Goal: Task Accomplishment & Management: Manage account settings

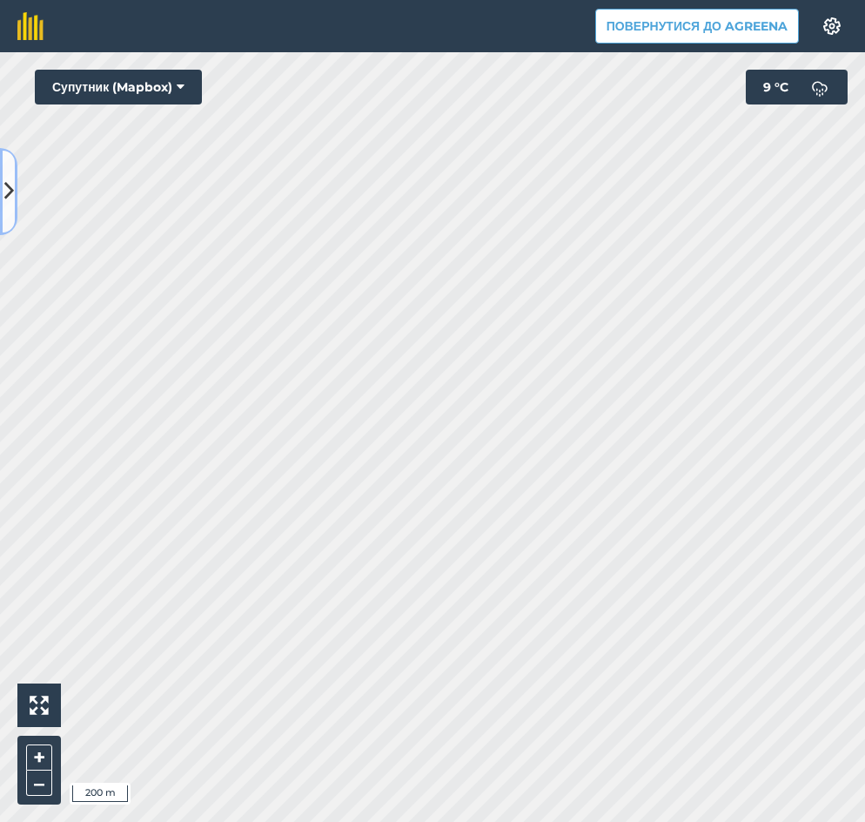
click at [2, 187] on button at bounding box center [8, 191] width 17 height 87
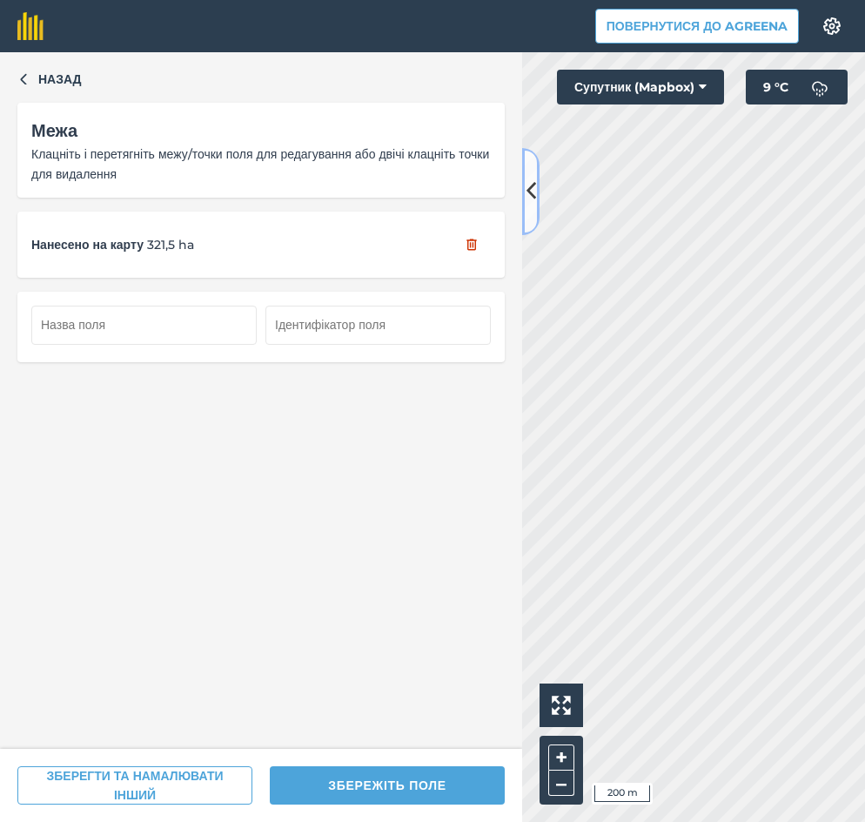
click at [538, 189] on button at bounding box center [530, 191] width 17 height 87
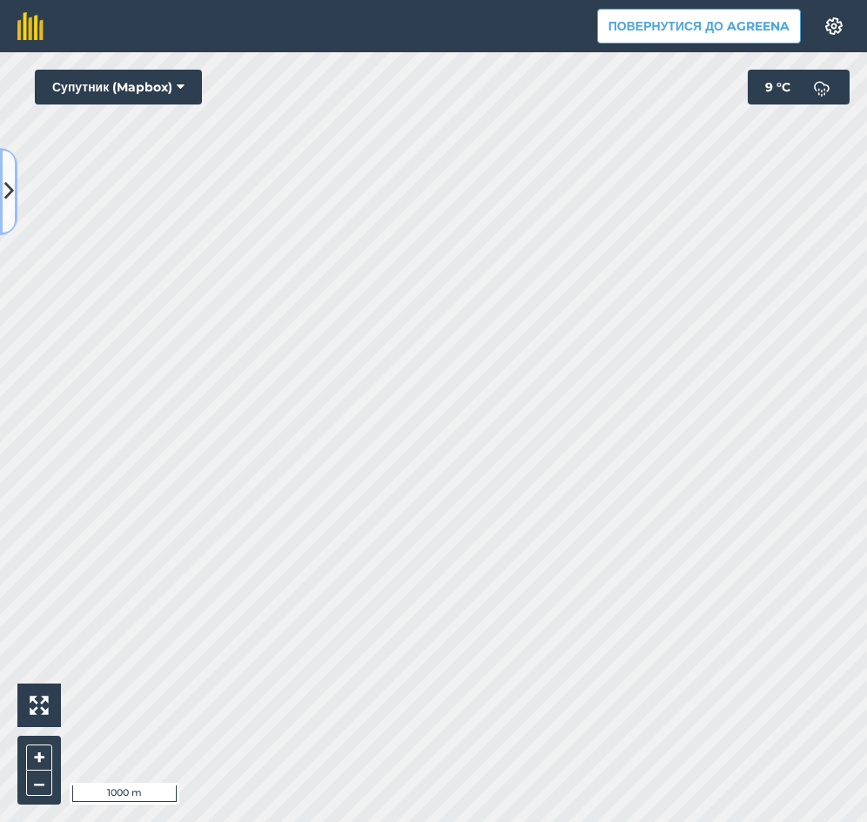
click at [11, 180] on icon at bounding box center [9, 191] width 10 height 30
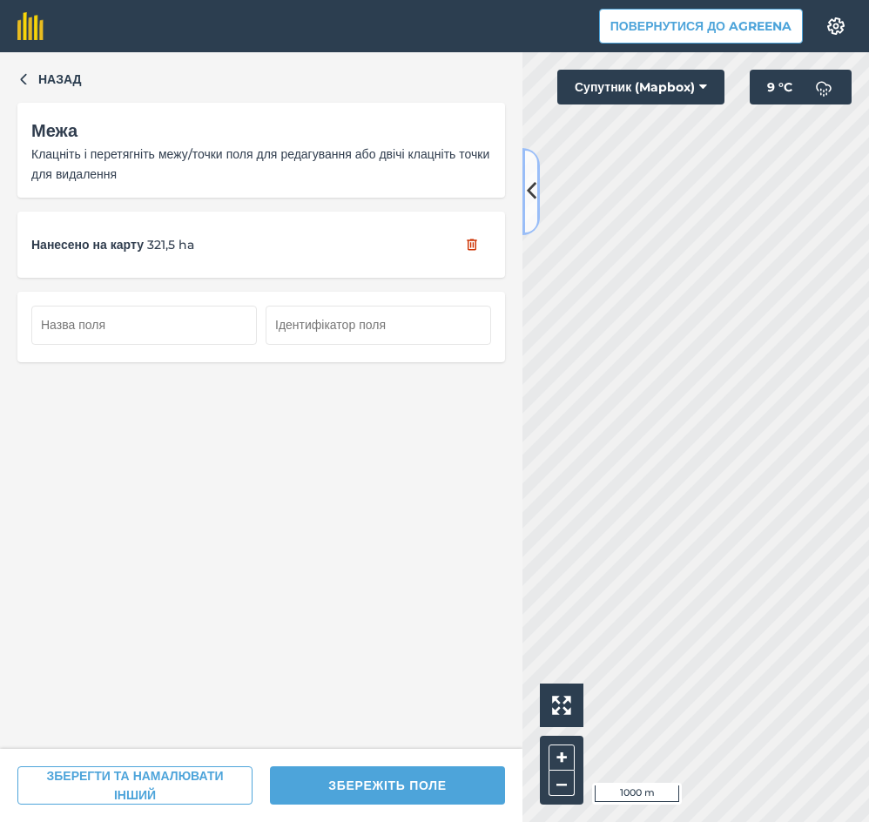
click at [529, 180] on icon at bounding box center [532, 191] width 10 height 30
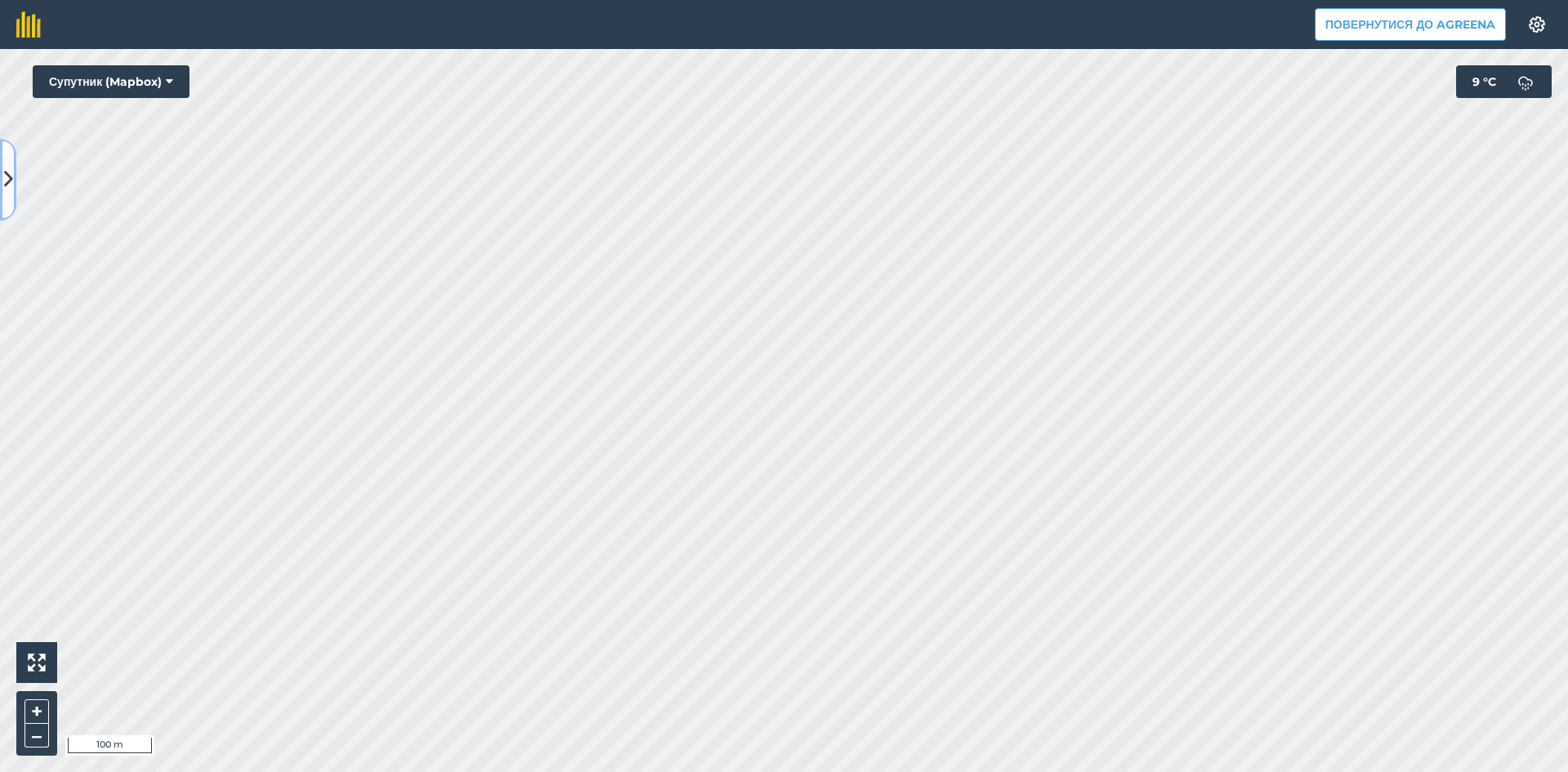
click at [3, 164] on button at bounding box center [8, 179] width 16 height 82
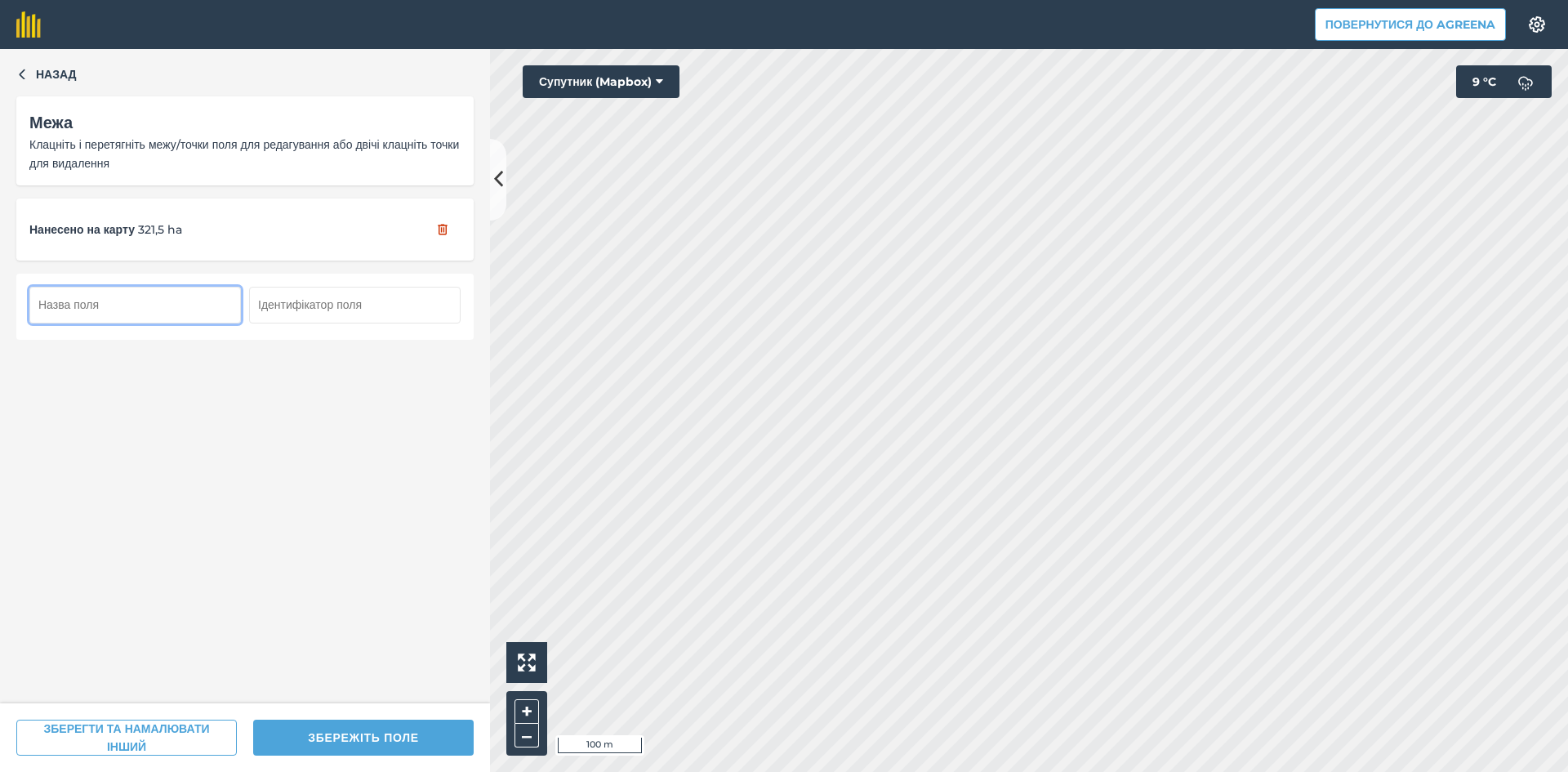
click at [161, 304] on input "text" at bounding box center [134, 305] width 211 height 36
type input "1"
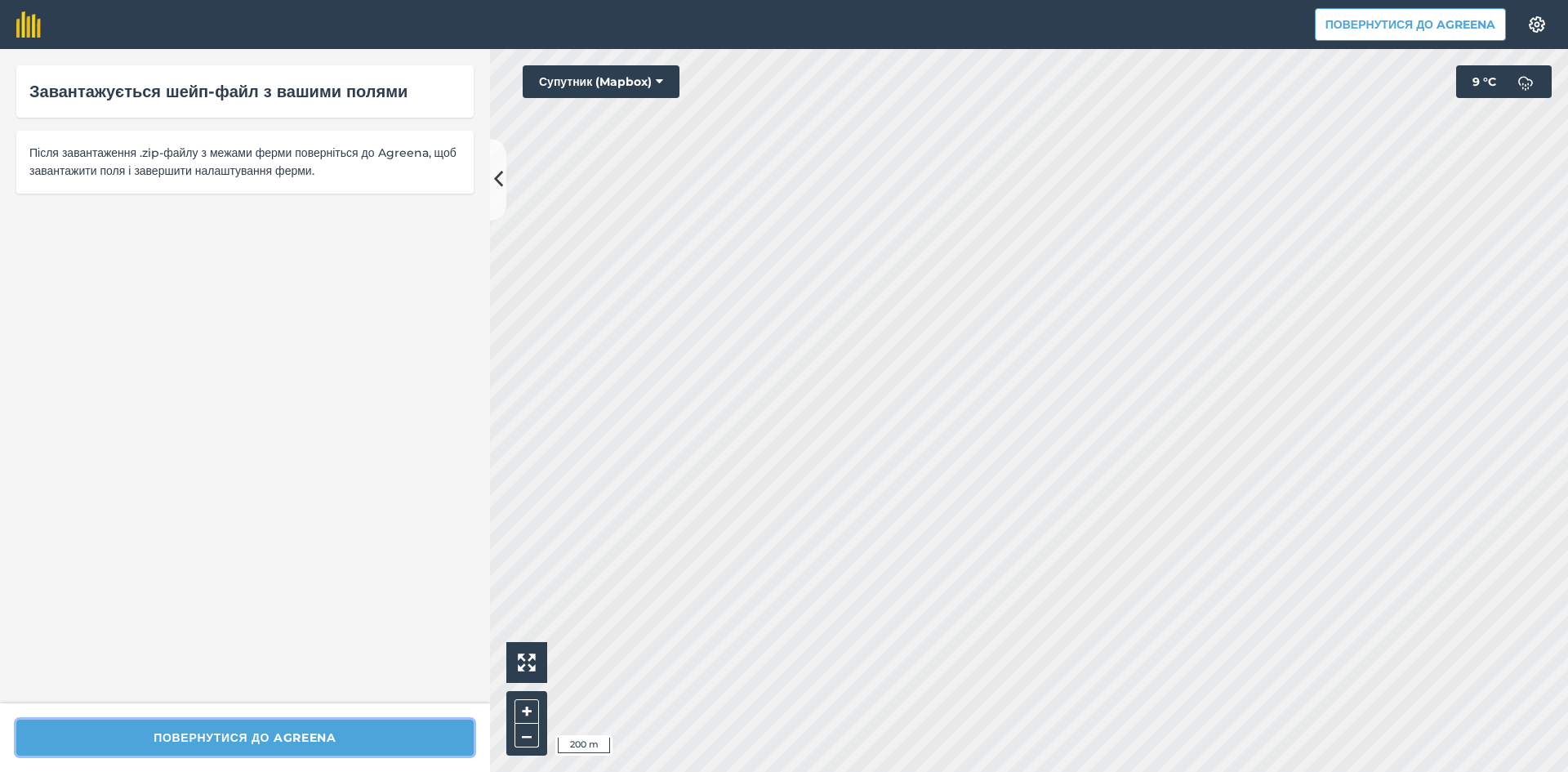
click at [286, 733] on button "Повернутися до Agreena" at bounding box center [245, 737] width 458 height 36
click at [318, 725] on button "Повернутися до Agreena" at bounding box center [245, 737] width 458 height 36
click at [811, 20] on button "Повернутися до Agreena" at bounding box center [1410, 24] width 191 height 33
click at [500, 173] on icon at bounding box center [499, 179] width 9 height 28
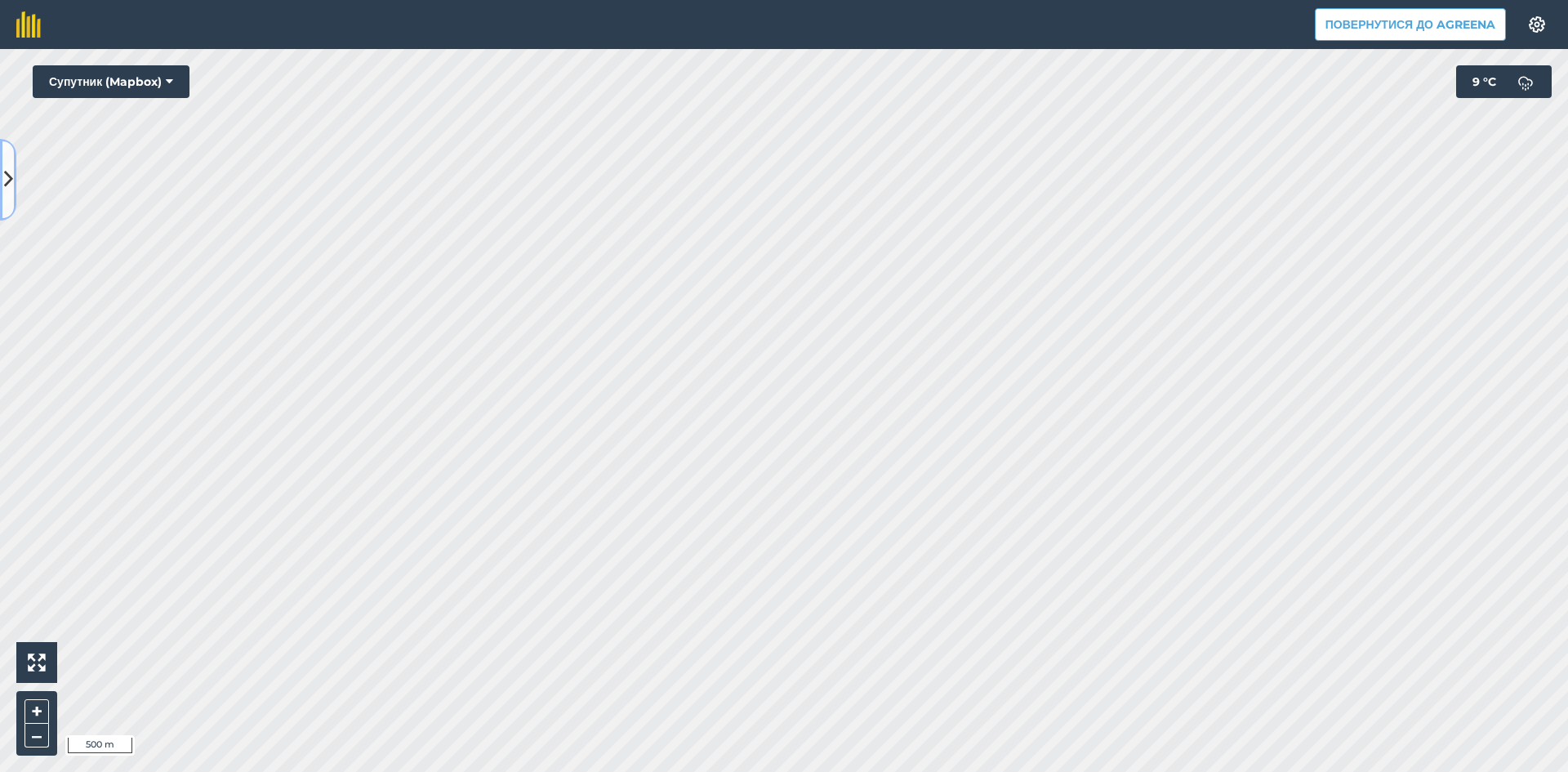
click at [4, 166] on icon at bounding box center [8, 179] width 9 height 28
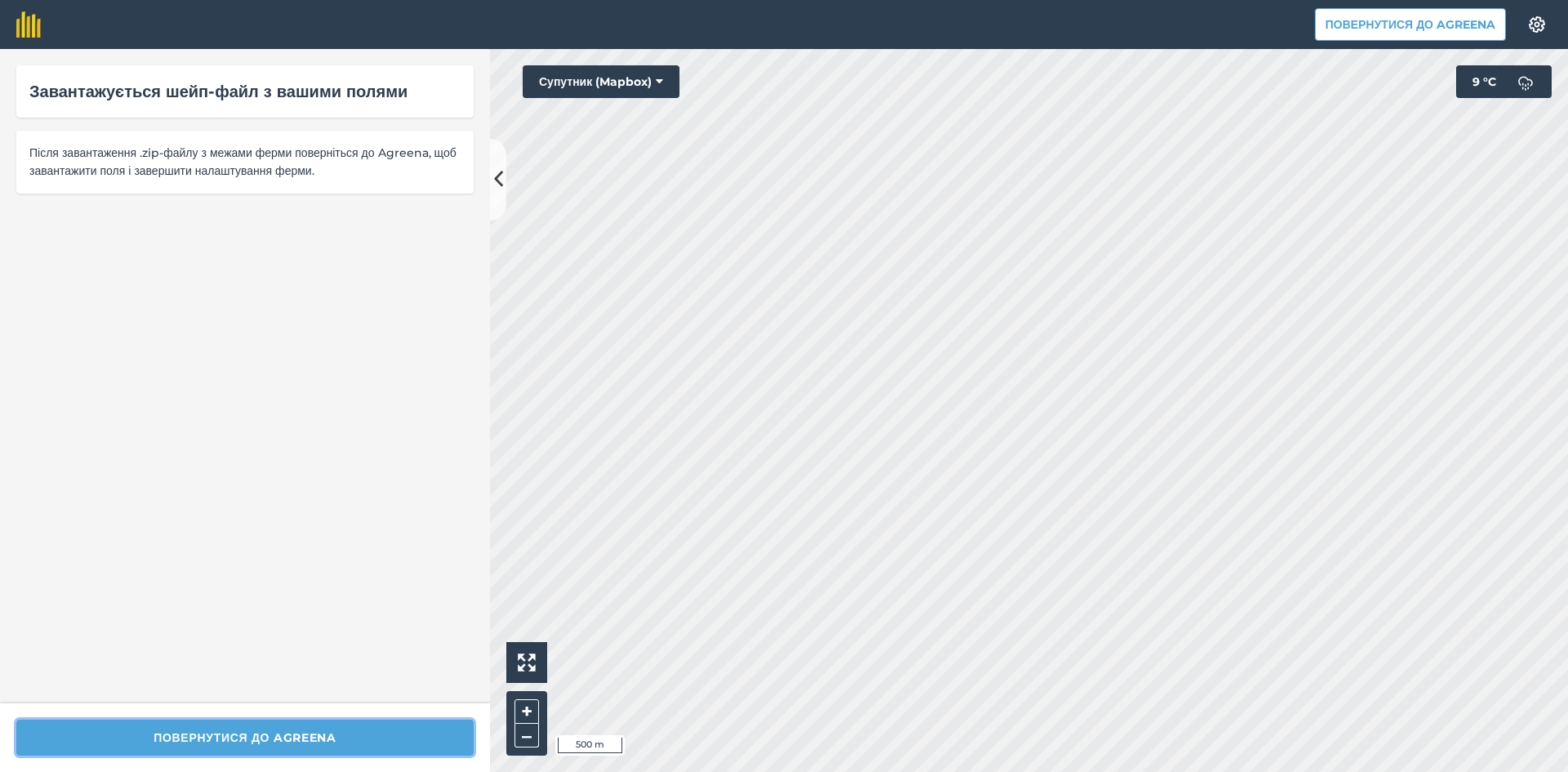
click at [233, 735] on button "Повернутися до Agreena" at bounding box center [245, 737] width 458 height 36
click at [232, 738] on button "Повернутися до Agreena" at bounding box center [245, 737] width 458 height 36
click at [811, 23] on button "Повернутися до Agreena" at bounding box center [1410, 24] width 191 height 33
click at [300, 739] on button "Повернутися до Agreena" at bounding box center [245, 737] width 458 height 36
click at [294, 736] on button "Повернутися до Agreena" at bounding box center [245, 737] width 458 height 36
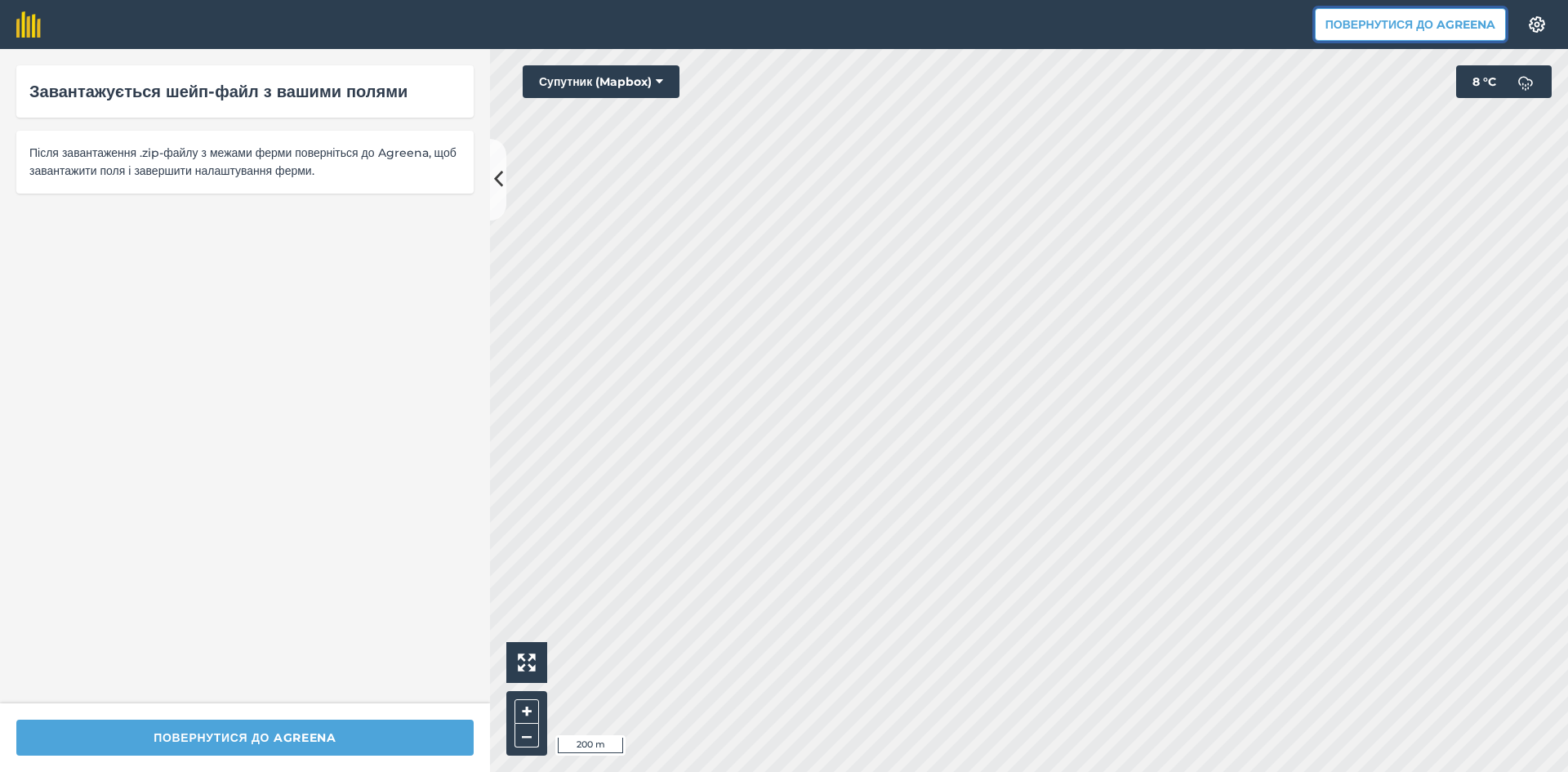
click at [1362, 20] on button "Повернутися до Agreena" at bounding box center [1410, 24] width 191 height 33
click at [258, 735] on button "Повернутися до Agreena" at bounding box center [245, 737] width 458 height 36
click at [1461, 21] on button "Повернутися до Agreena" at bounding box center [1410, 24] width 191 height 33
click at [496, 165] on icon at bounding box center [499, 179] width 9 height 28
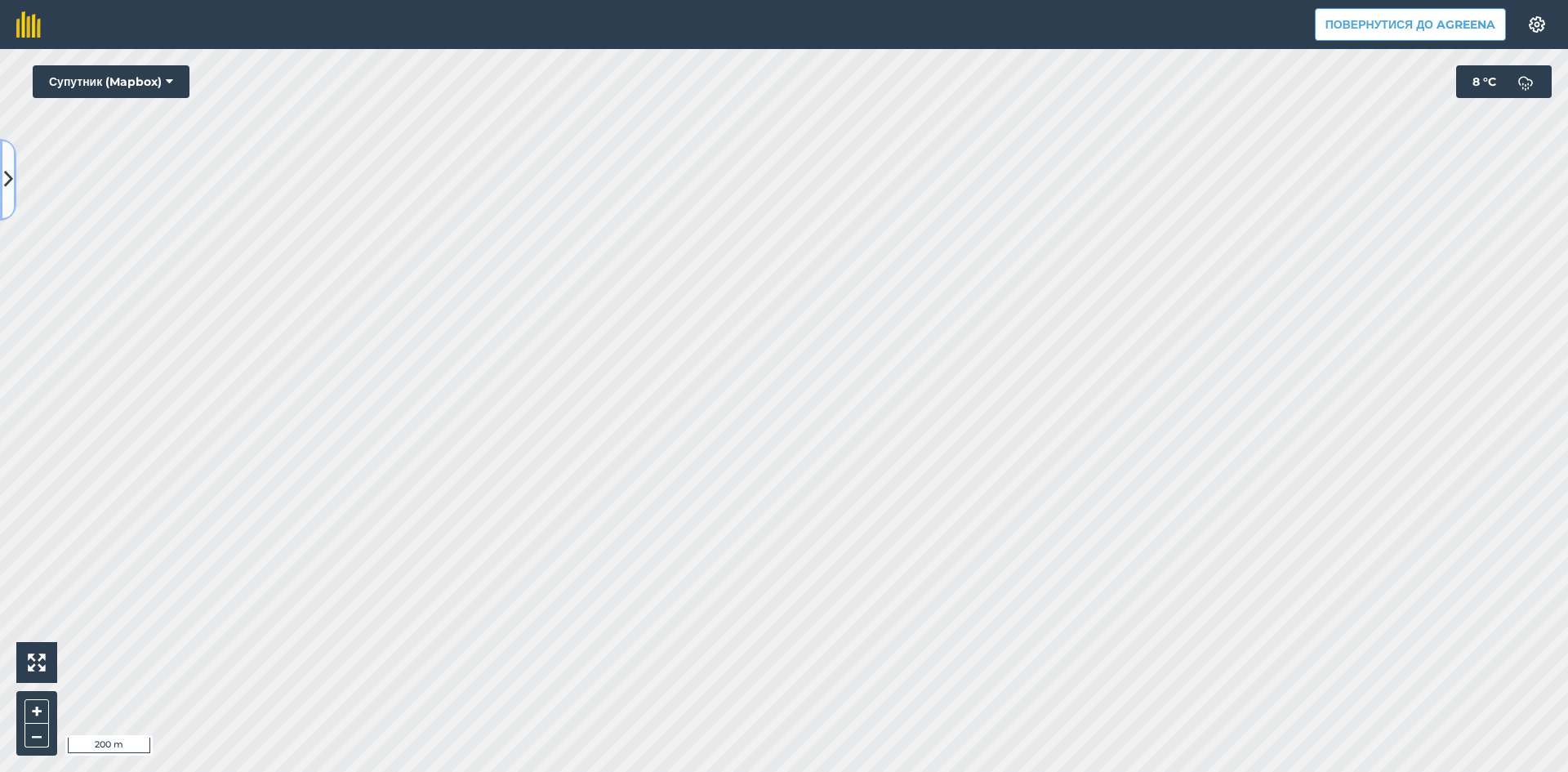
click at [0, 169] on button at bounding box center [8, 179] width 16 height 82
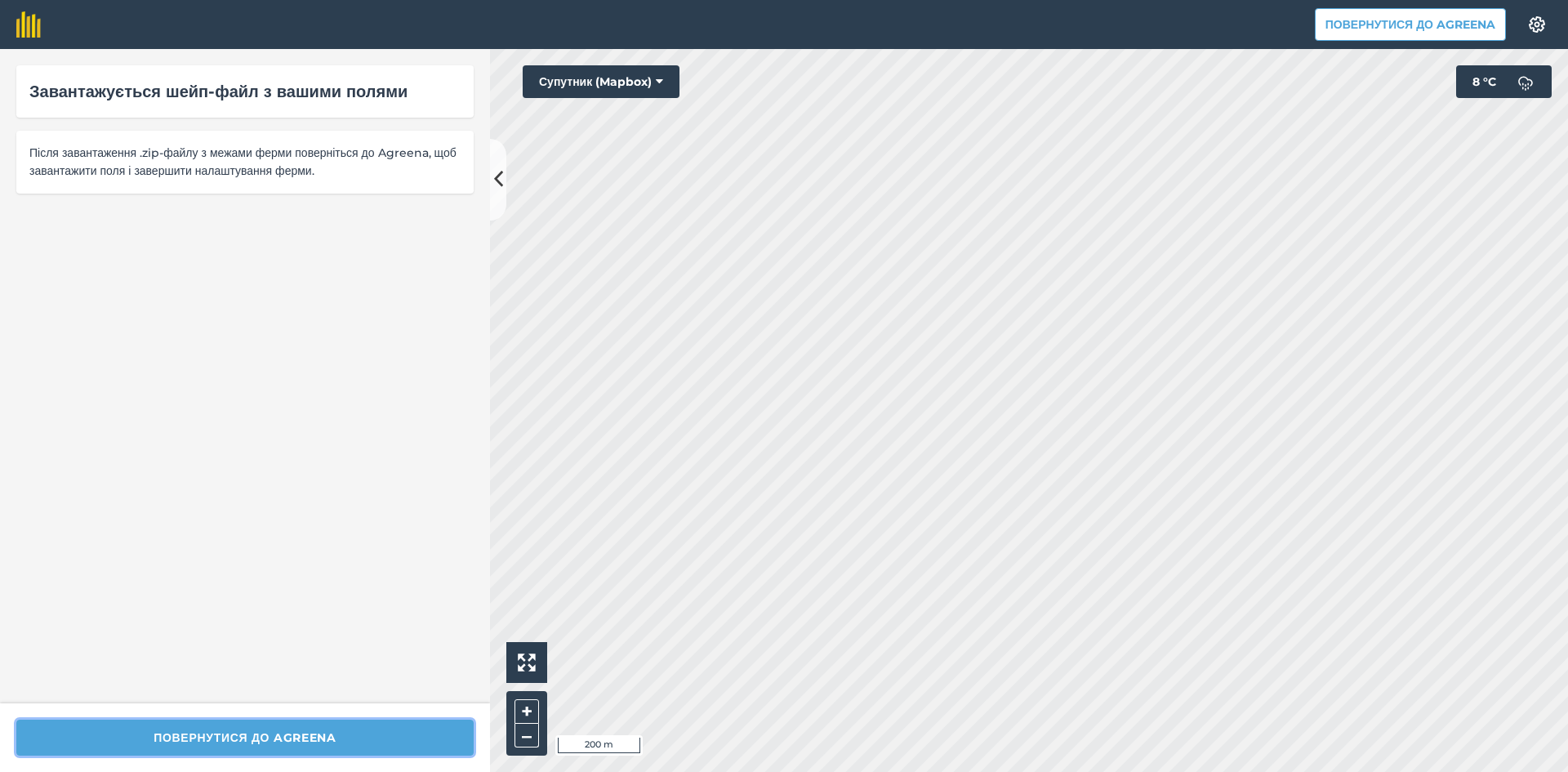
click at [202, 736] on button "Повернутися до Agreena" at bounding box center [245, 737] width 458 height 36
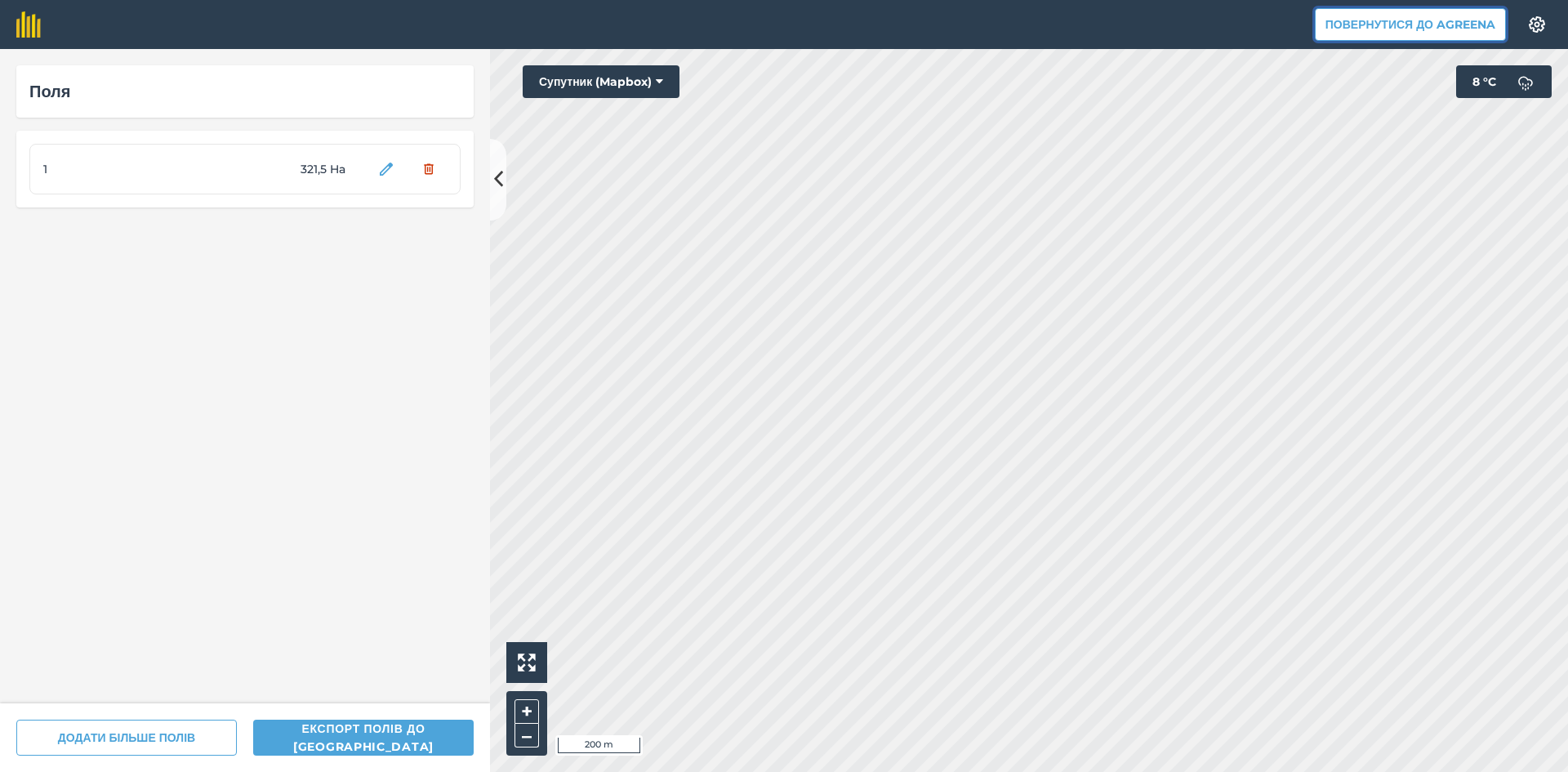
click at [1442, 23] on button "Повернутися до Agreena" at bounding box center [1410, 24] width 191 height 33
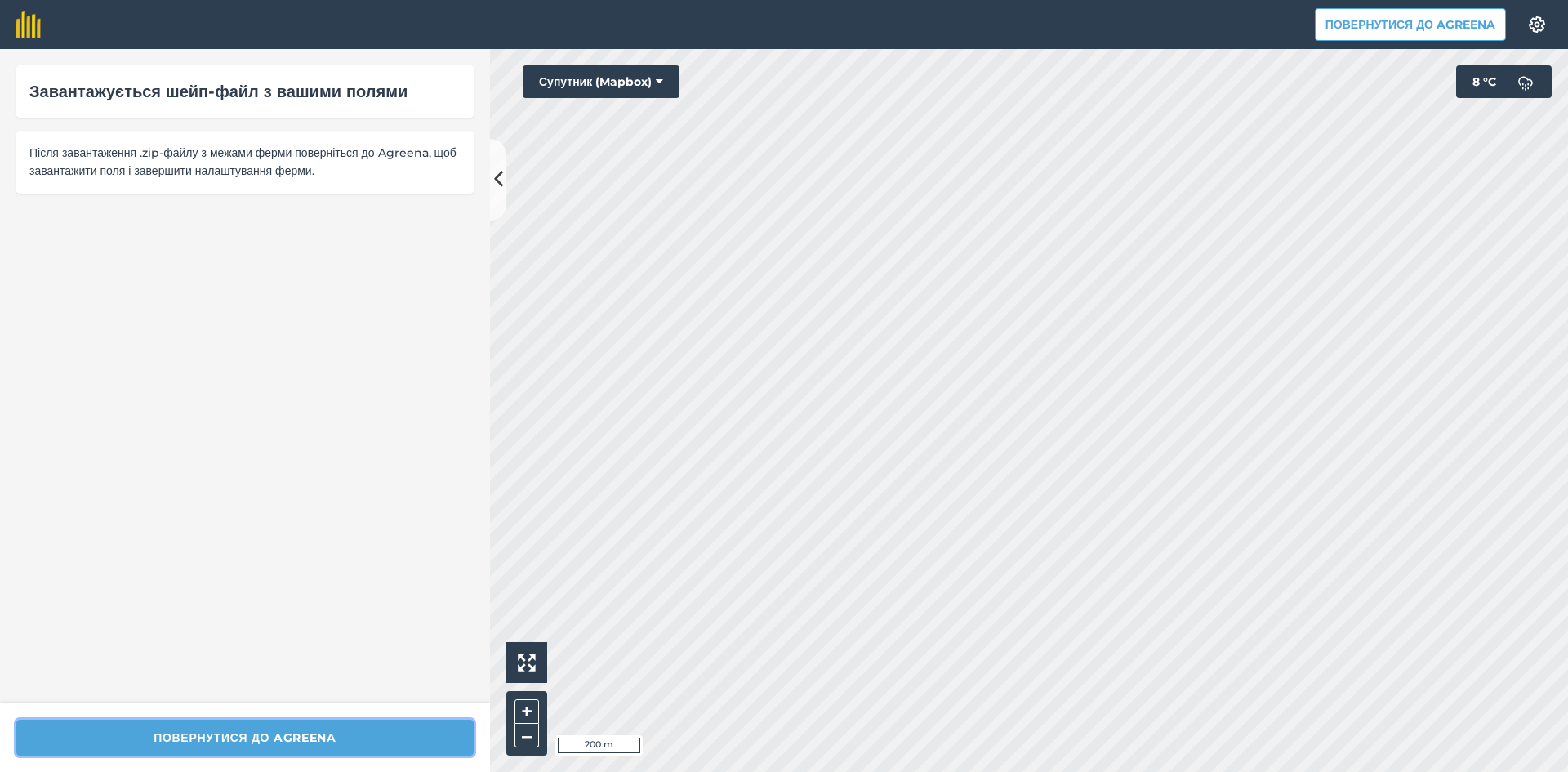
click at [272, 733] on button "Повернутися до Agreena" at bounding box center [245, 737] width 458 height 36
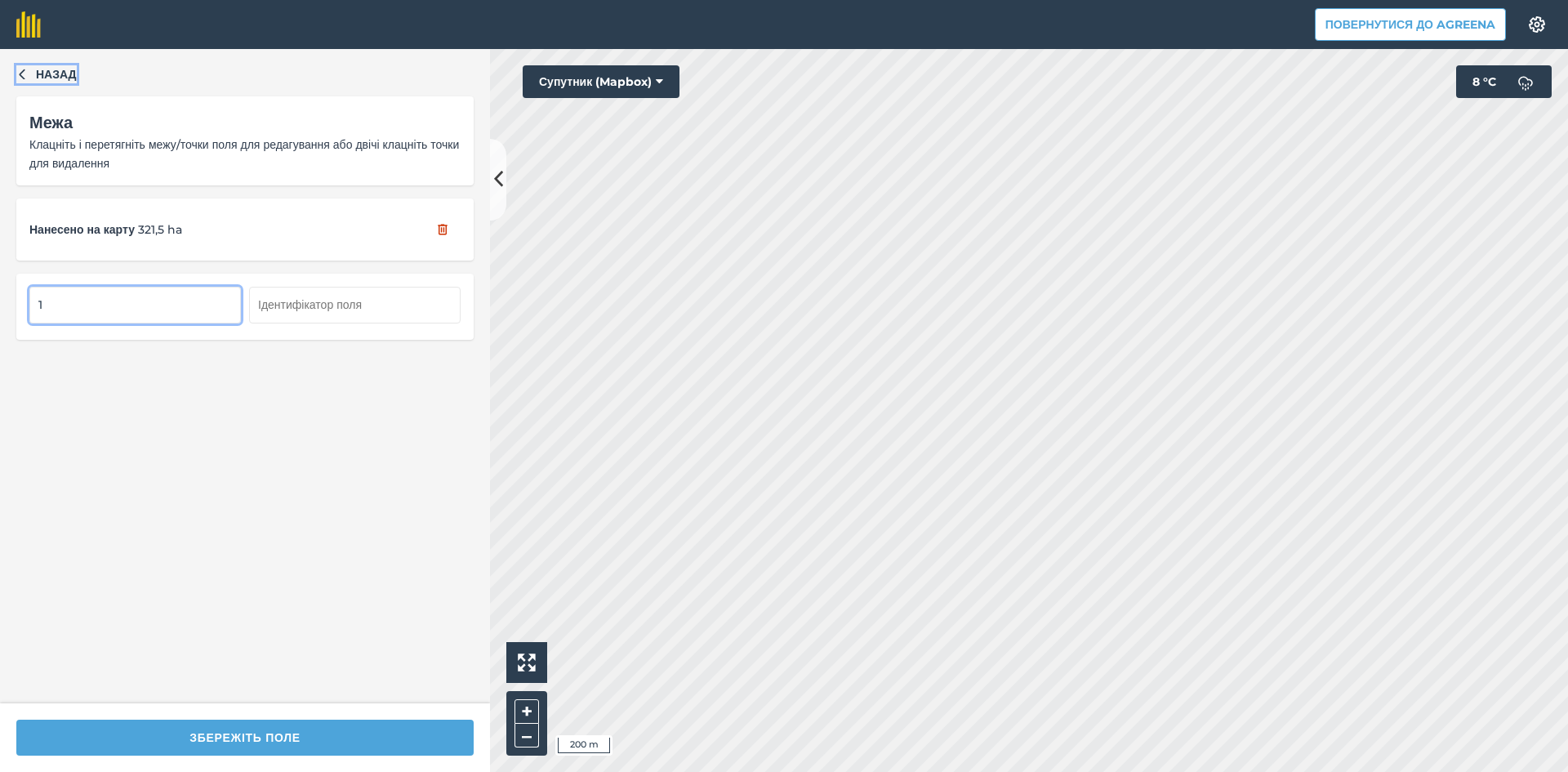
click at [17, 67] on button "Назад" at bounding box center [46, 74] width 60 height 18
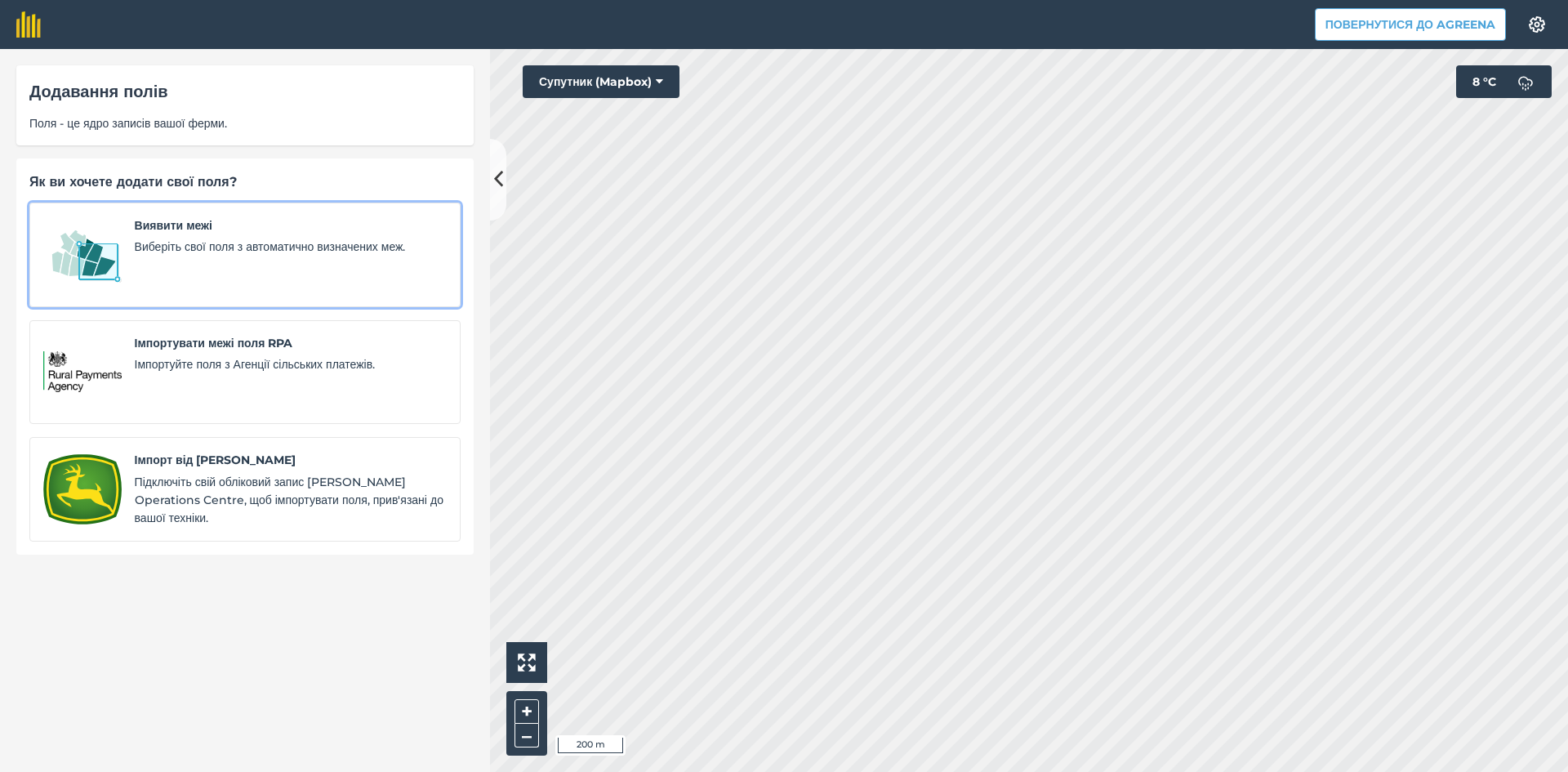
click at [203, 240] on span "Виберіть свої поля з автоматично визначених меж." at bounding box center [291, 246] width 312 height 18
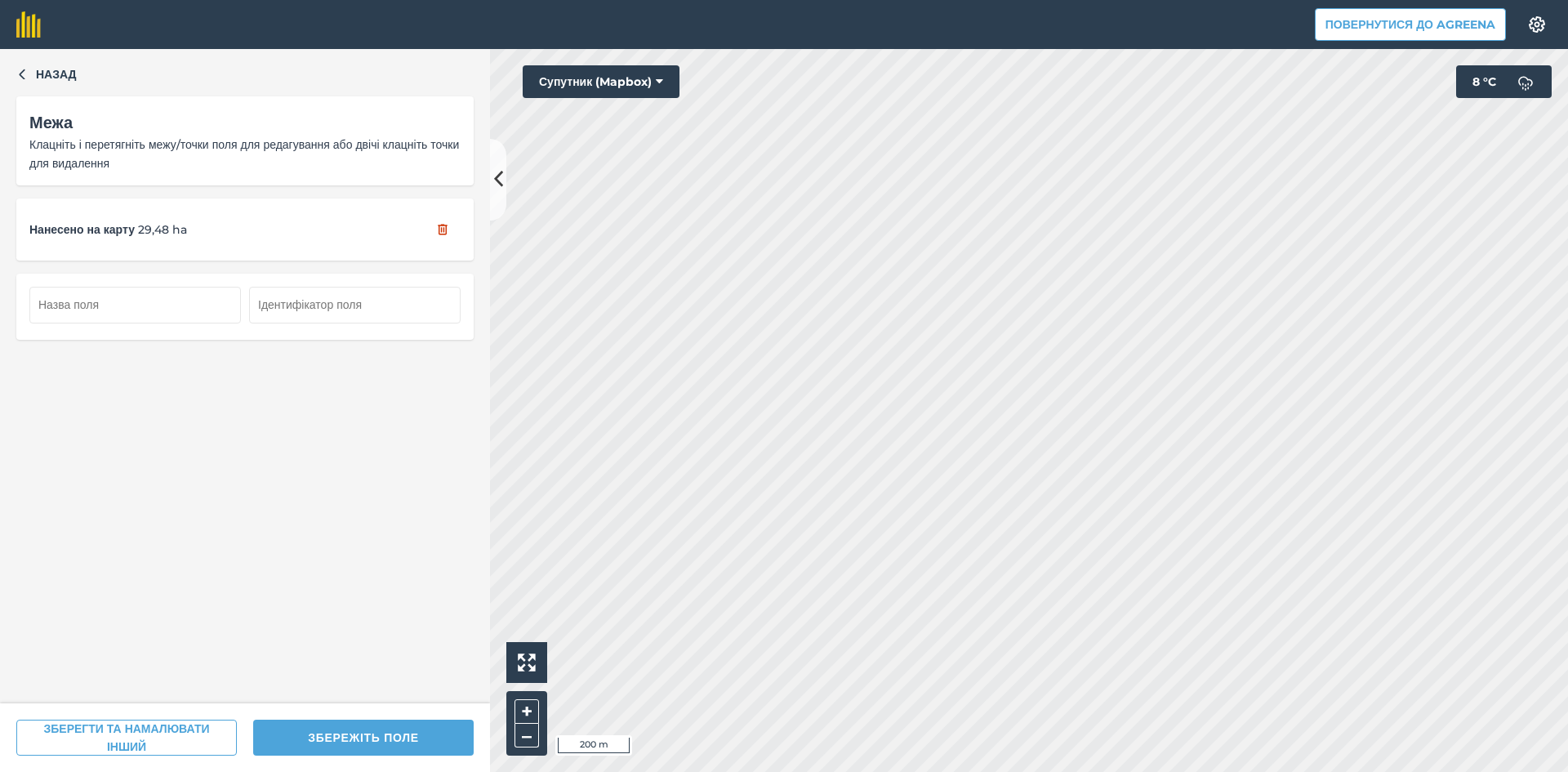
click at [183, 732] on button "ЗБЕРЕГТИ ТА НАМАЛЮВАТИ ІНШИЙ" at bounding box center [126, 737] width 220 height 36
click at [83, 317] on input "text" at bounding box center [134, 305] width 211 height 36
type input "2"
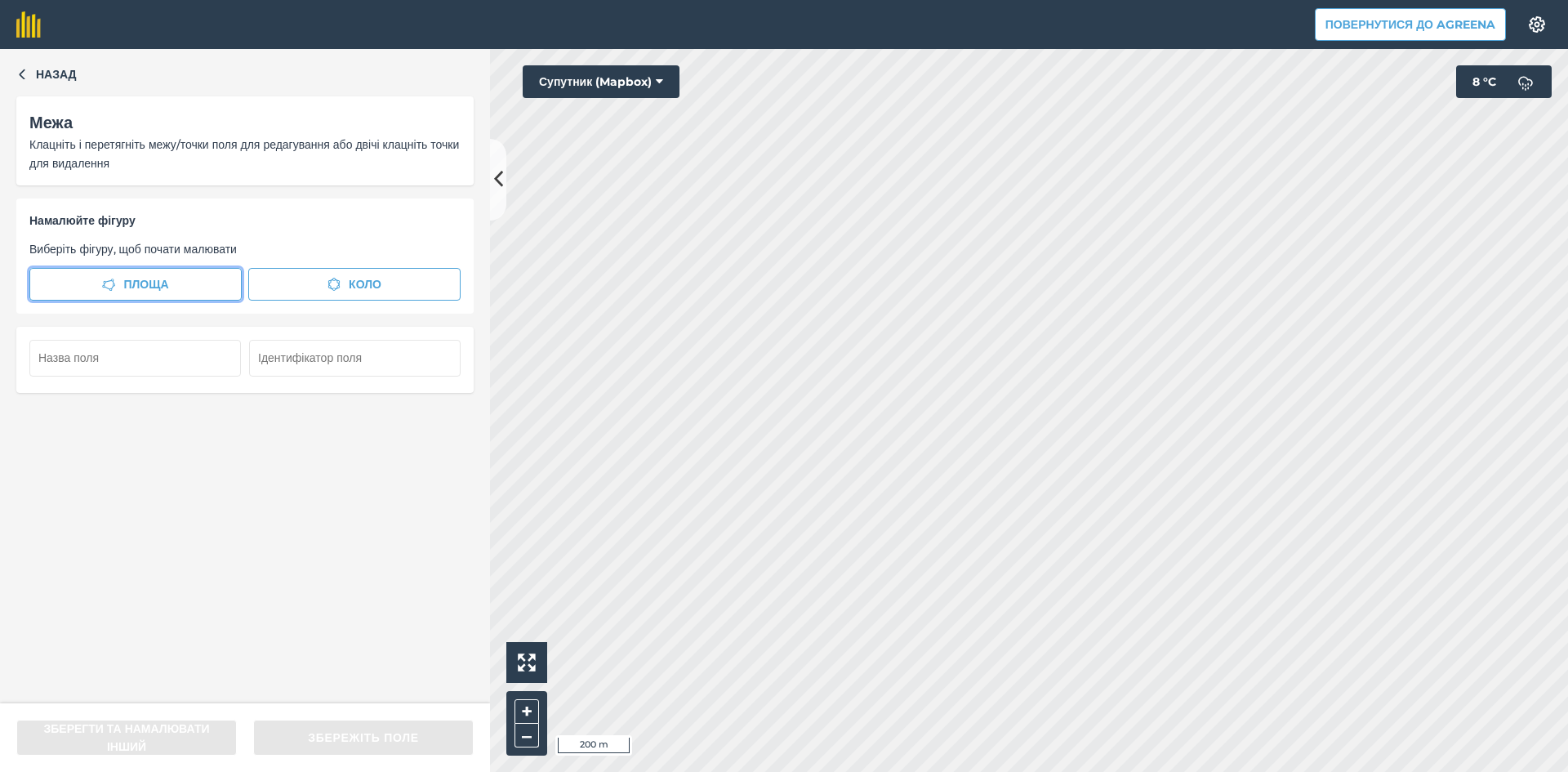
click at [155, 282] on span "Площа" at bounding box center [145, 283] width 45 height 18
click at [153, 353] on input "text" at bounding box center [134, 357] width 211 height 36
click at [375, 363] on input "text" at bounding box center [354, 357] width 211 height 36
click at [214, 365] on input "text" at bounding box center [134, 357] width 211 height 36
click at [1538, 32] on img at bounding box center [1536, 23] width 20 height 16
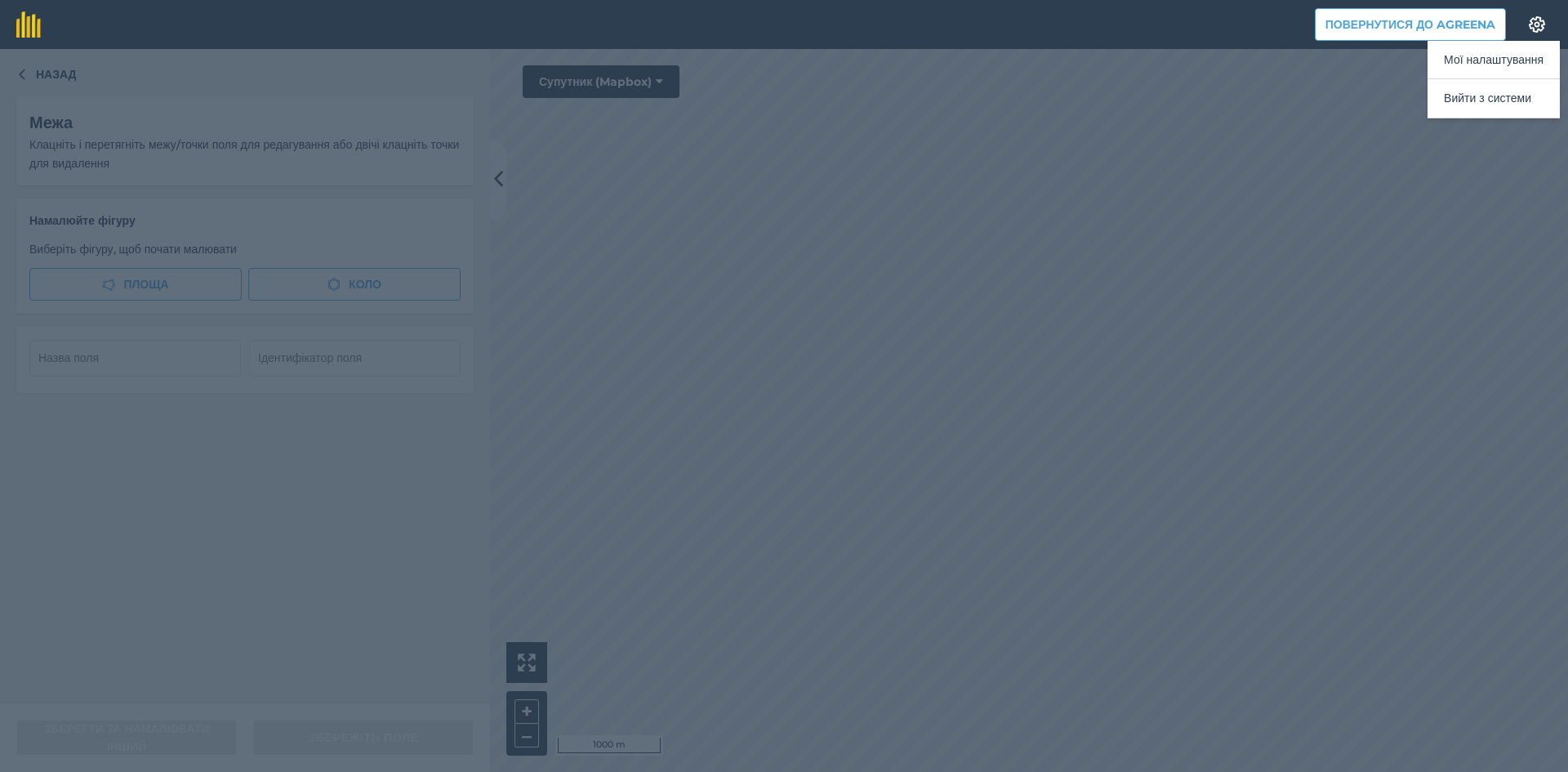
click at [1109, 287] on div at bounding box center [784, 410] width 1568 height 723
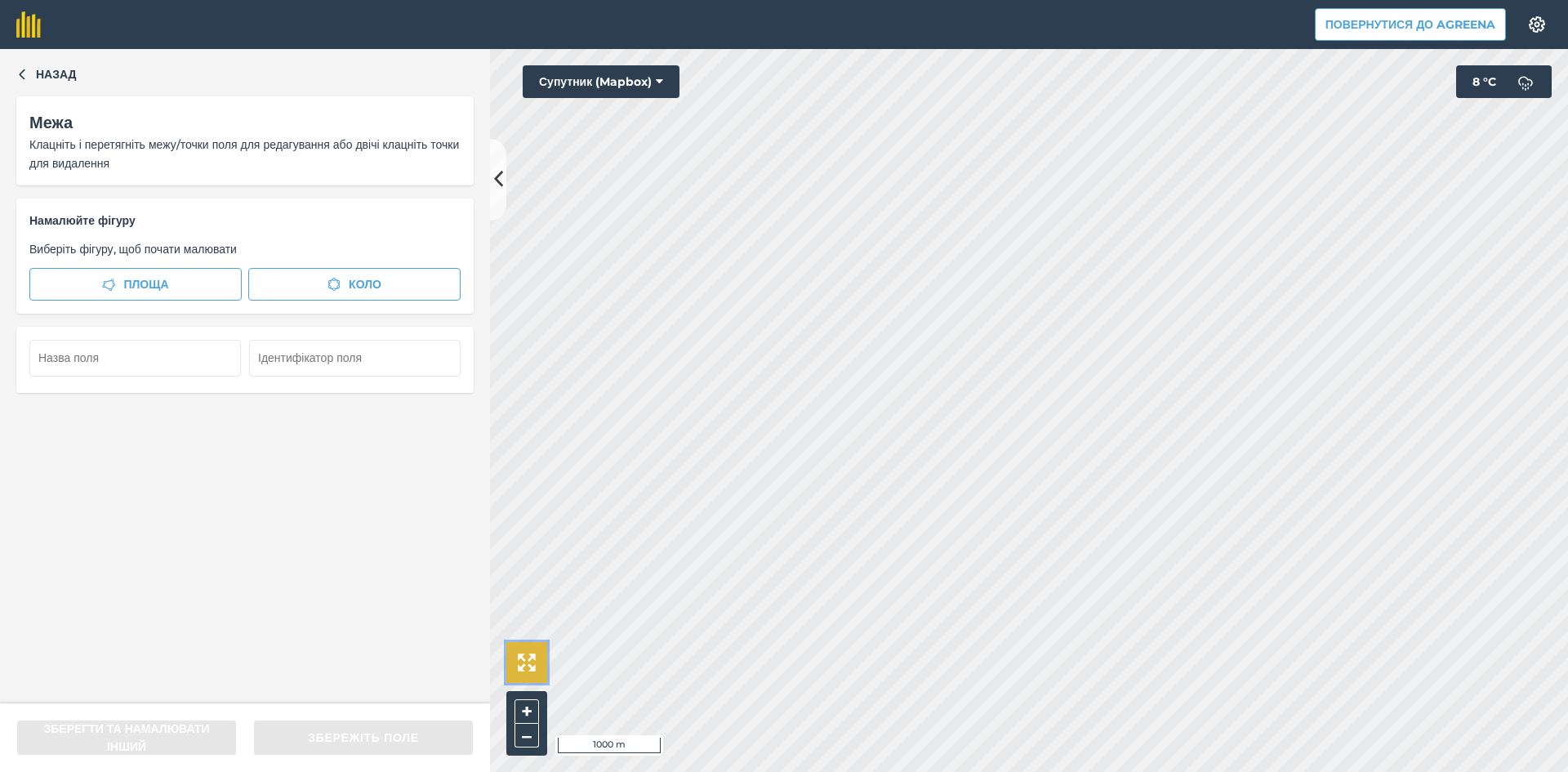
click at [525, 661] on img at bounding box center [526, 662] width 18 height 18
click at [136, 284] on span "Площа" at bounding box center [145, 283] width 45 height 18
click at [151, 275] on span "Площа" at bounding box center [145, 283] width 45 height 18
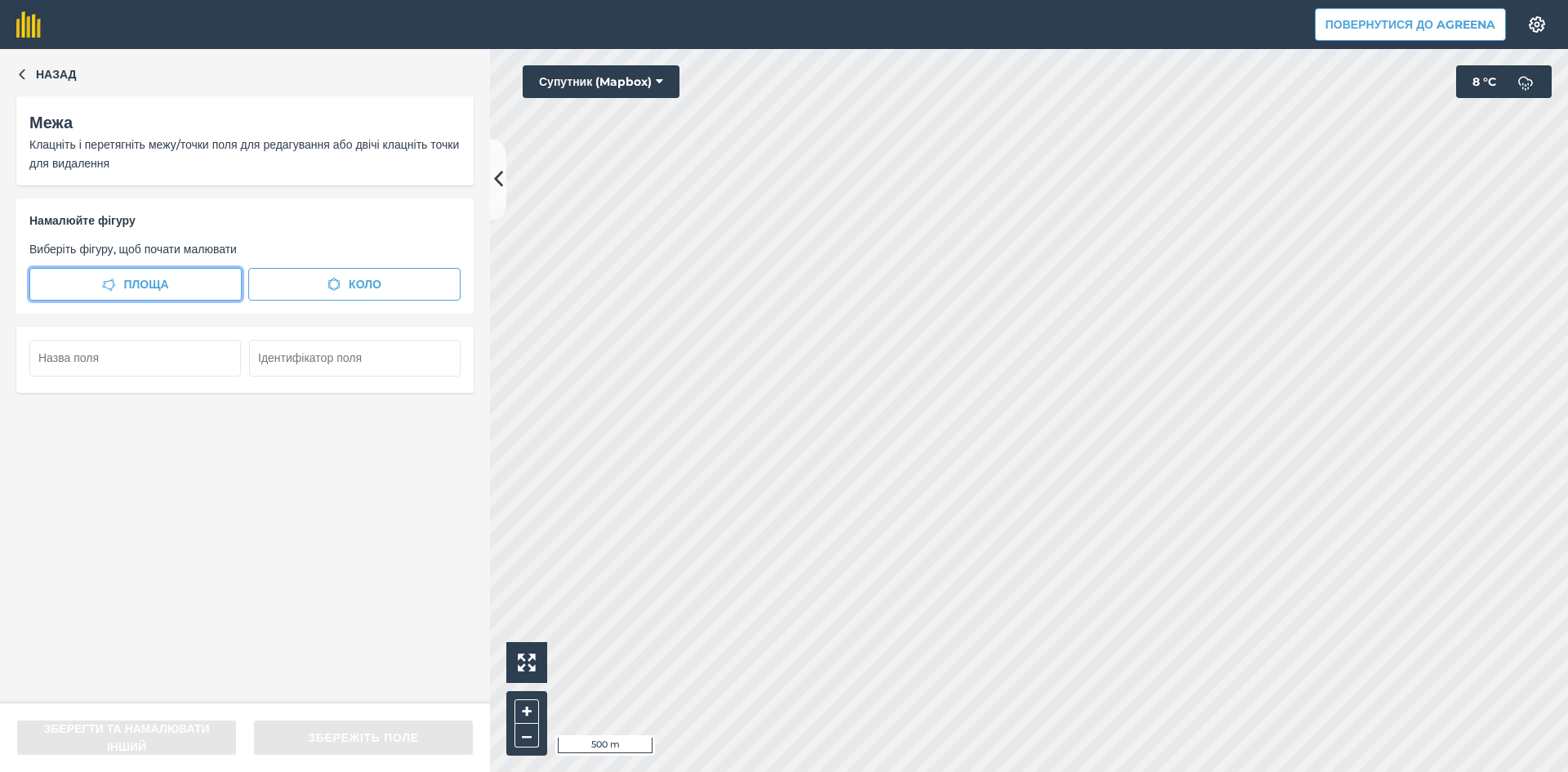
click at [155, 280] on span "Площа" at bounding box center [145, 283] width 45 height 18
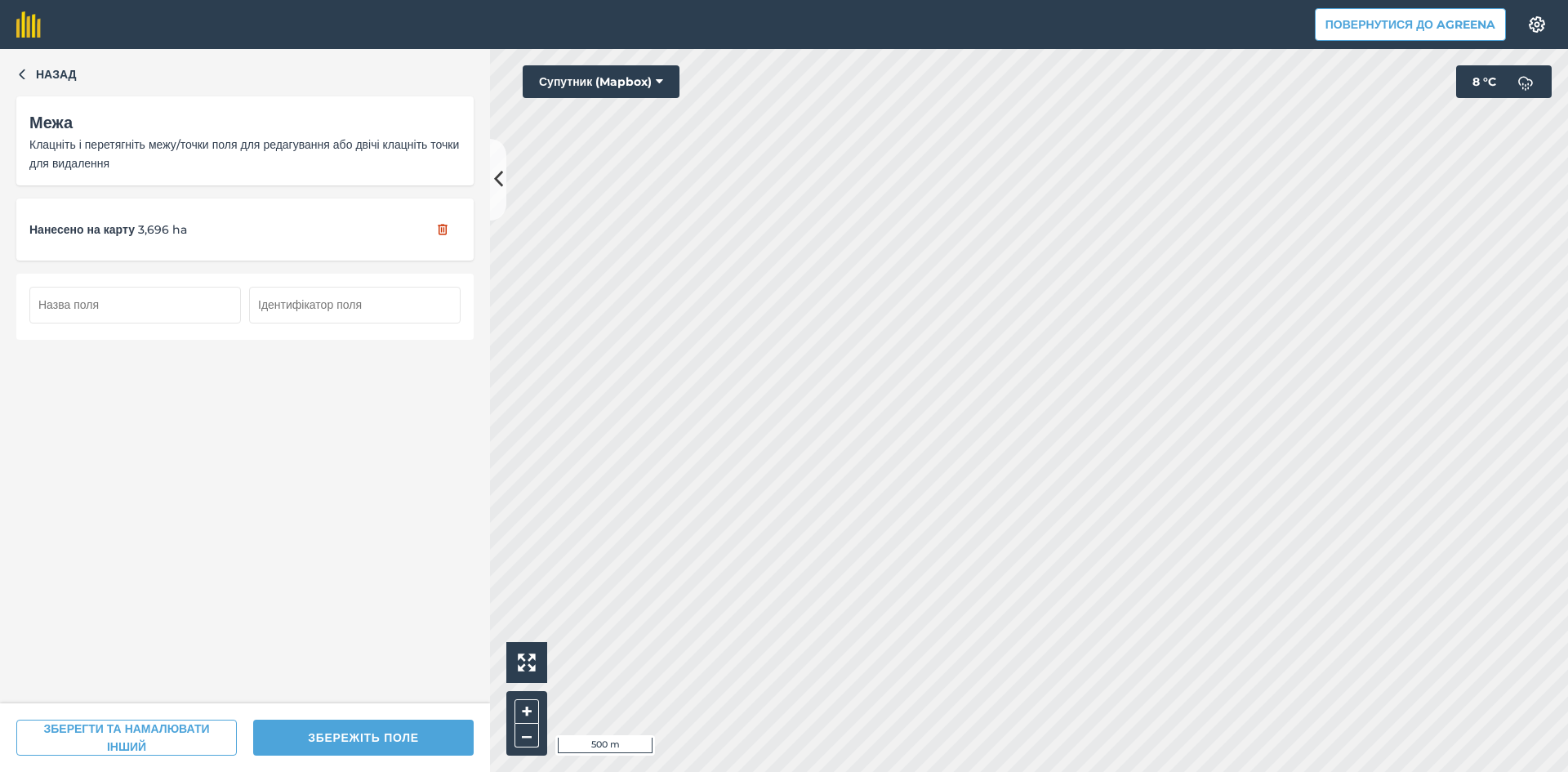
click at [386, 300] on input "text" at bounding box center [354, 305] width 211 height 36
click at [353, 734] on button "ЗБЕРЕЖІТЬ ПОЛЕ" at bounding box center [363, 737] width 220 height 36
click at [186, 299] on input "text" at bounding box center [134, 305] width 211 height 36
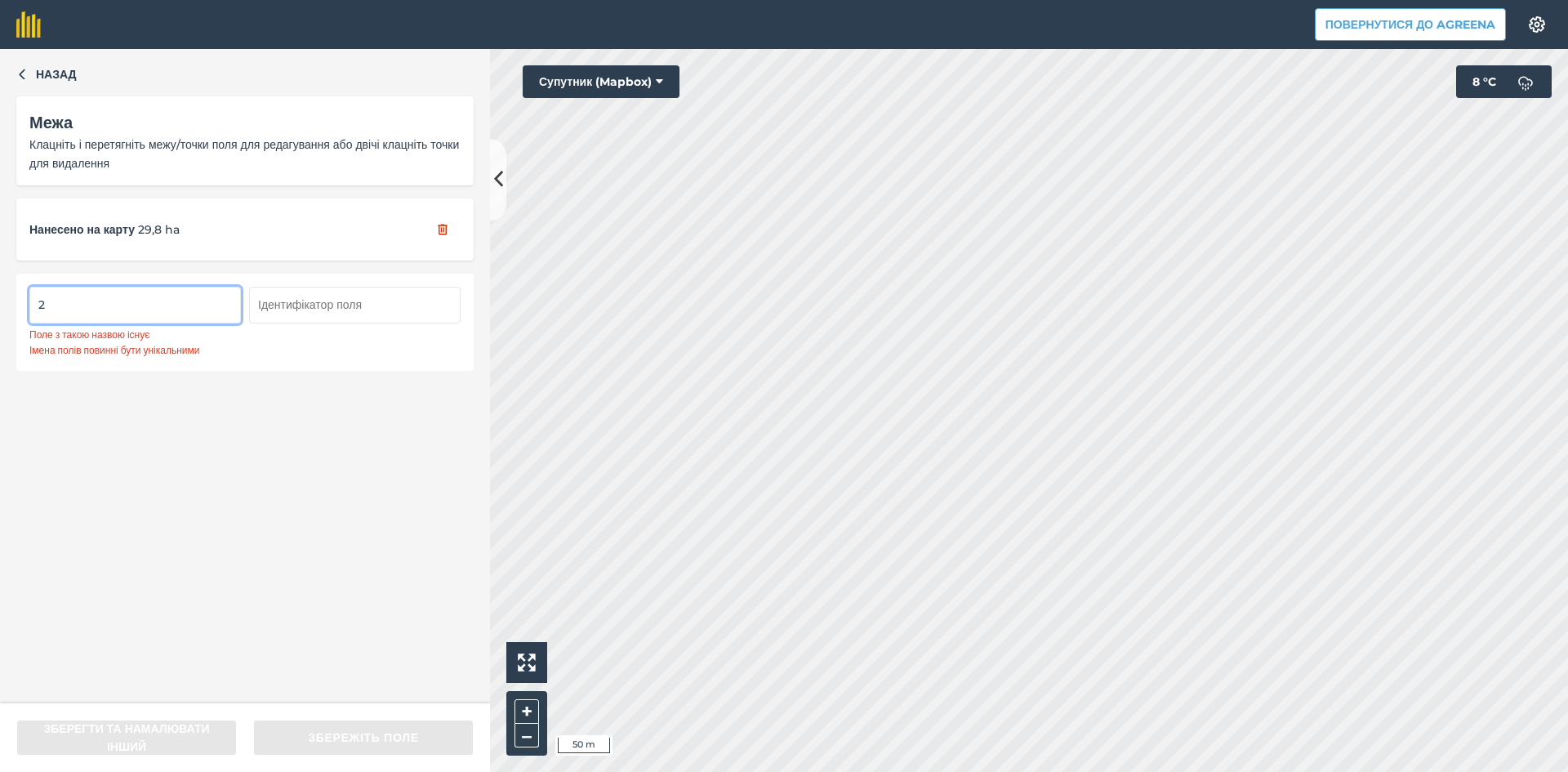
type input "2"
click at [344, 300] on input "text" at bounding box center [354, 305] width 211 height 36
click at [151, 294] on input "2" at bounding box center [134, 305] width 211 height 36
click at [348, 304] on input "text" at bounding box center [354, 305] width 211 height 36
type input "1"
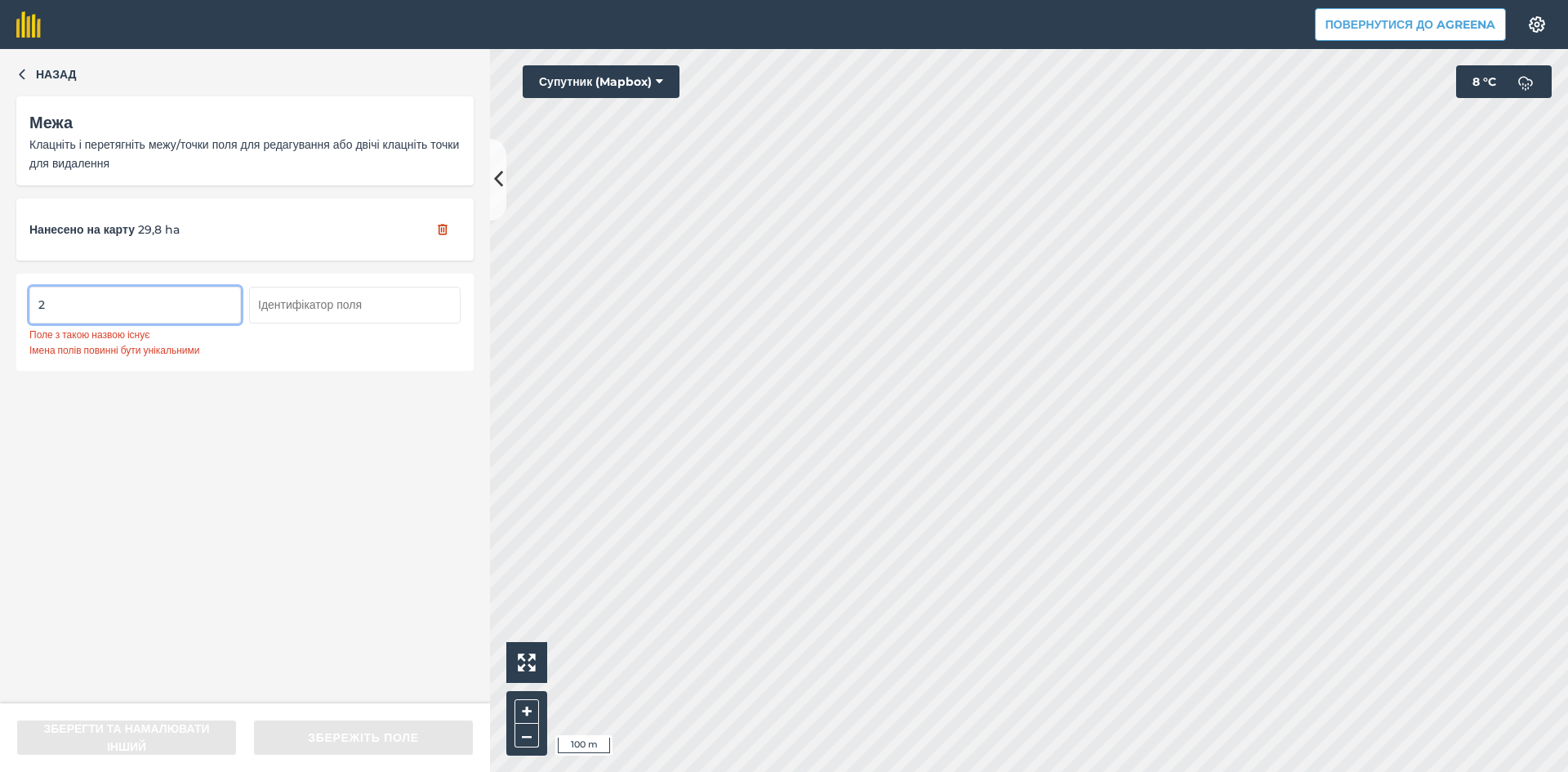
click at [79, 310] on input "2" at bounding box center [134, 305] width 211 height 36
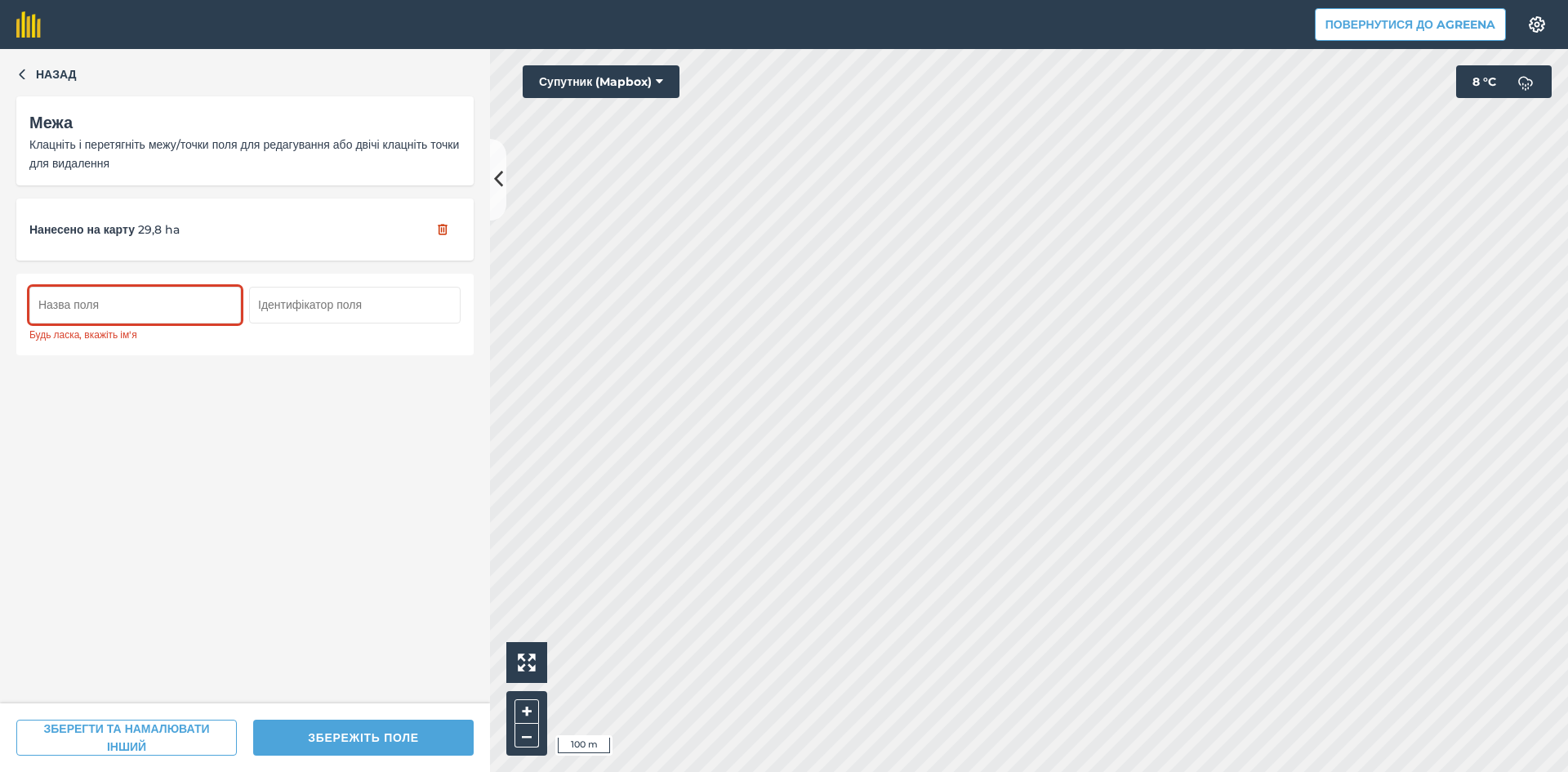
type input "3"
click at [116, 312] on input "text" at bounding box center [134, 305] width 211 height 36
type input "3"
type input "2"
click at [369, 325] on div "Будь ласка, вкажіть ім'я" at bounding box center [245, 314] width 431 height 55
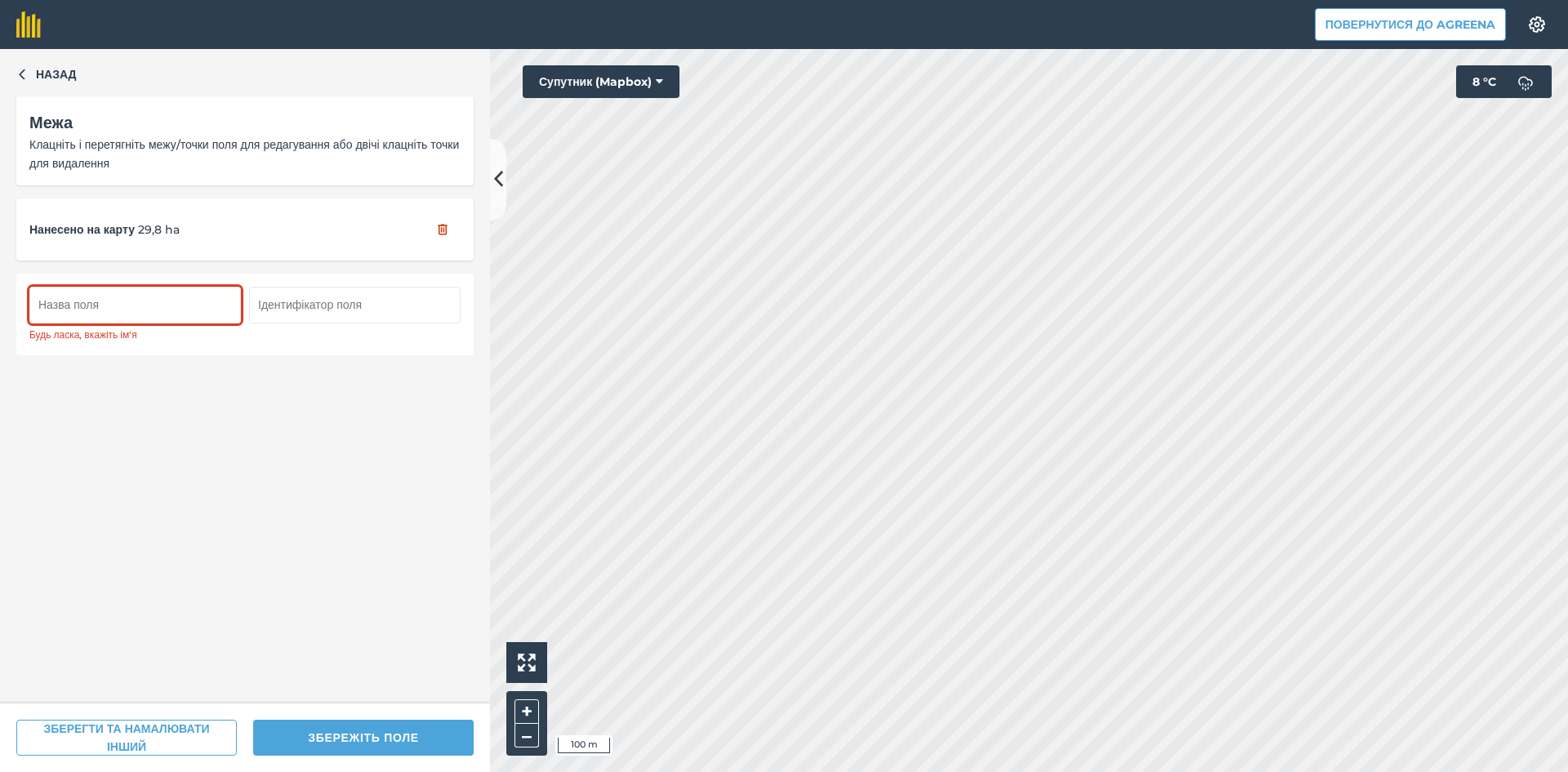
click at [373, 315] on input "text" at bounding box center [354, 305] width 211 height 36
click at [370, 308] on input "text" at bounding box center [354, 305] width 211 height 36
click at [162, 287] on input "text" at bounding box center [134, 305] width 211 height 36
click at [162, 301] on input "text" at bounding box center [134, 305] width 211 height 36
type input "1"
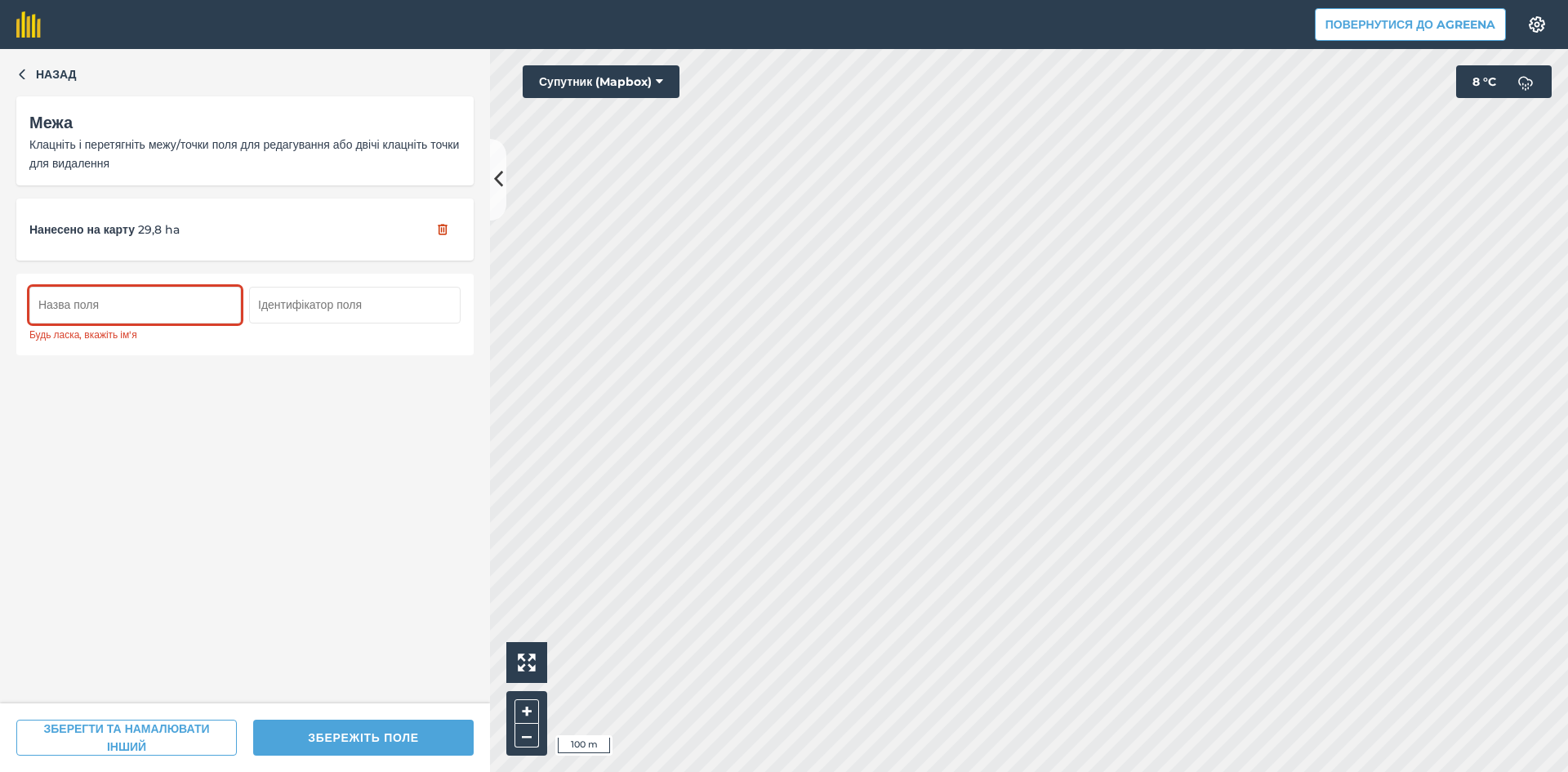
type input "2"
type input "3"
type input "2"
click at [190, 306] on input "text" at bounding box center [134, 305] width 211 height 36
click at [161, 734] on button "ЗБЕРЕГТИ ТА НАМАЛЮВАТИ ІНШИЙ" at bounding box center [126, 737] width 220 height 36
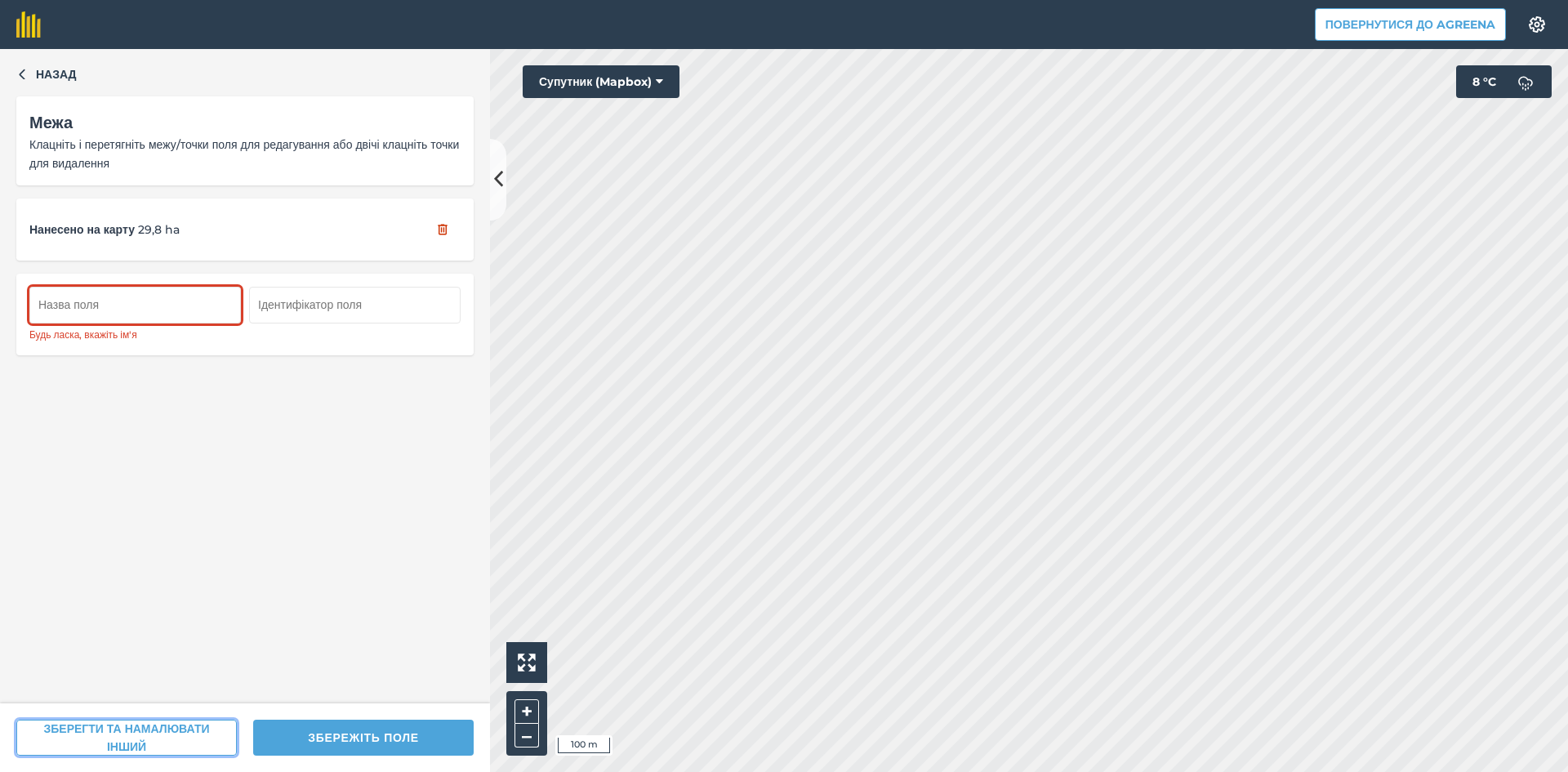
click at [161, 734] on button "ЗБЕРЕГТИ ТА НАМАЛЮВАТИ ІНШИЙ" at bounding box center [126, 737] width 220 height 36
click at [343, 739] on button "ЗБЕРЕЖІТЬ ПОЛЕ" at bounding box center [363, 737] width 220 height 36
click at [153, 306] on input "text" at bounding box center [134, 305] width 211 height 36
click at [192, 303] on input "text" at bounding box center [134, 305] width 211 height 36
click at [149, 300] on input "text" at bounding box center [134, 305] width 211 height 36
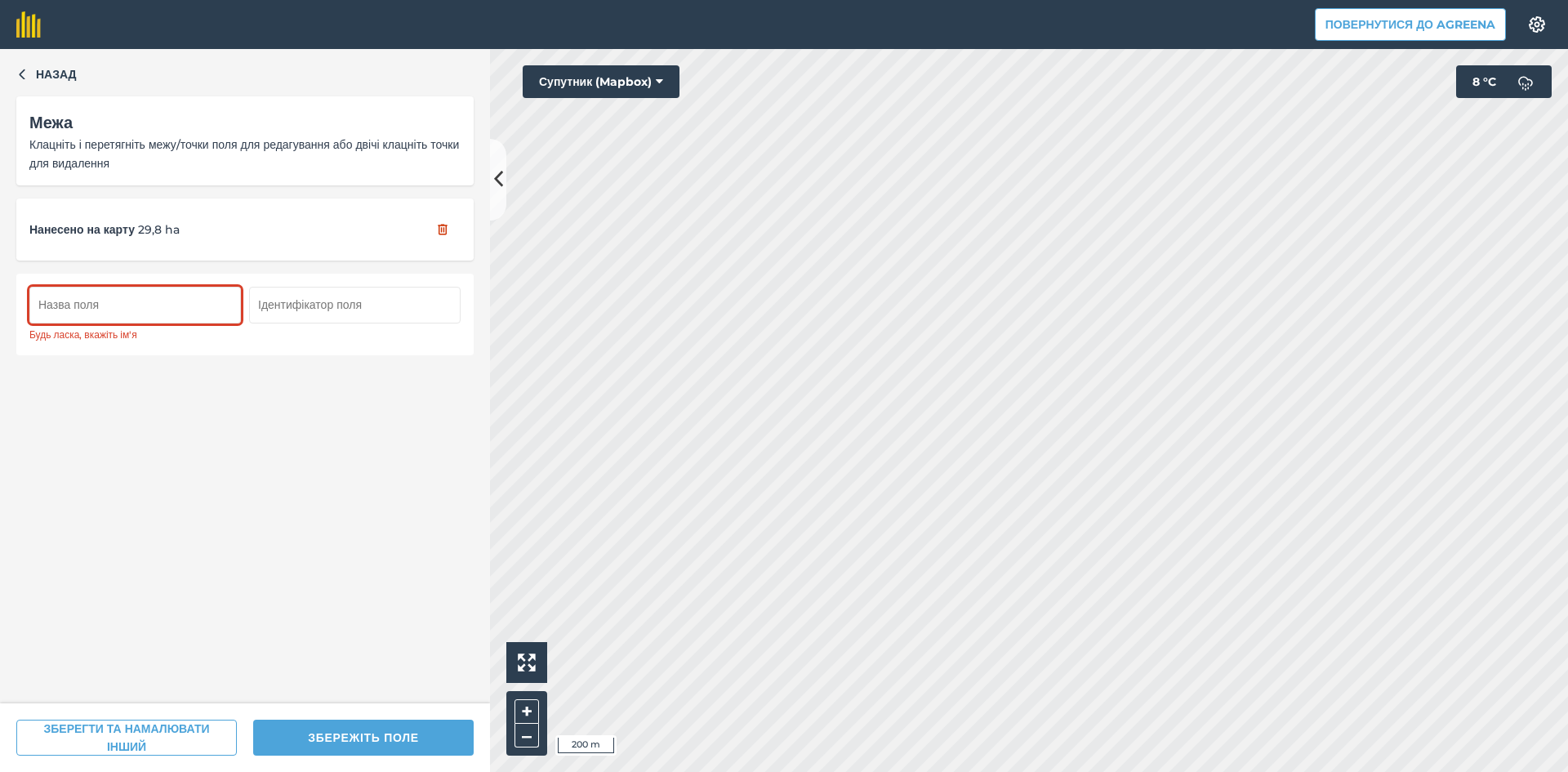
click at [135, 311] on input "text" at bounding box center [134, 305] width 211 height 36
type input "2"
type input "3"
type input "2"
click at [100, 294] on input "text" at bounding box center [134, 305] width 211 height 36
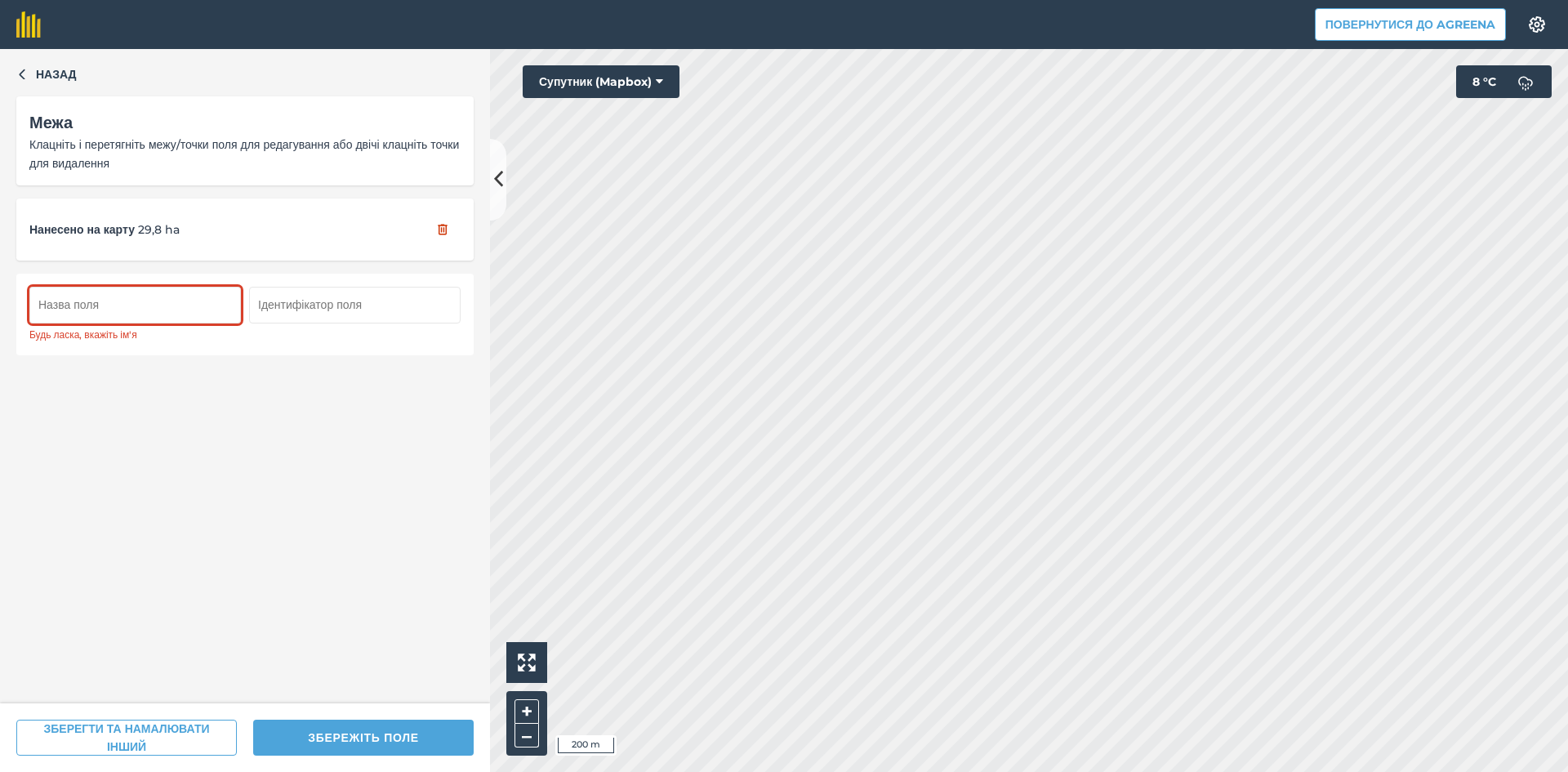
click at [102, 306] on input "text" at bounding box center [134, 305] width 211 height 36
click at [181, 304] on input "text" at bounding box center [134, 305] width 211 height 36
type input "2"
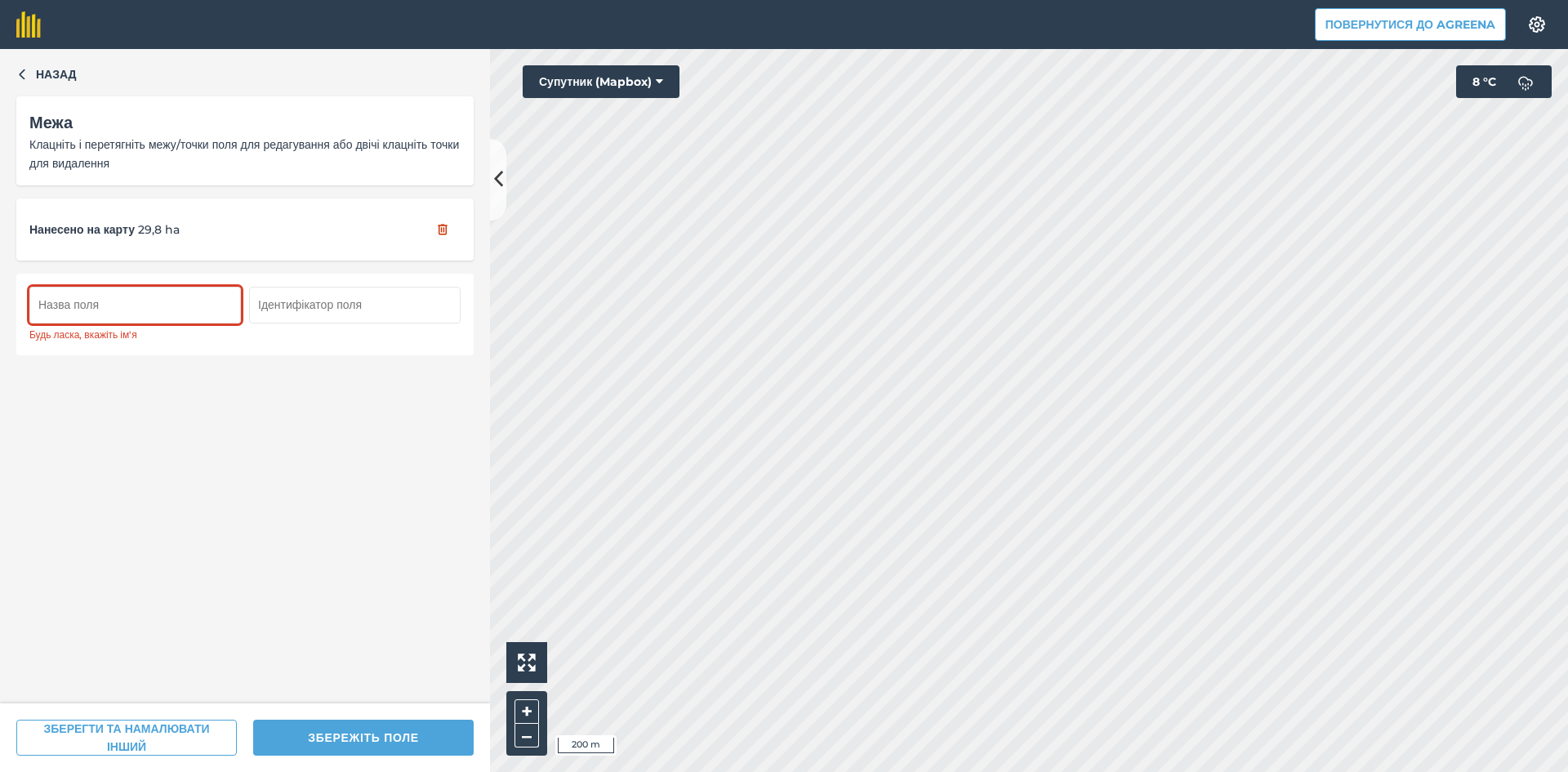
type input "3"
click at [192, 306] on input "text" at bounding box center [134, 305] width 211 height 36
click at [159, 301] on input "text" at bounding box center [134, 305] width 211 height 36
type input "2"
click at [177, 290] on input "text" at bounding box center [134, 305] width 211 height 36
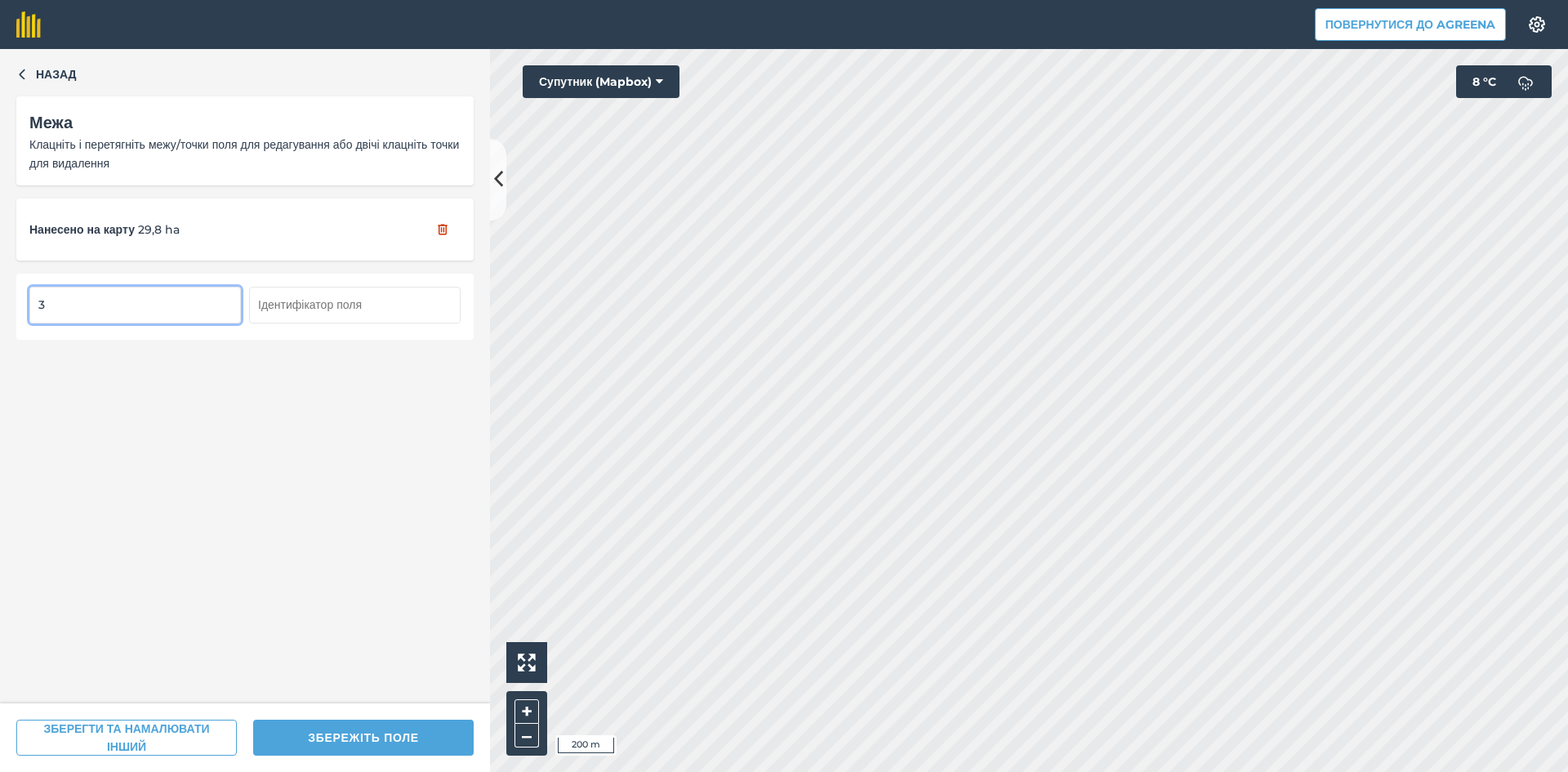
type input "3"
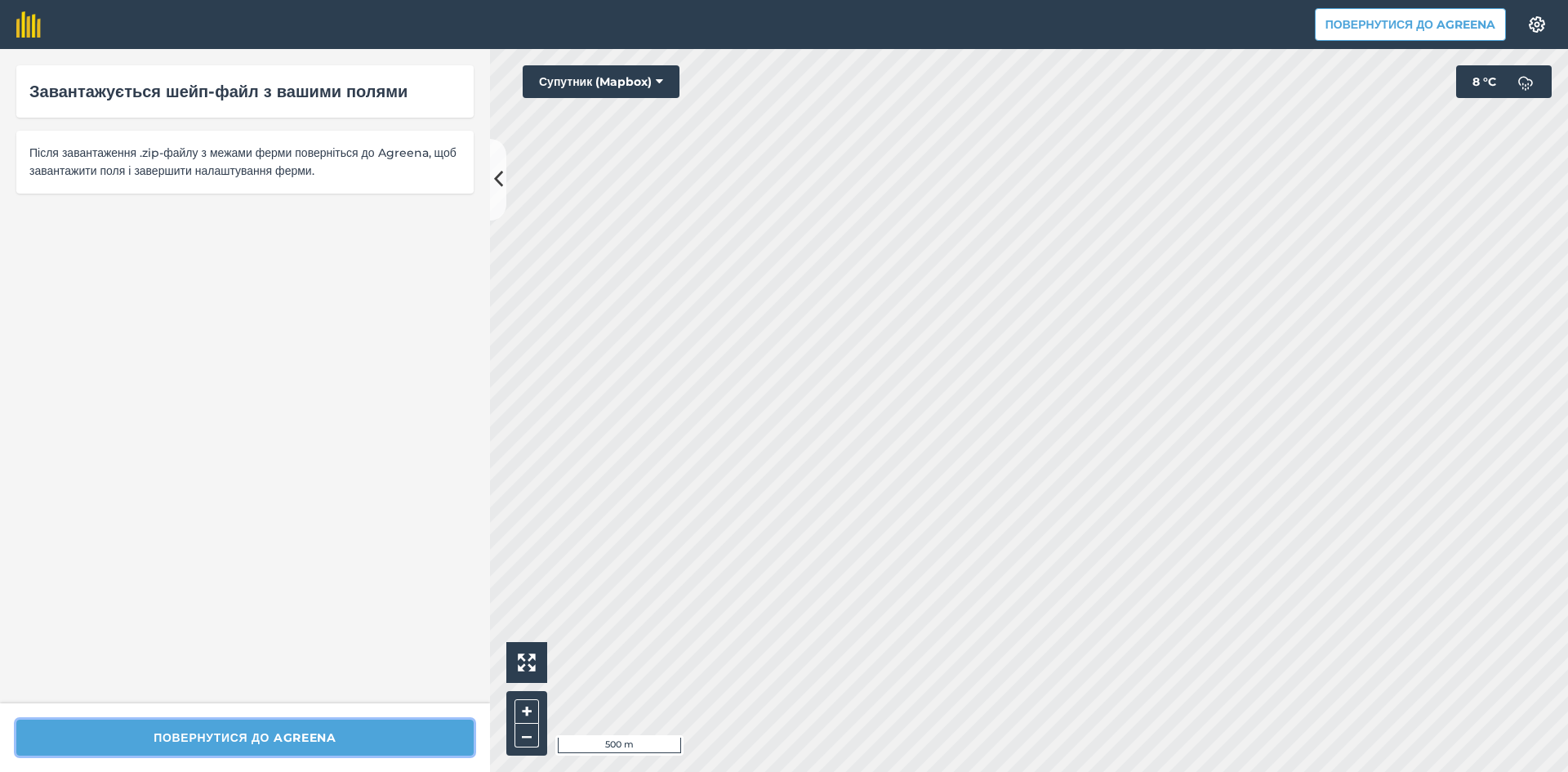
click at [279, 726] on button "Повернутися до Agreena" at bounding box center [245, 737] width 458 height 36
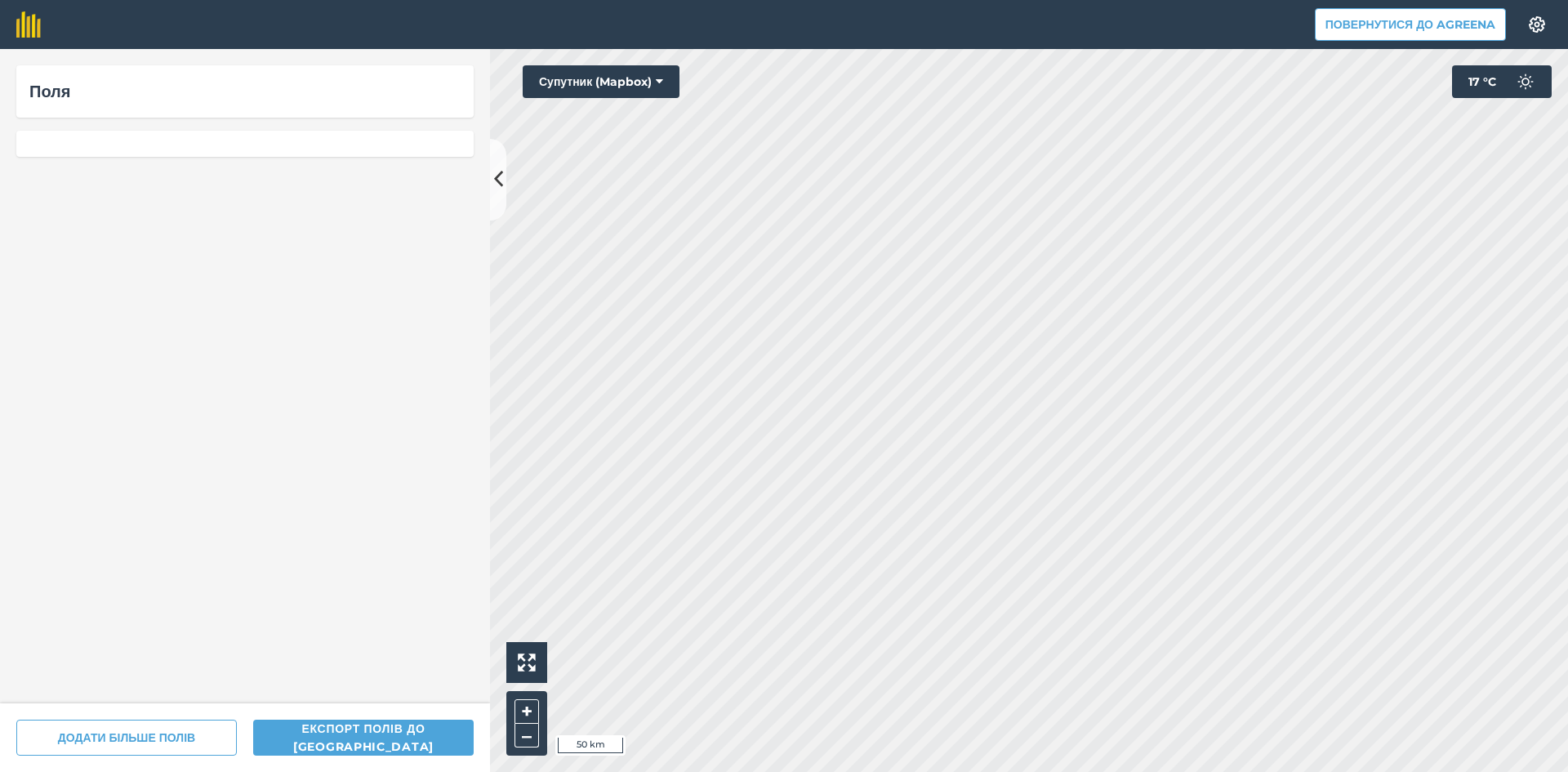
click at [104, 150] on div at bounding box center [245, 144] width 458 height 26
click at [107, 79] on div "Поля" at bounding box center [245, 92] width 431 height 26
click at [1413, 13] on button "Повернутися до Agreena" at bounding box center [1410, 24] width 191 height 33
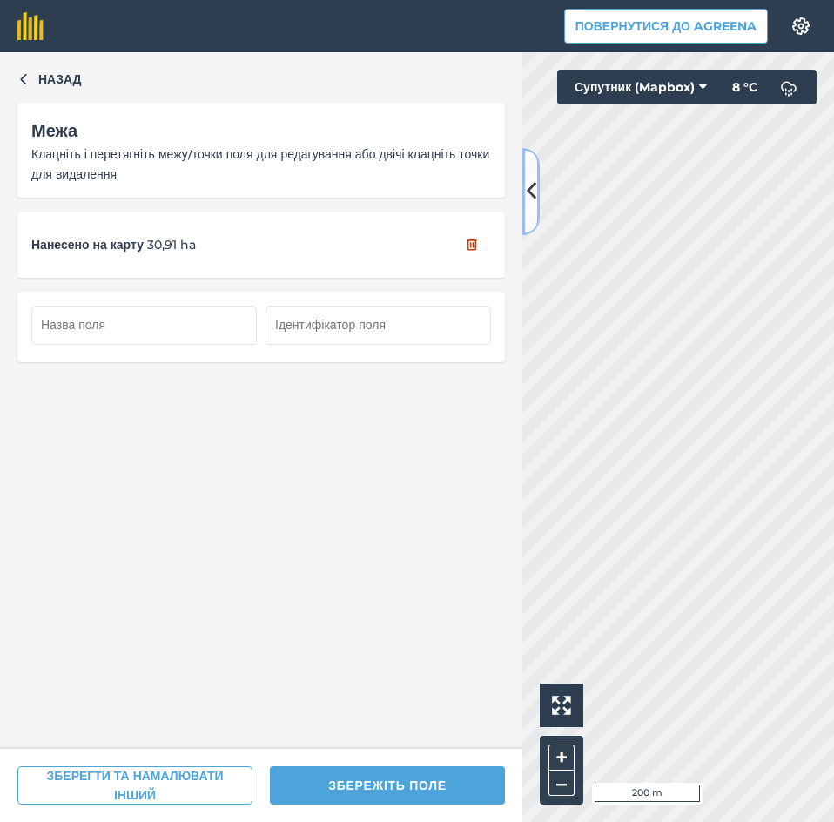
click at [530, 187] on icon at bounding box center [532, 191] width 10 height 30
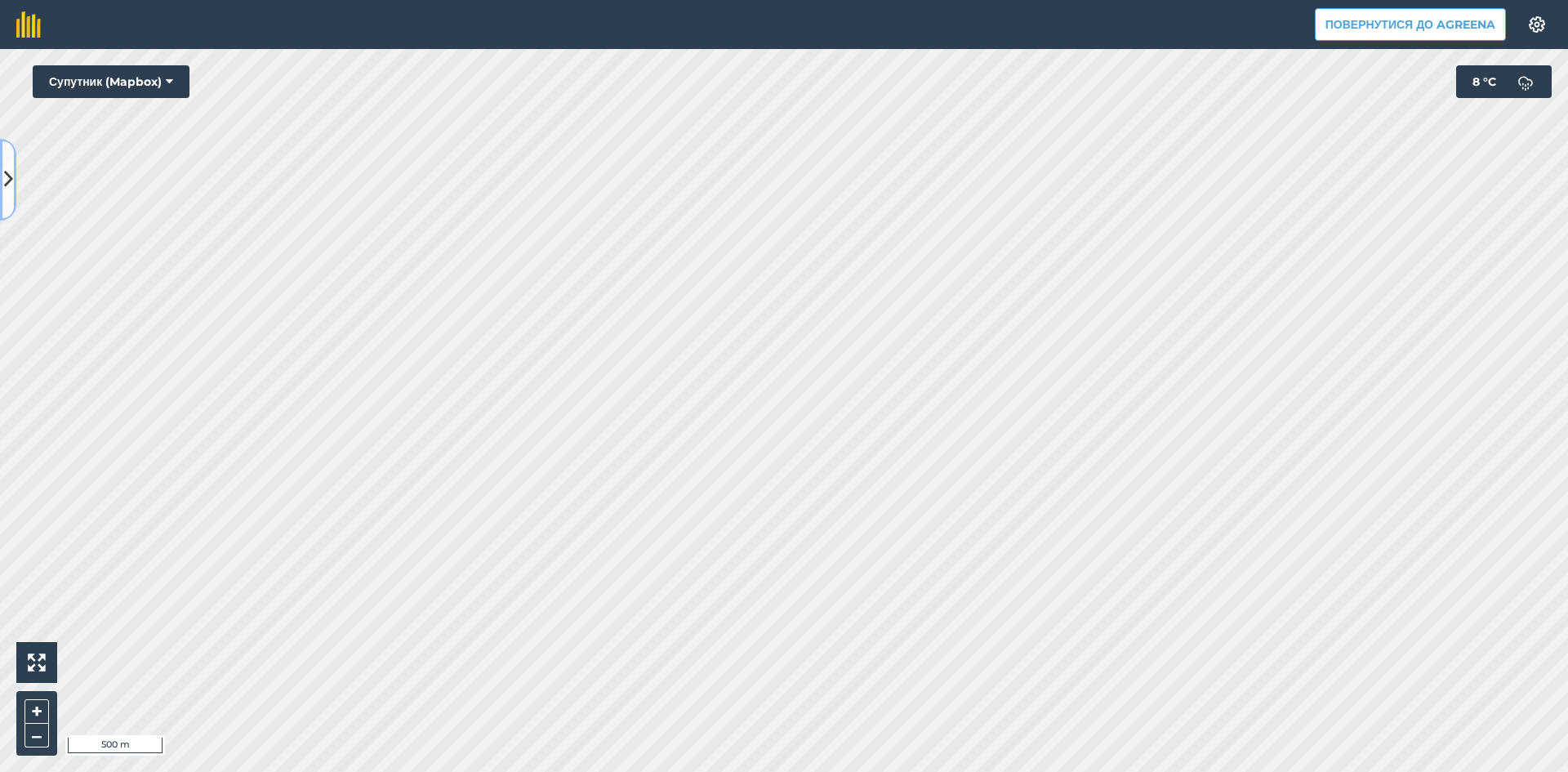
click at [4, 175] on icon at bounding box center [8, 179] width 9 height 28
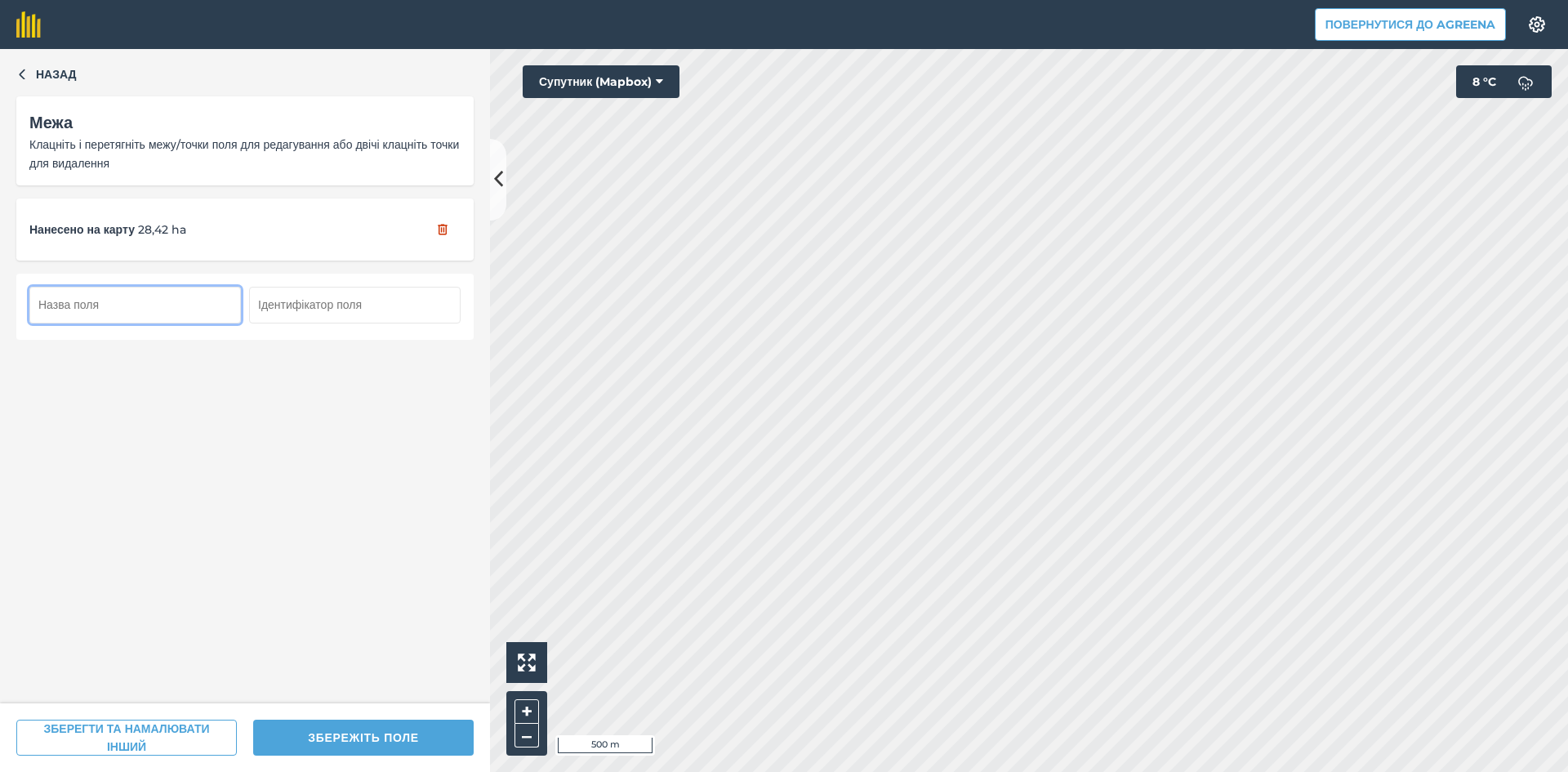
click at [127, 305] on input "text" at bounding box center [134, 305] width 211 height 36
type input "3"
type input "2"
type input "4"
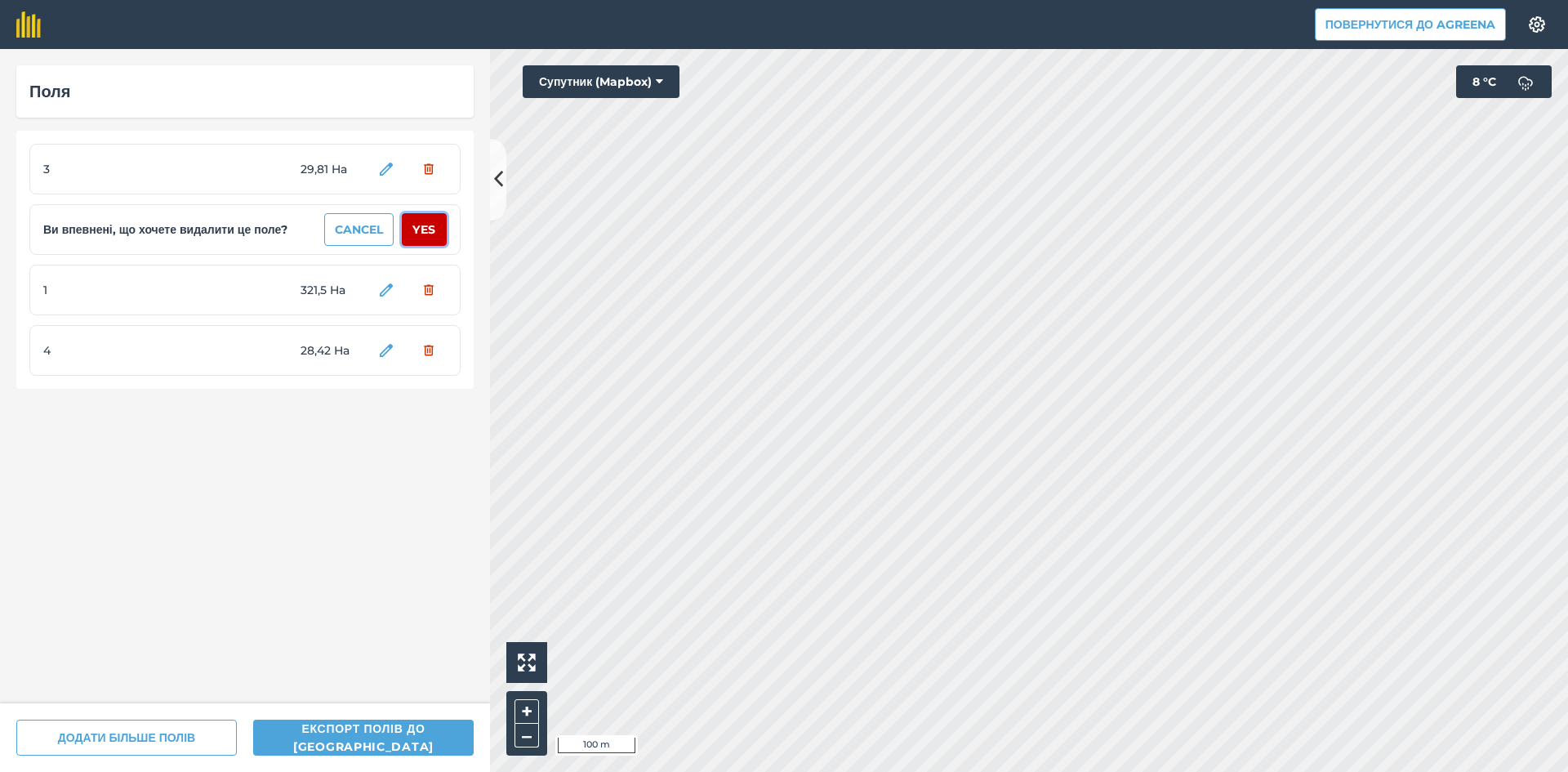
click at [422, 229] on button "Yes" at bounding box center [424, 229] width 45 height 33
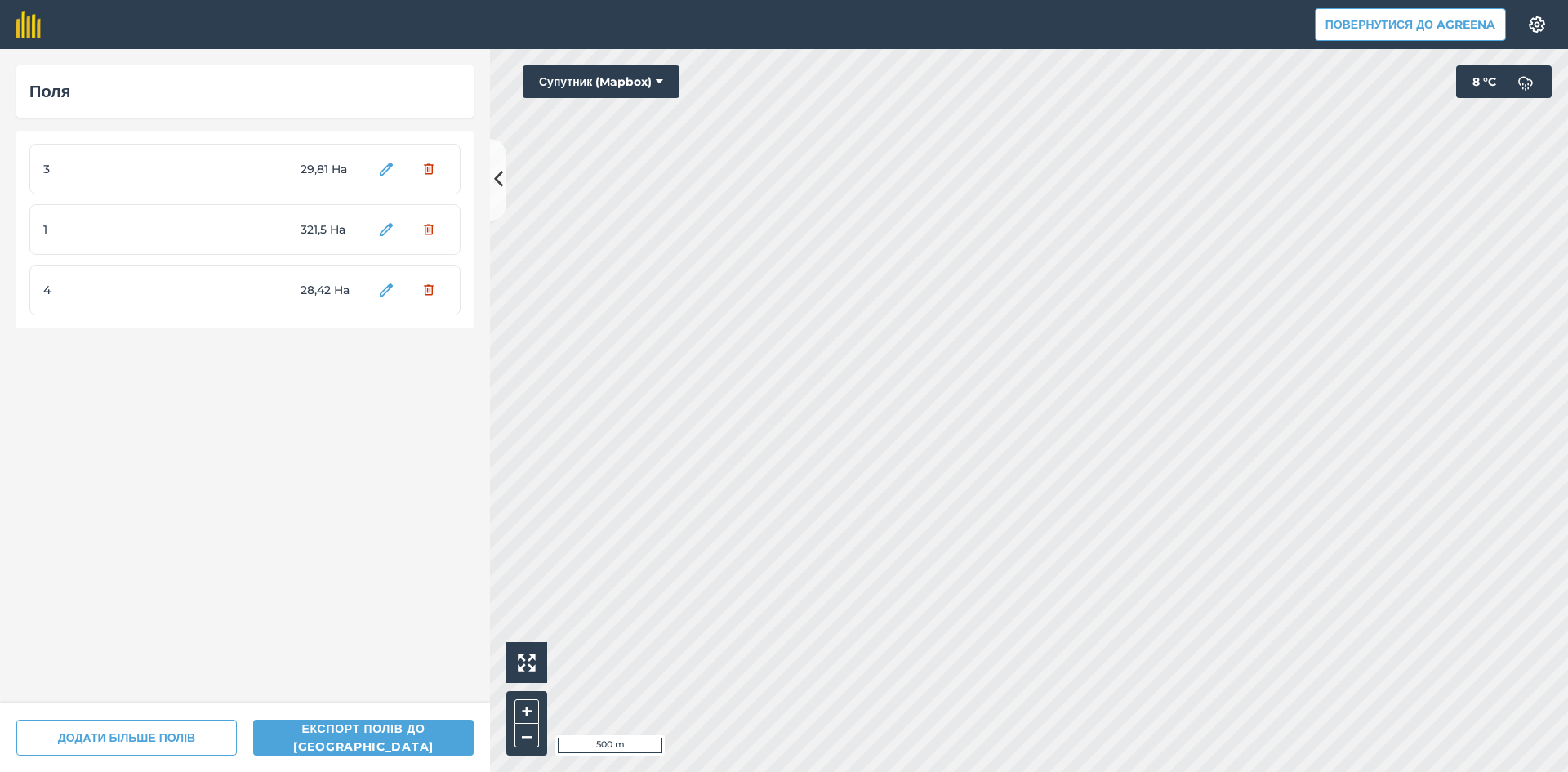
click at [51, 226] on span "1" at bounding box center [104, 229] width 123 height 18
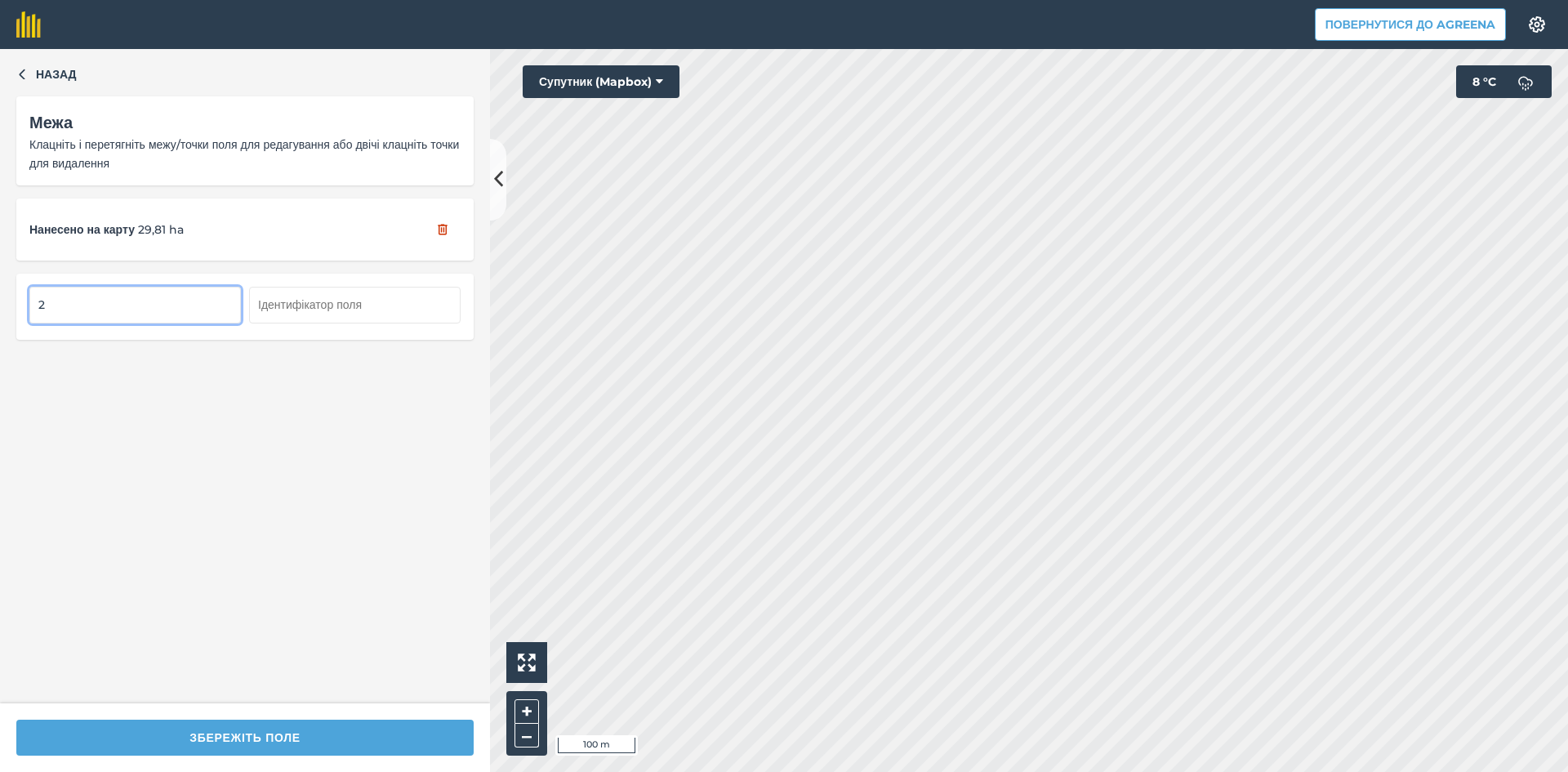
type input "2"
type input "3"
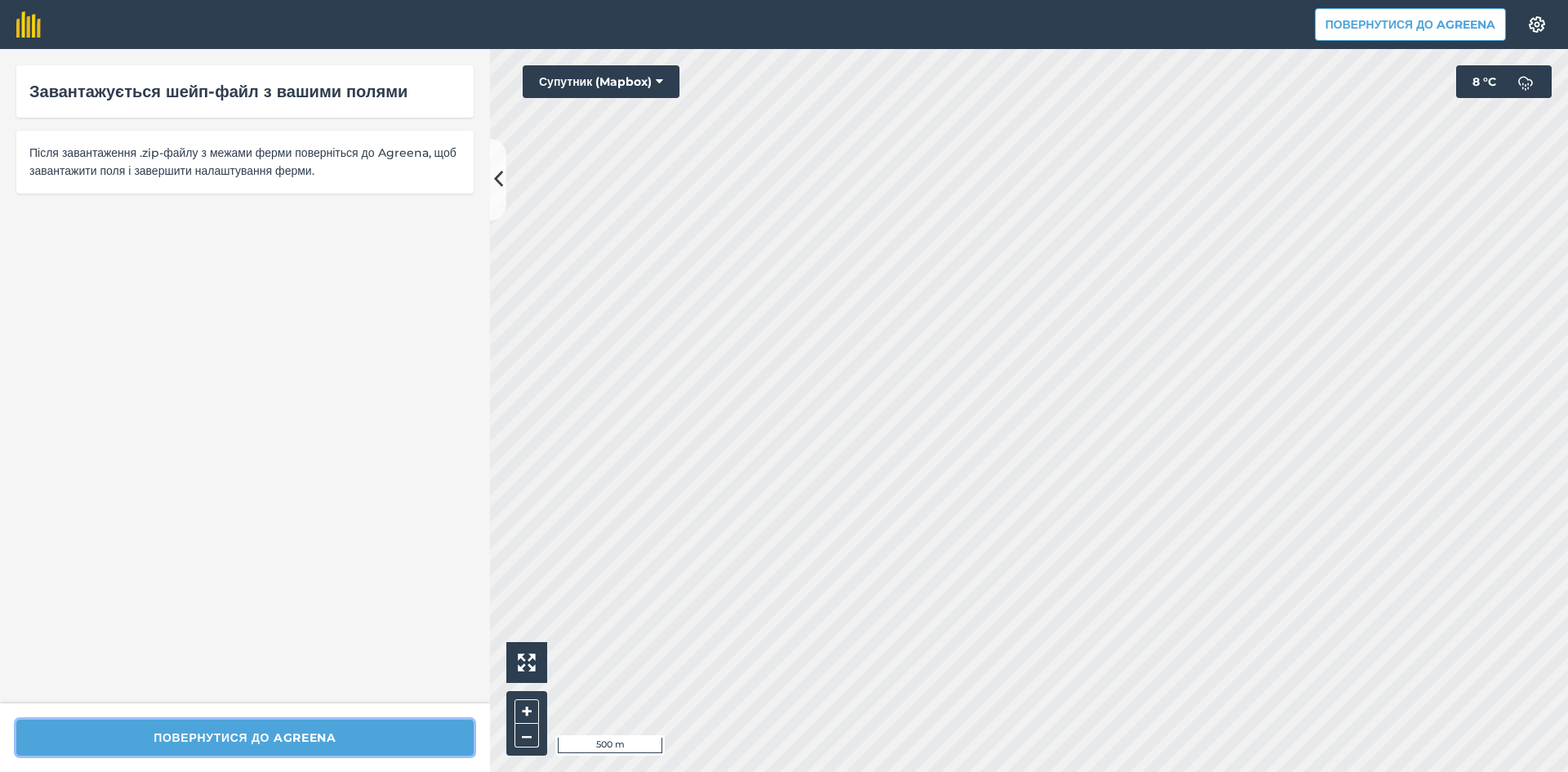
click at [268, 735] on button "Повернутися до Agreena" at bounding box center [245, 737] width 458 height 36
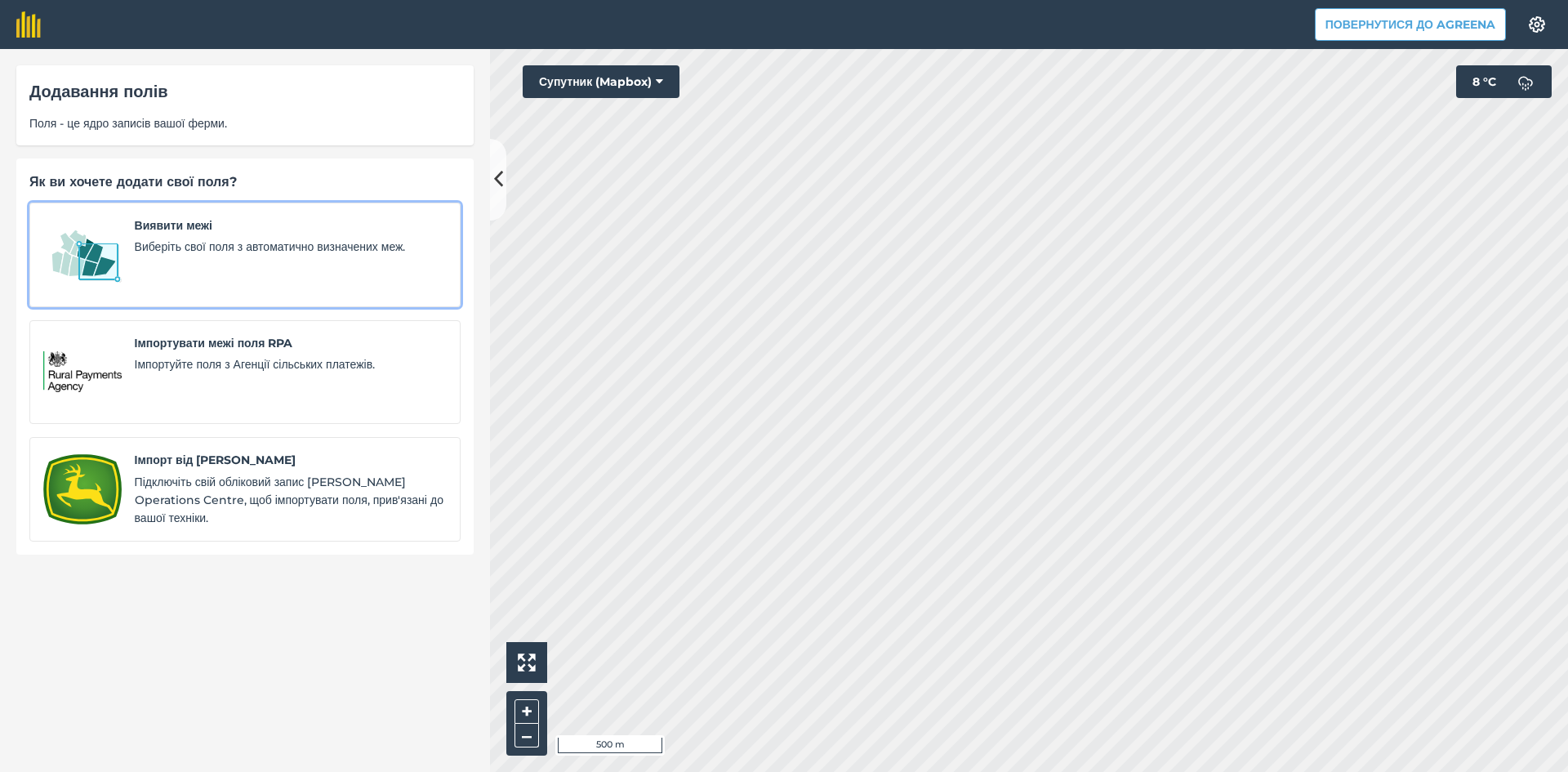
click at [199, 246] on span "Виберіть свої поля з автоматично визначених меж." at bounding box center [291, 246] width 312 height 18
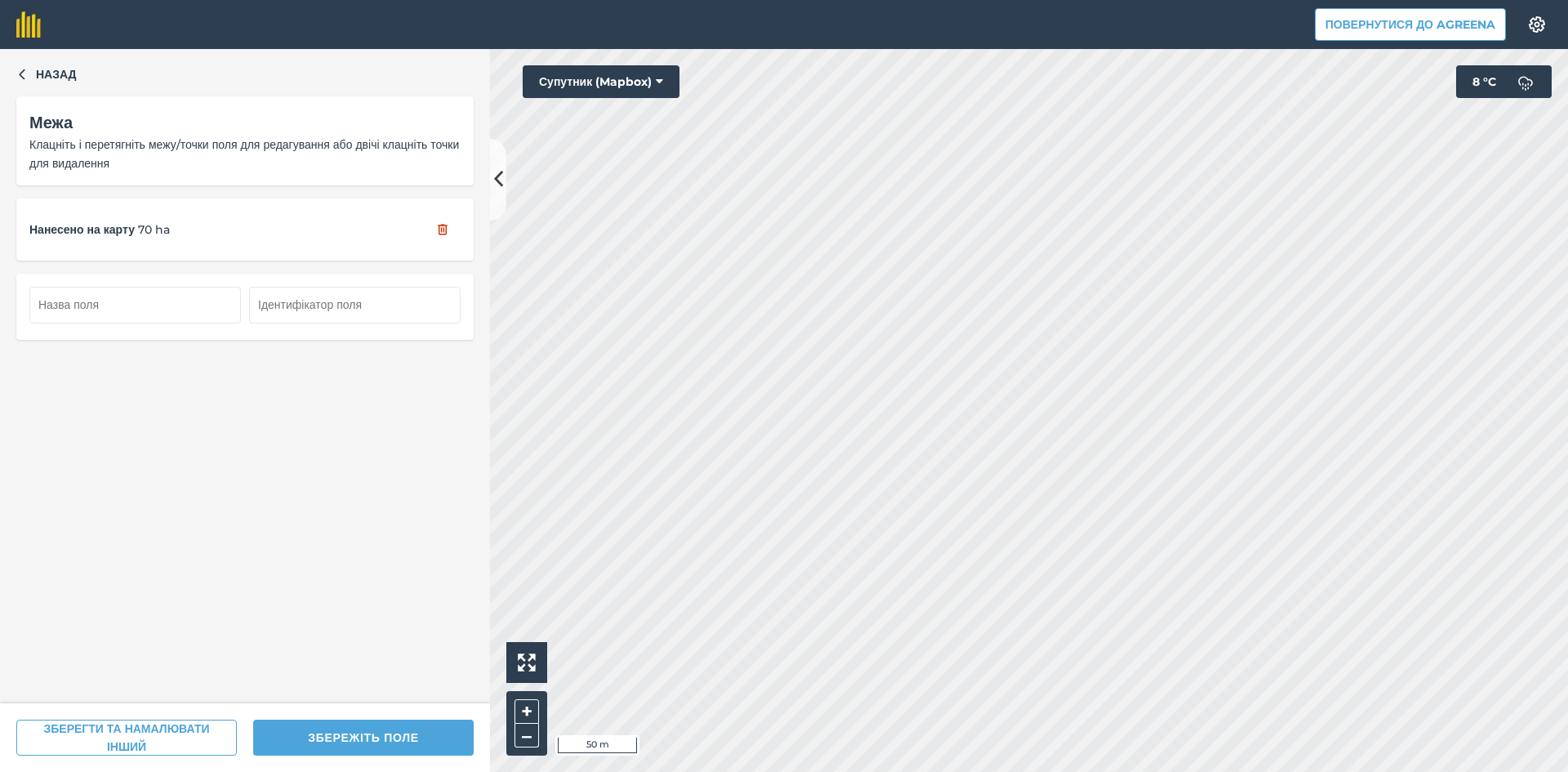
click at [912, 771] on html "Повернутися до Agreena Налаштування Map printing is not available on our free p…" at bounding box center [784, 386] width 1568 height 772
click at [114, 301] on input "text" at bounding box center [134, 305] width 211 height 36
type input "4"
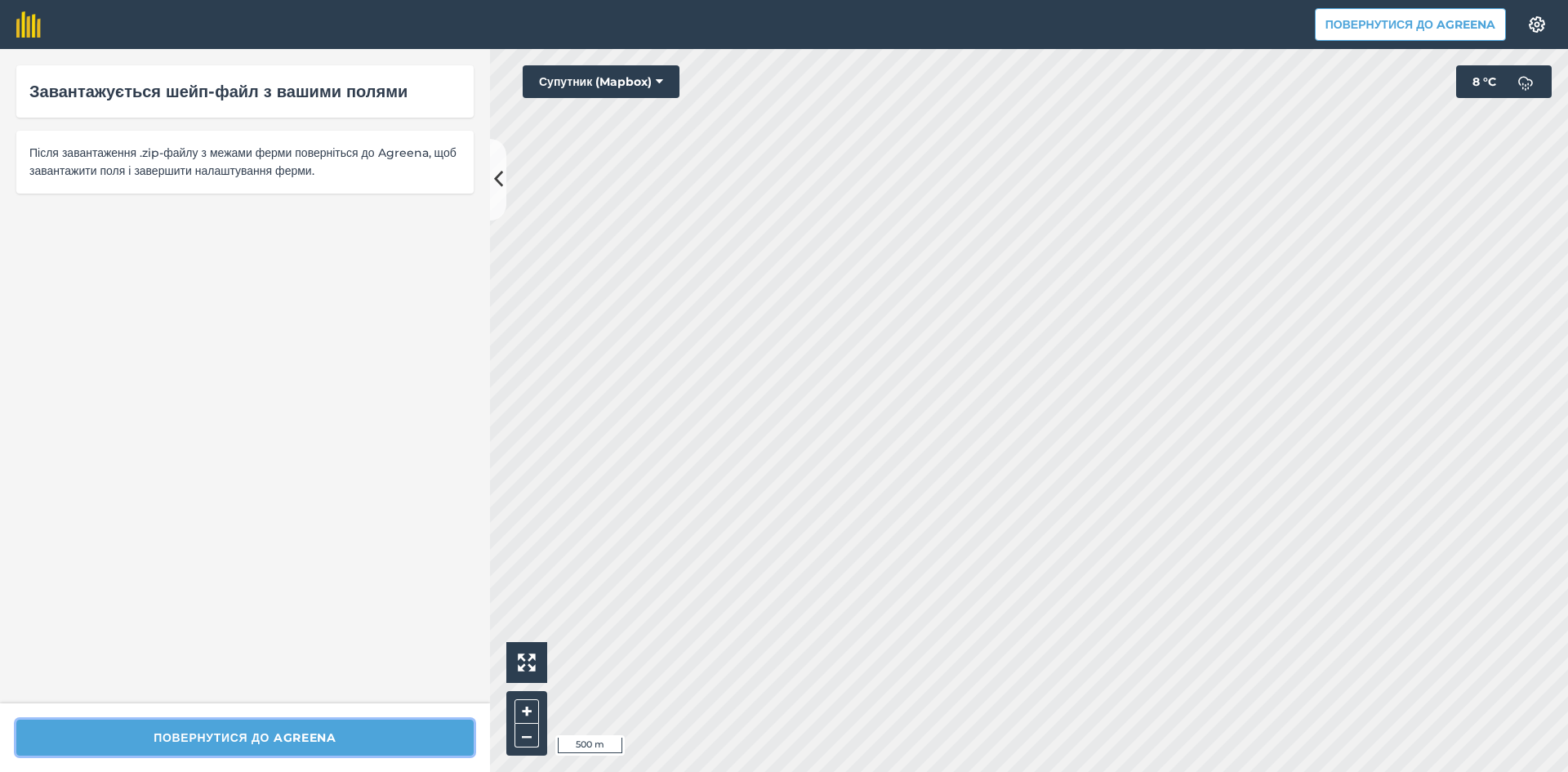
click at [346, 729] on button "Повернутися до Agreena" at bounding box center [245, 737] width 458 height 36
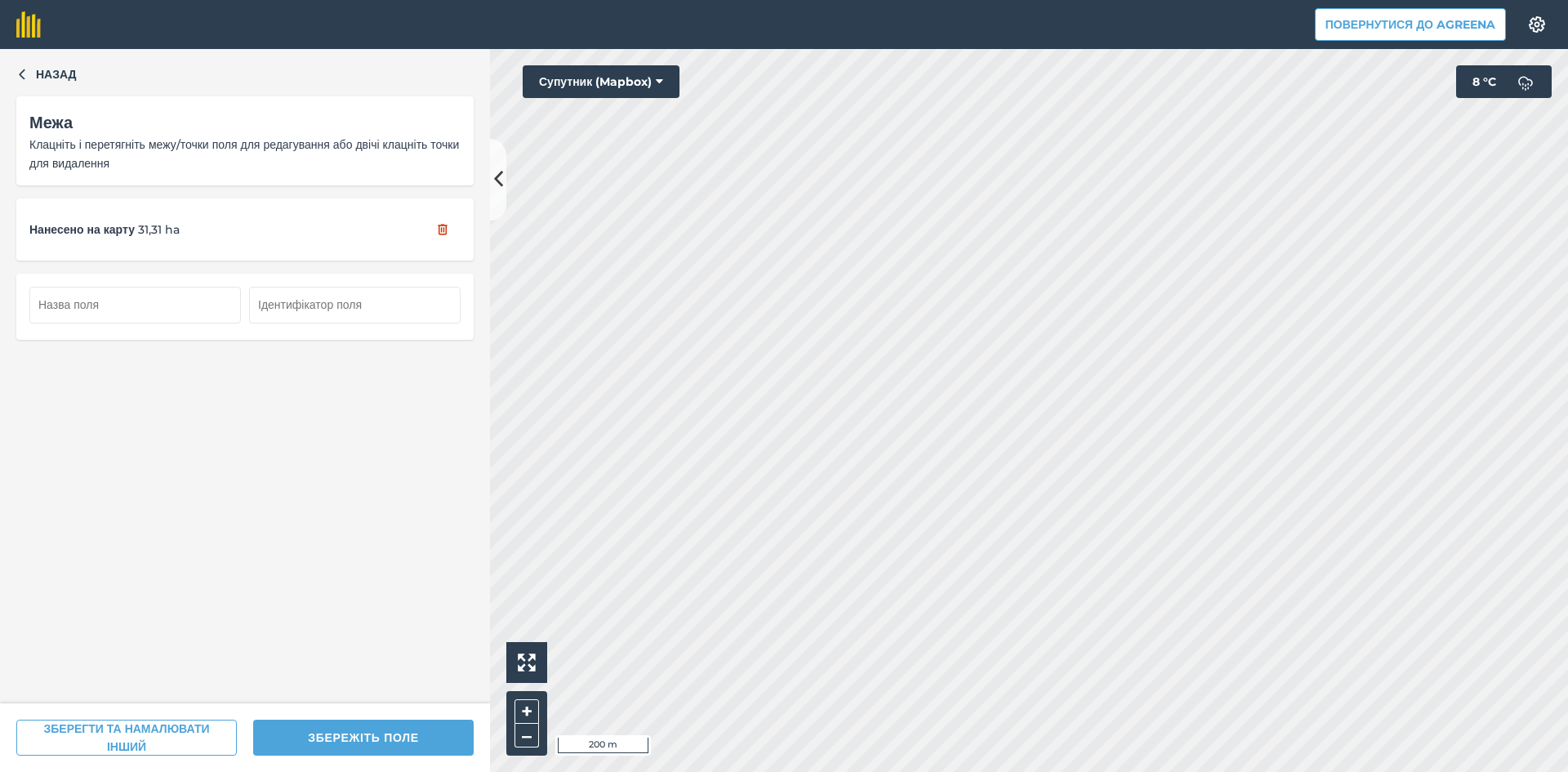
click at [383, 739] on button "ЗБЕРЕЖІТЬ ПОЛЕ" at bounding box center [363, 737] width 220 height 36
click at [166, 306] on input "text" at bounding box center [134, 305] width 211 height 36
type input "5"
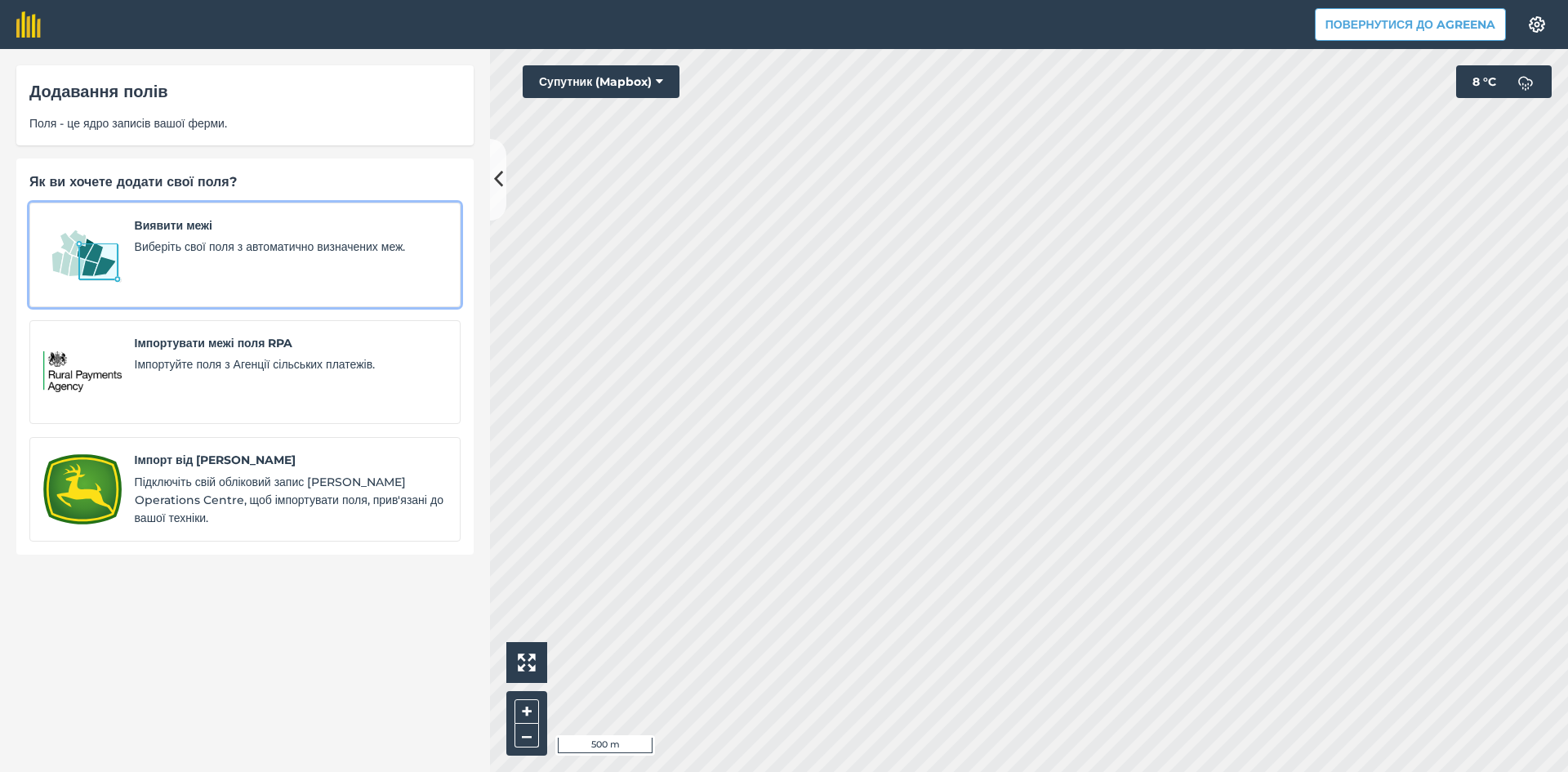
click at [252, 244] on span "Виберіть свої поля з автоматично визначених меж." at bounding box center [291, 246] width 312 height 18
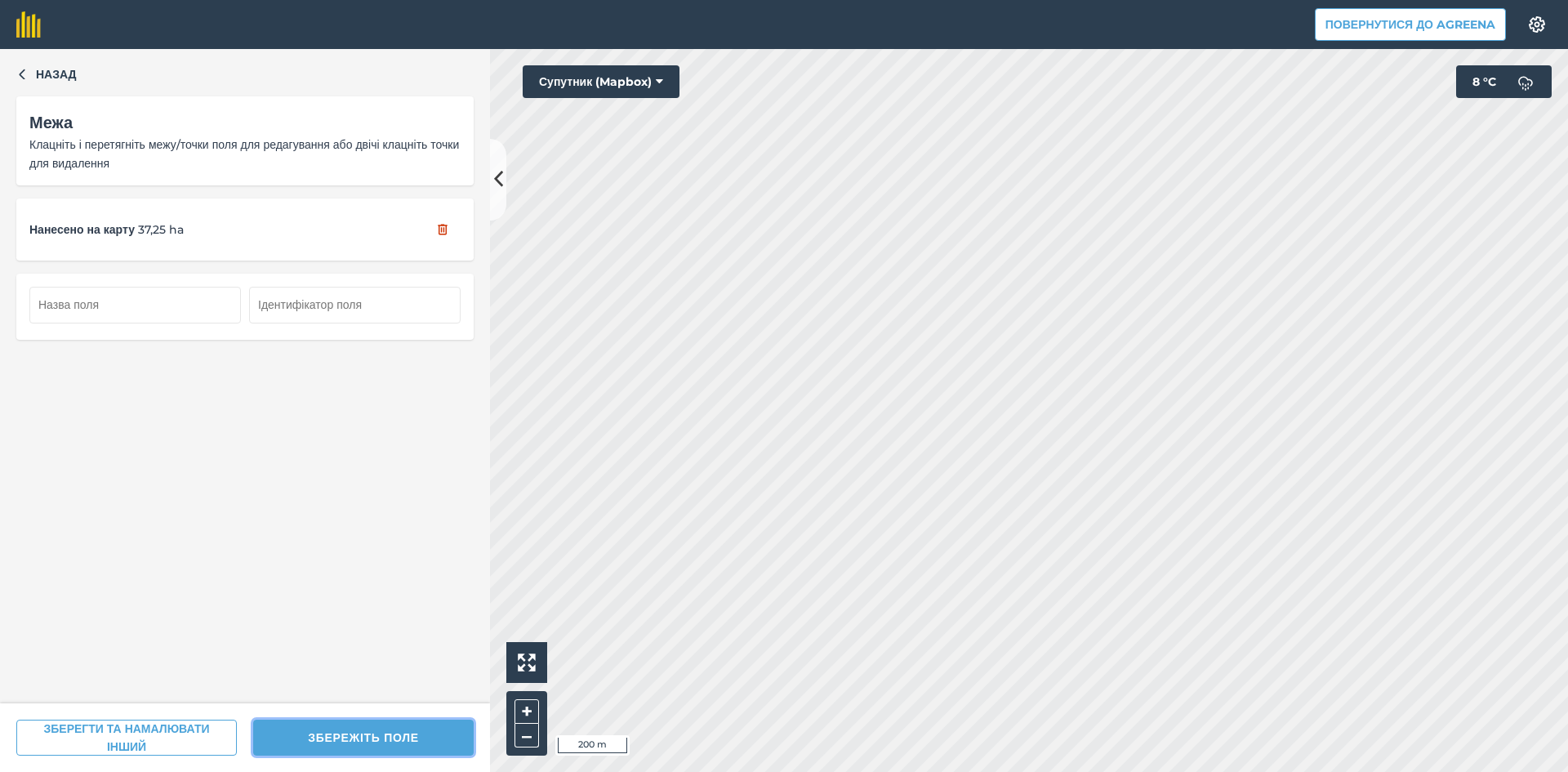
click at [374, 734] on button "ЗБЕРЕЖІТЬ ПОЛЕ" at bounding box center [363, 737] width 220 height 36
click at [197, 313] on input "text" at bounding box center [134, 305] width 211 height 36
type input "6"
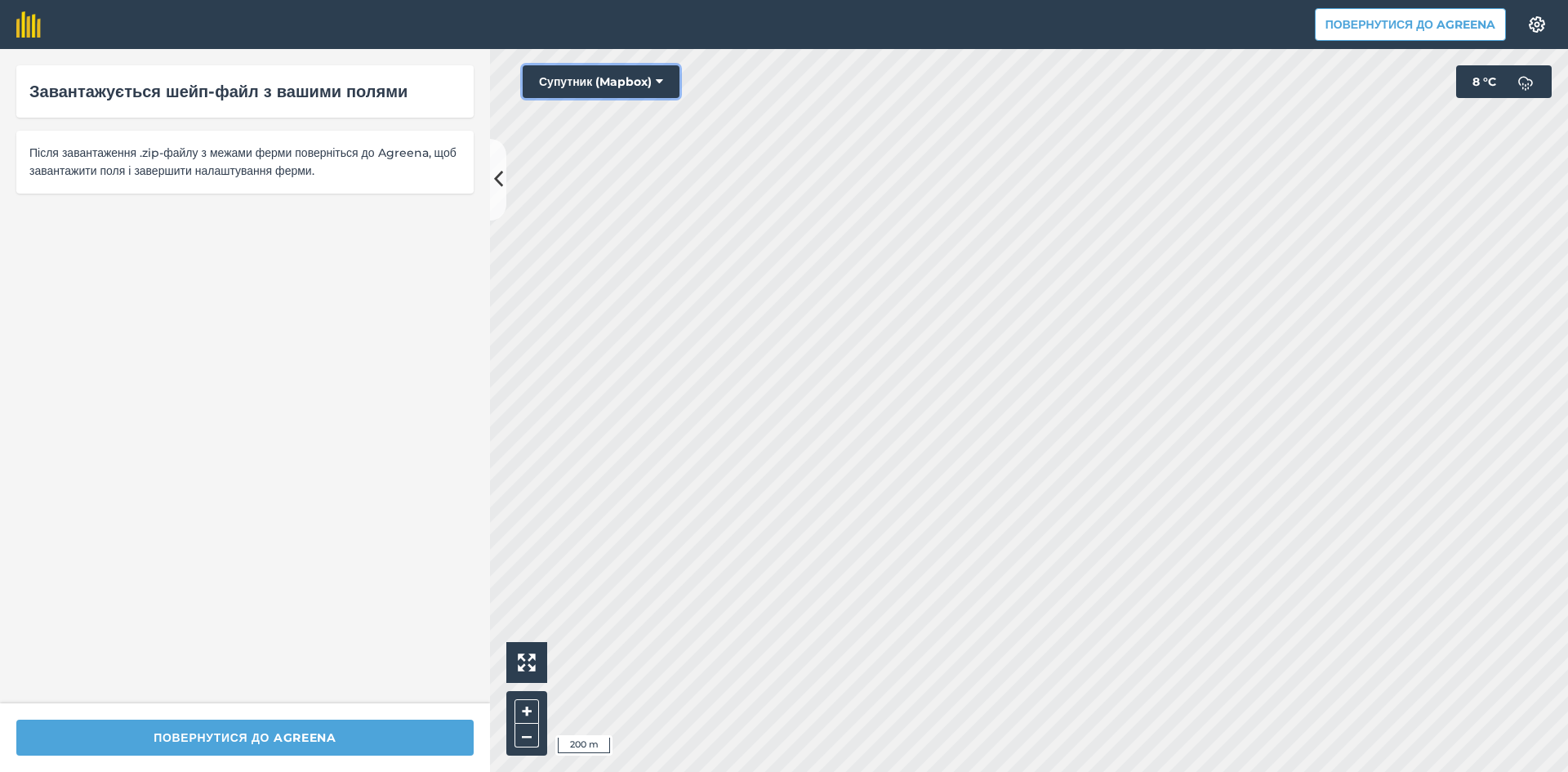
click at [550, 77] on button "Супутник (Mapbox)" at bounding box center [600, 82] width 157 height 33
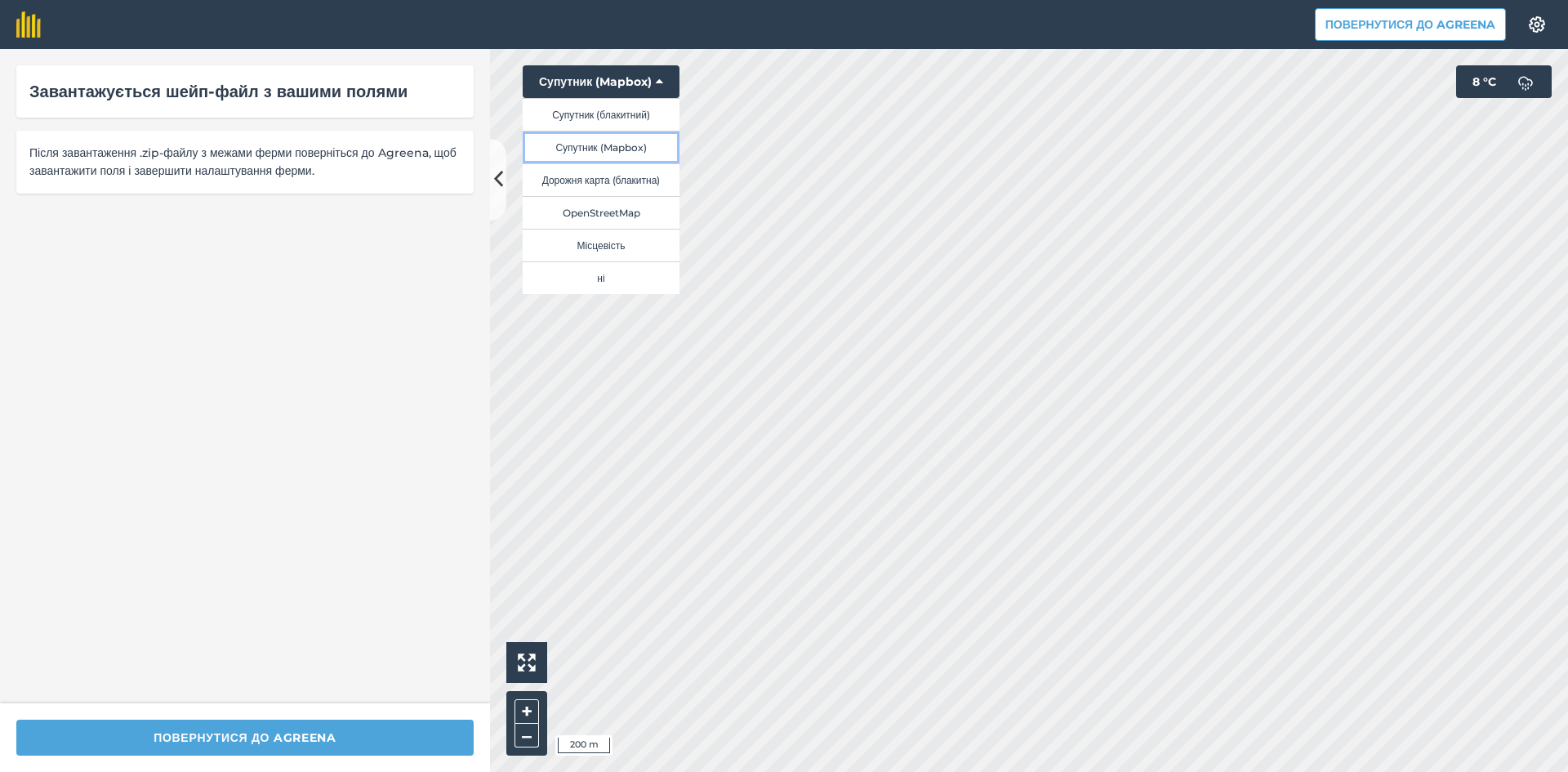
click at [642, 146] on button "Супутник (Mapbox)" at bounding box center [600, 146] width 157 height 33
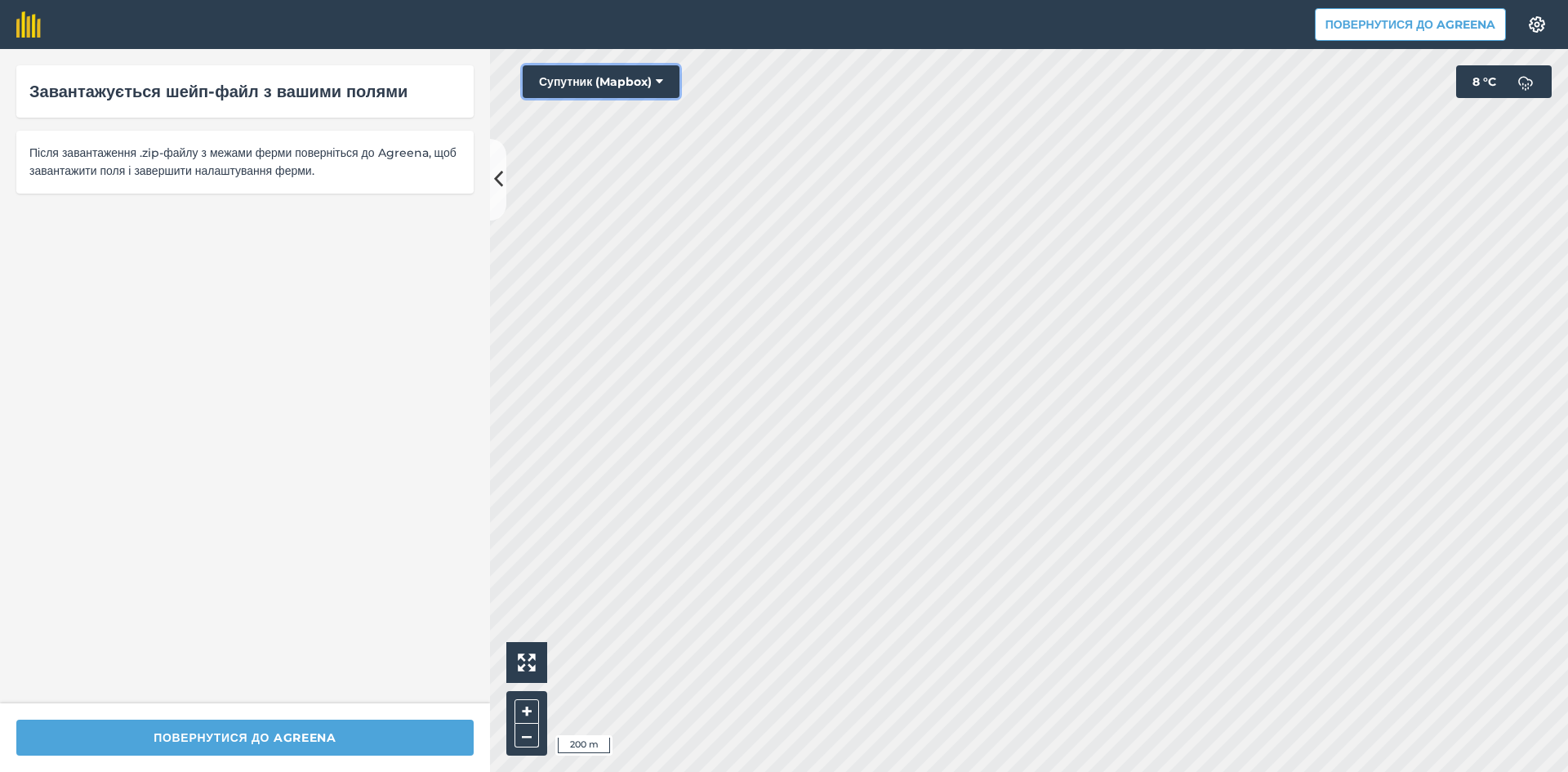
click at [602, 74] on button "Супутник (Mapbox)" at bounding box center [600, 82] width 157 height 33
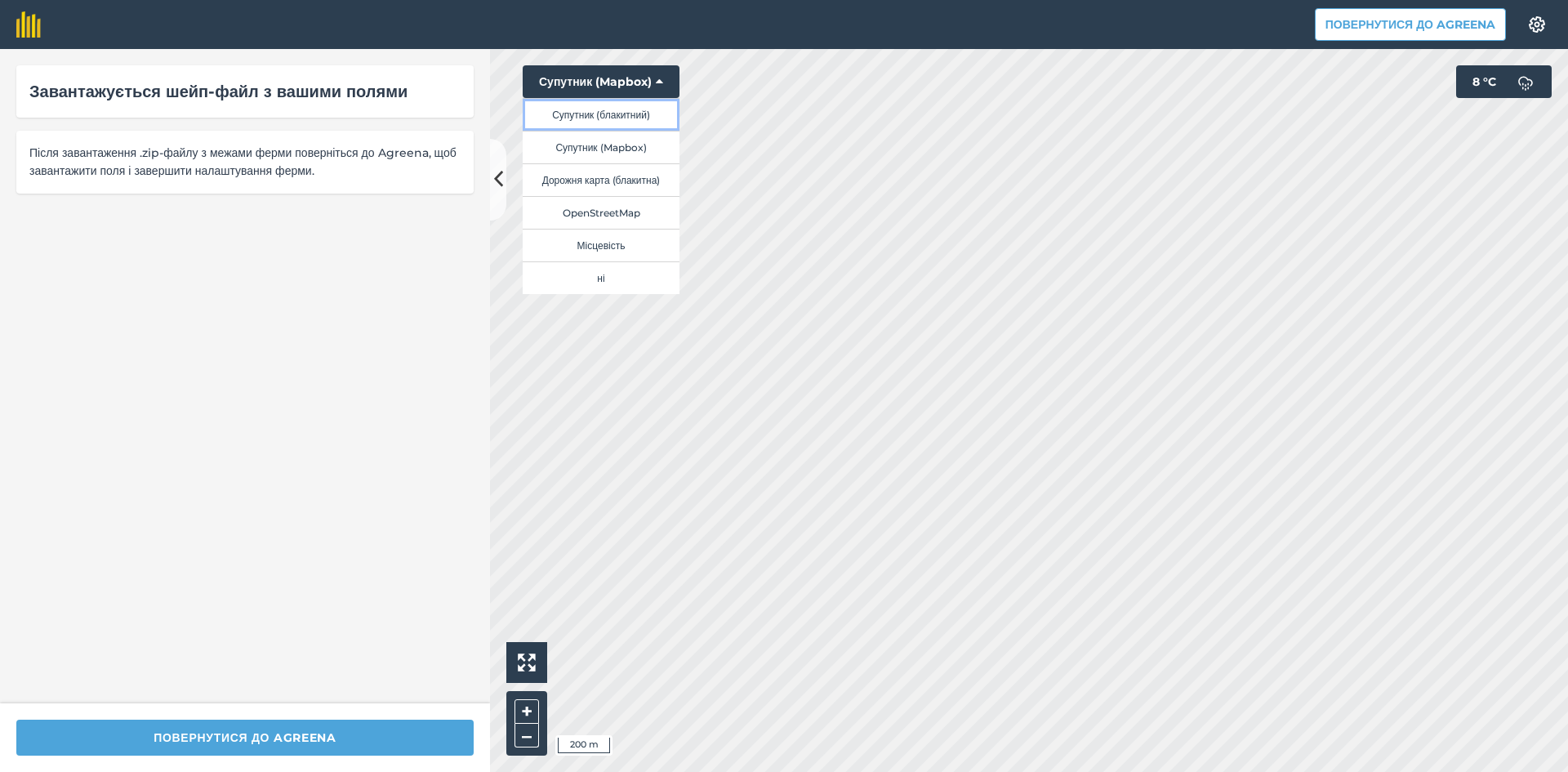
click at [648, 114] on button "Супутник (блакитний)" at bounding box center [600, 114] width 157 height 33
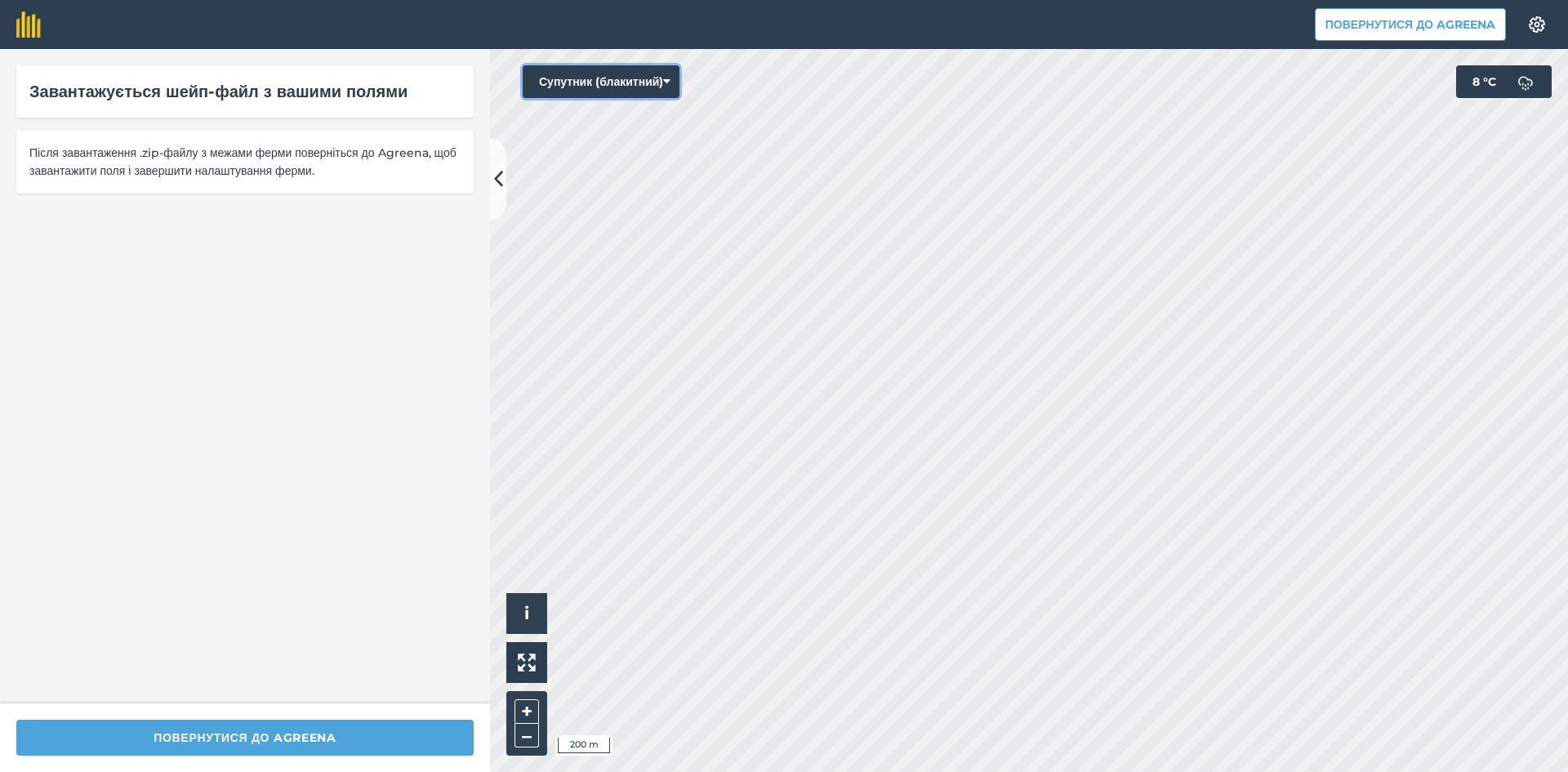
click at [600, 67] on button "Супутник (блакитний)" at bounding box center [600, 82] width 157 height 33
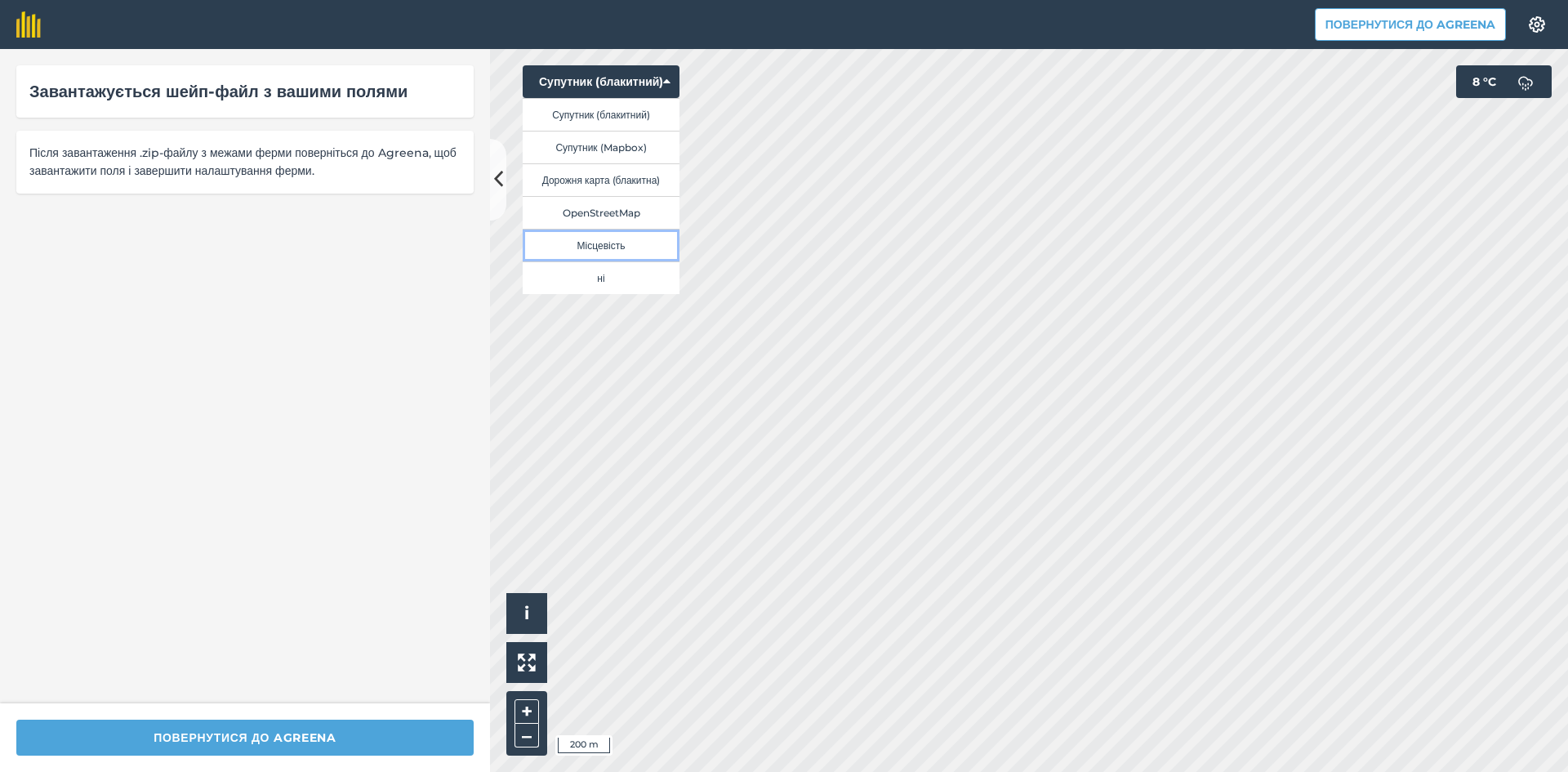
click at [630, 247] on button "Місцевість" at bounding box center [600, 245] width 157 height 33
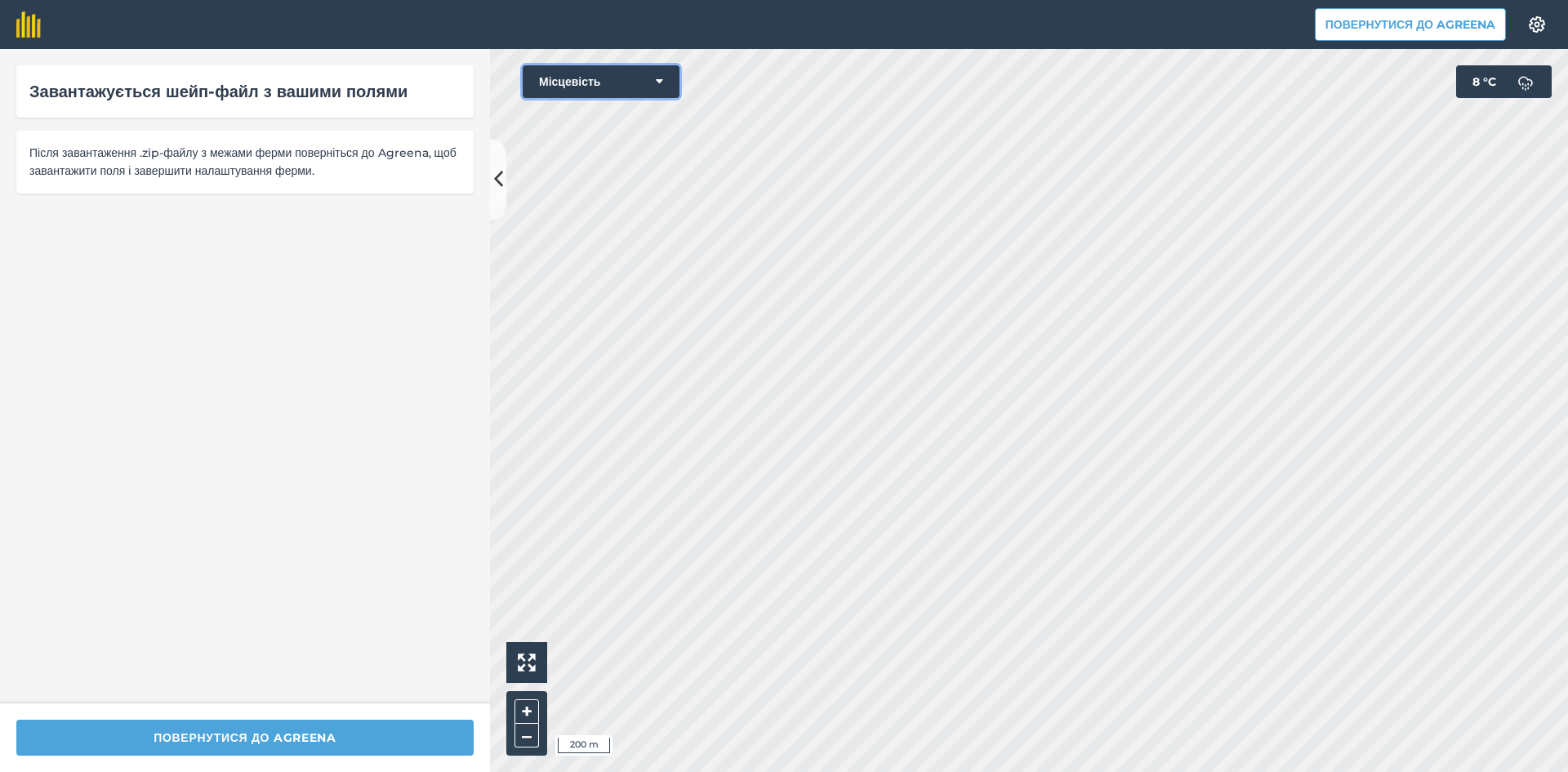
click at [603, 67] on button "Місцевість" at bounding box center [600, 82] width 157 height 33
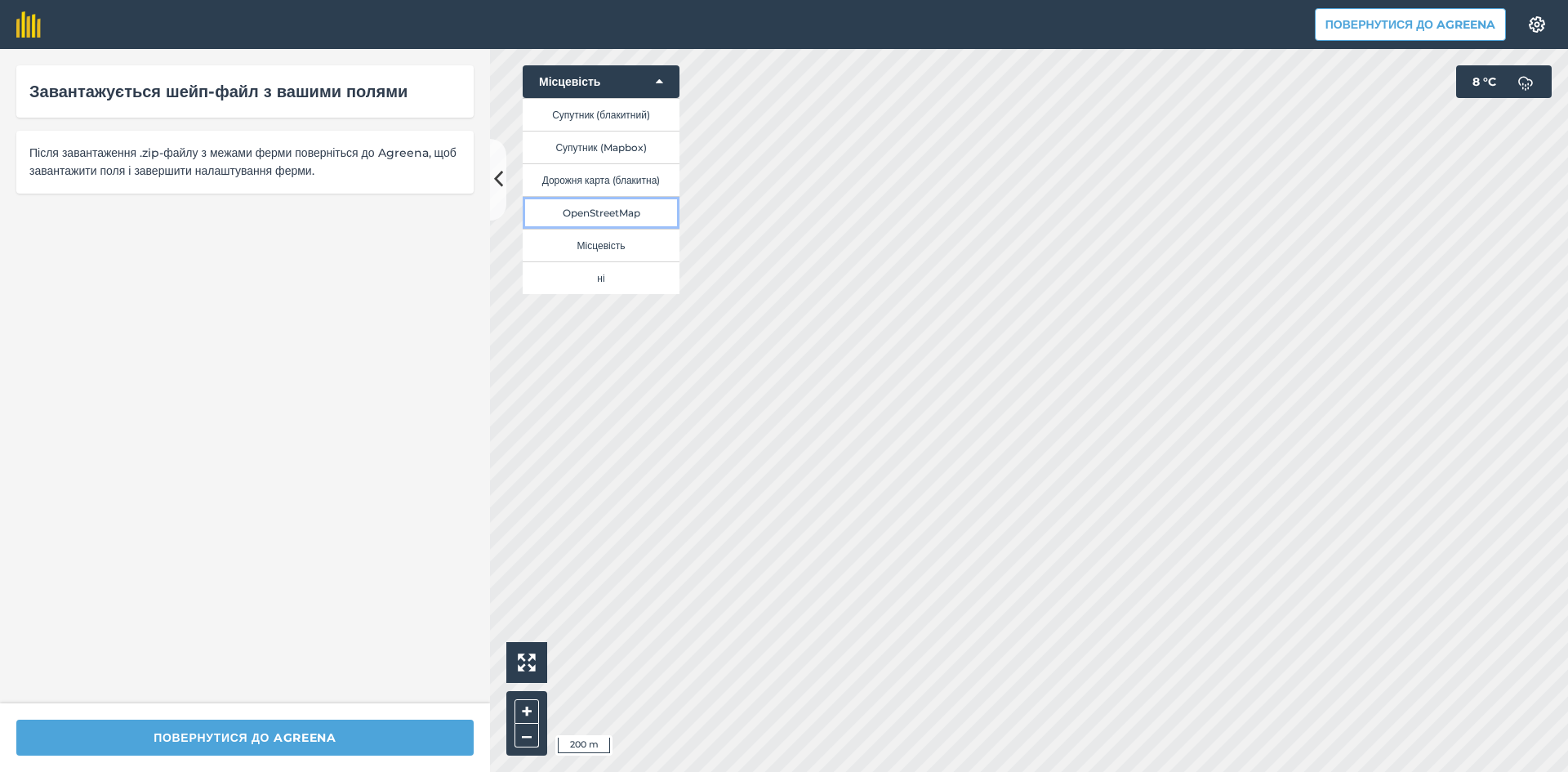
click at [617, 215] on button "OpenStreetMap" at bounding box center [600, 212] width 157 height 33
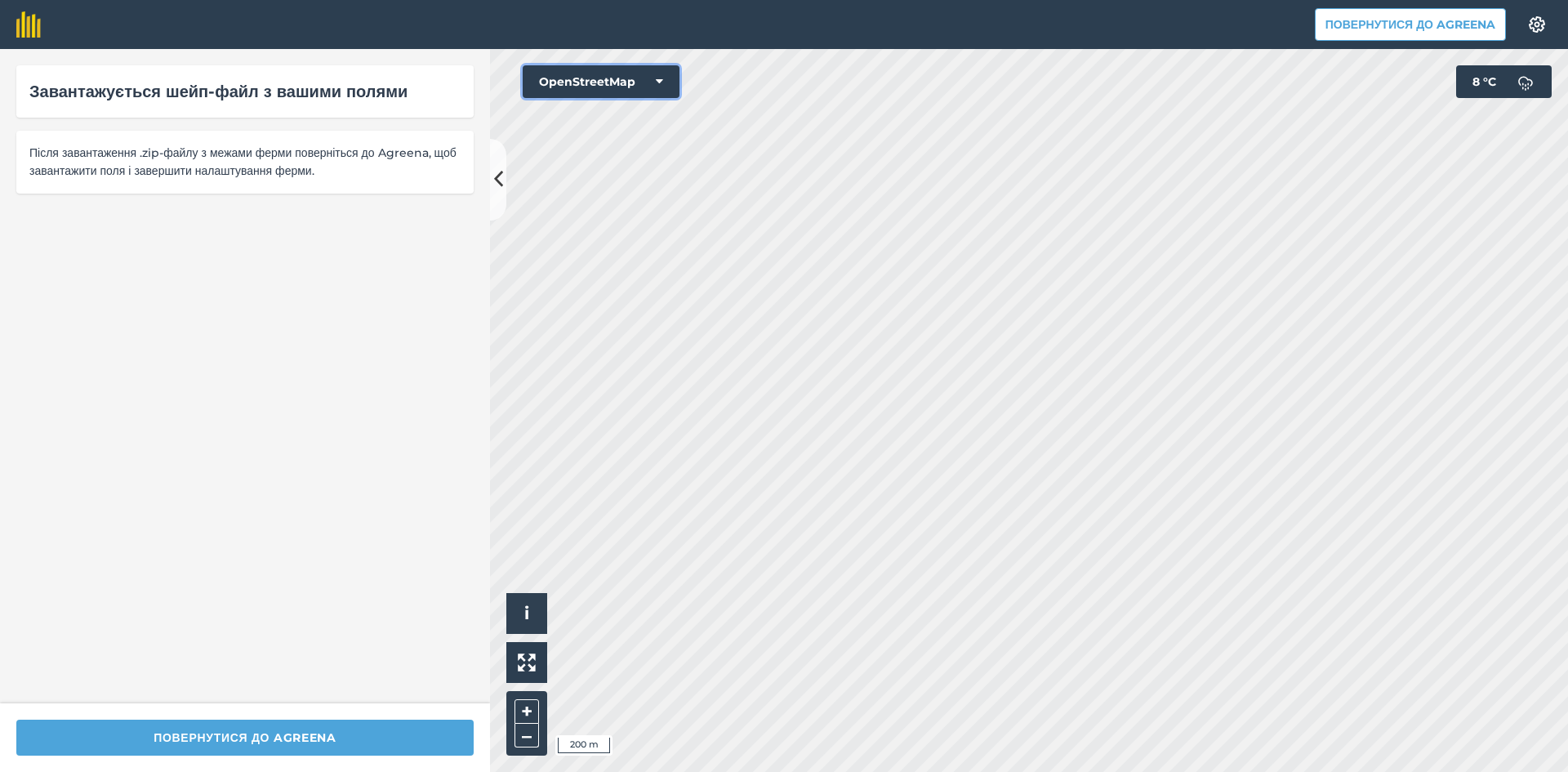
click at [596, 81] on button "OpenStreetMap" at bounding box center [600, 82] width 157 height 33
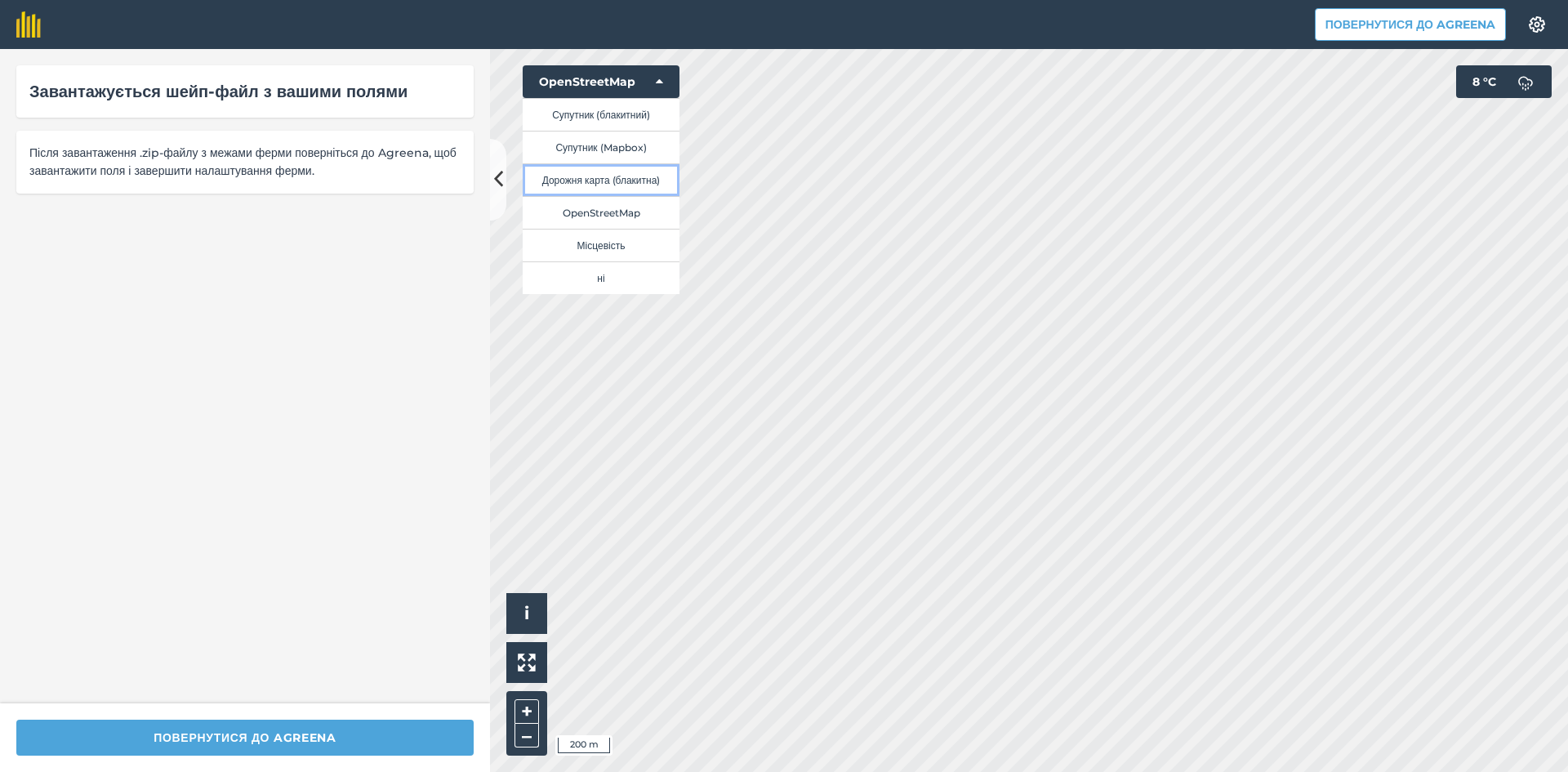
click at [631, 184] on button "Дорожня карта (блакитна)" at bounding box center [600, 179] width 157 height 33
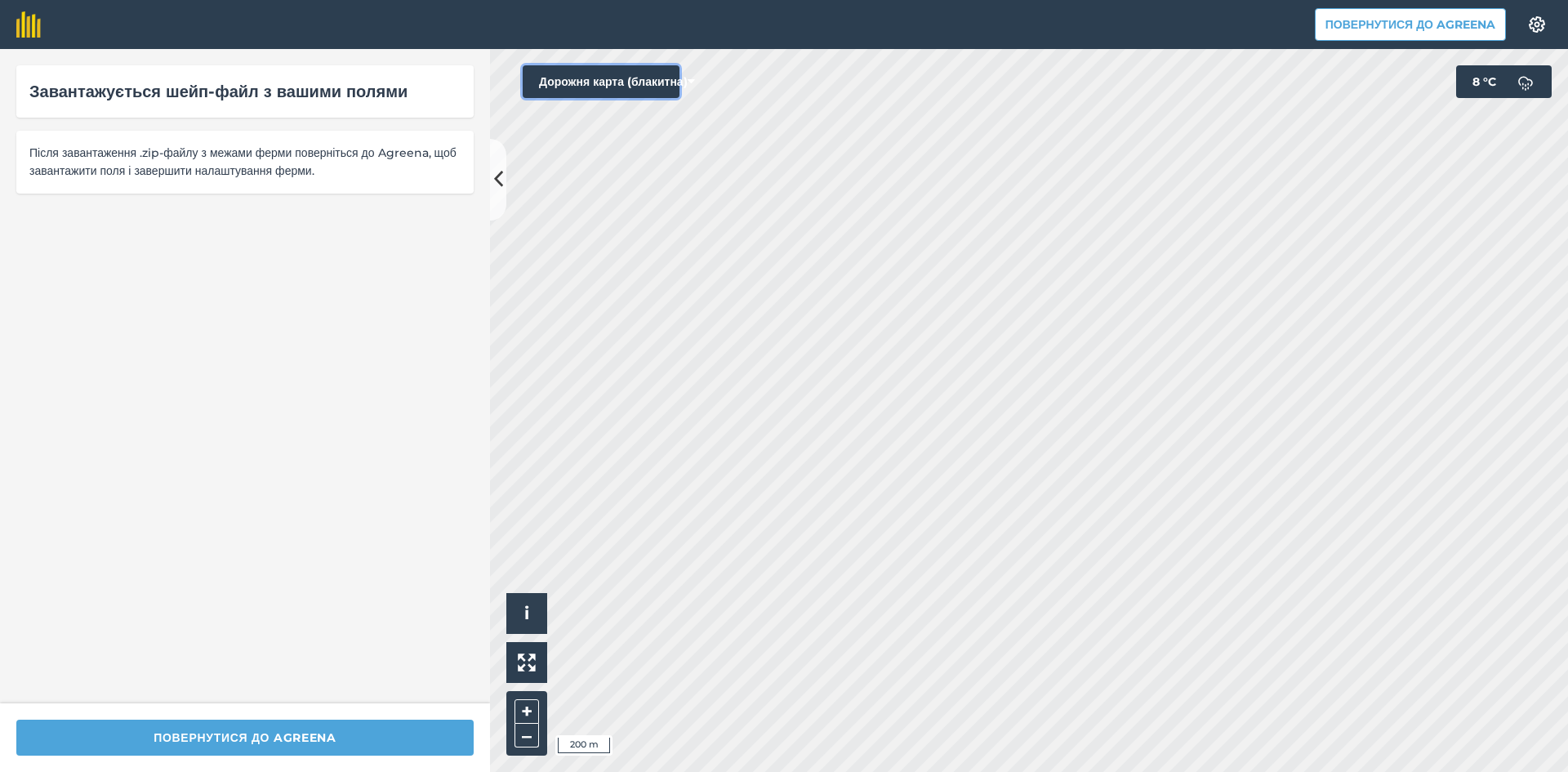
click at [628, 88] on button "Дорожня карта (блакитна)" at bounding box center [600, 82] width 157 height 33
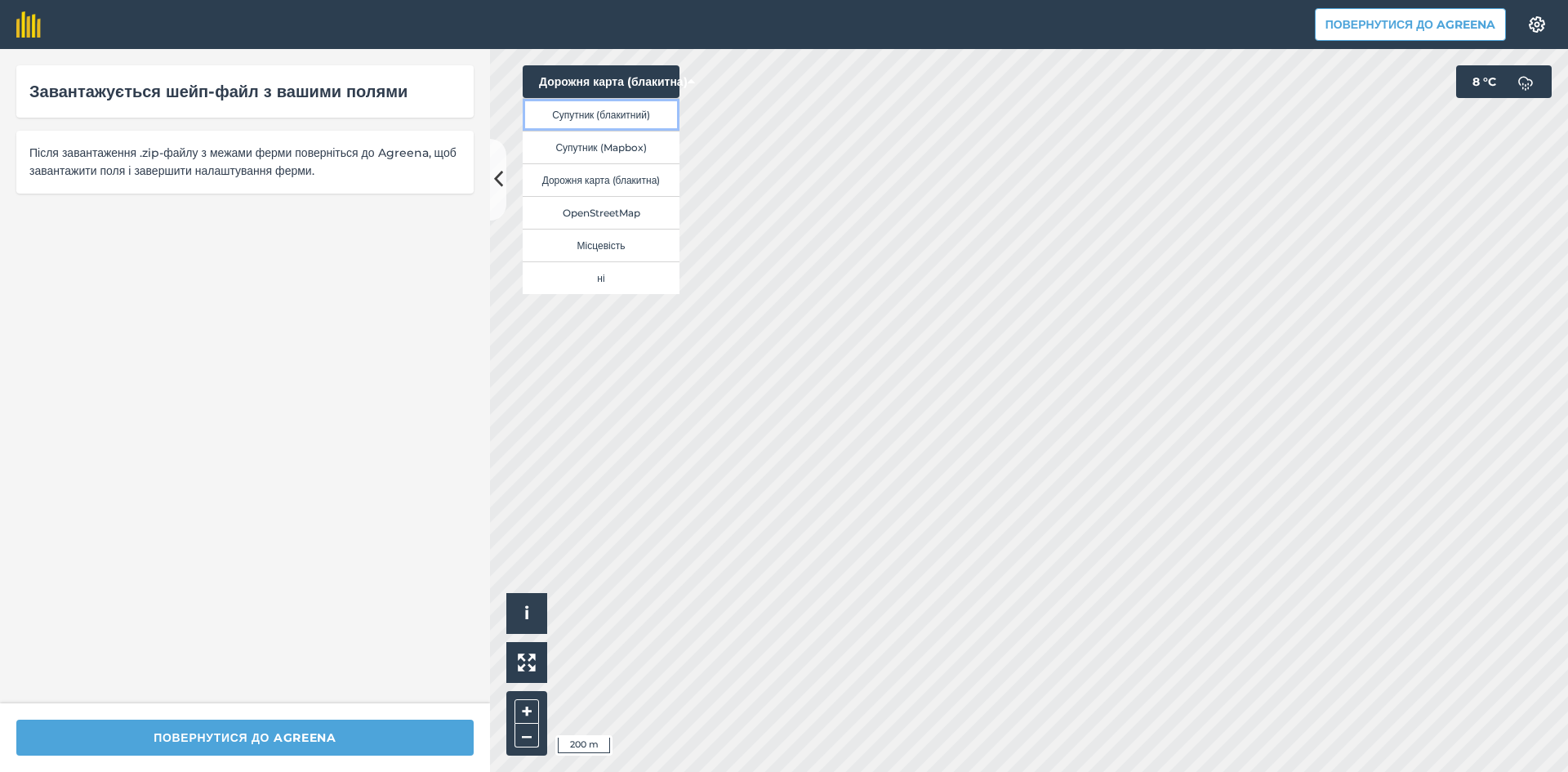
click at [635, 117] on button "Супутник (блакитний)" at bounding box center [600, 114] width 157 height 33
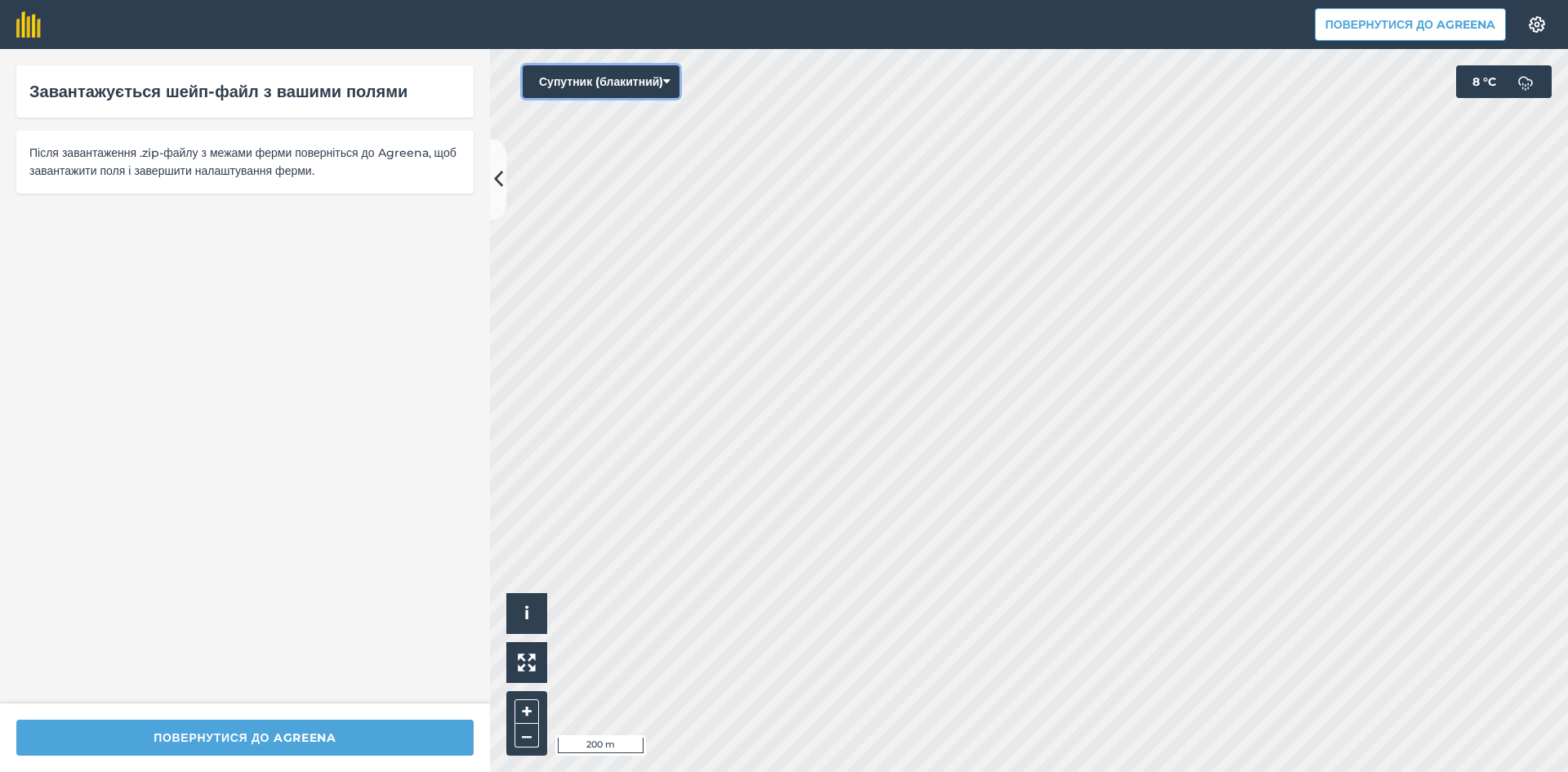
click at [609, 71] on button "Супутник (блакитний)" at bounding box center [600, 82] width 157 height 33
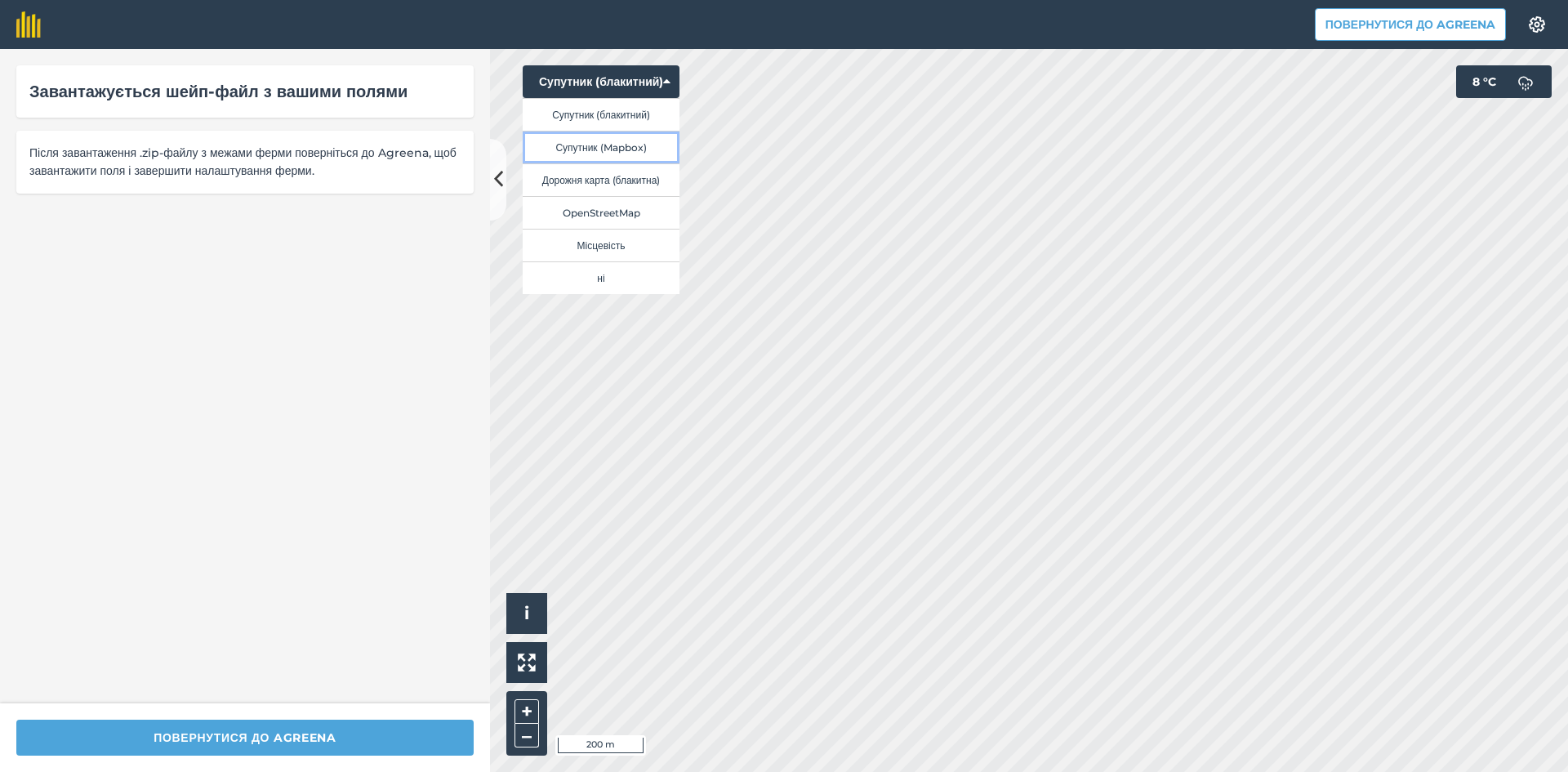
click at [647, 148] on button "Супутник (Mapbox)" at bounding box center [600, 146] width 157 height 33
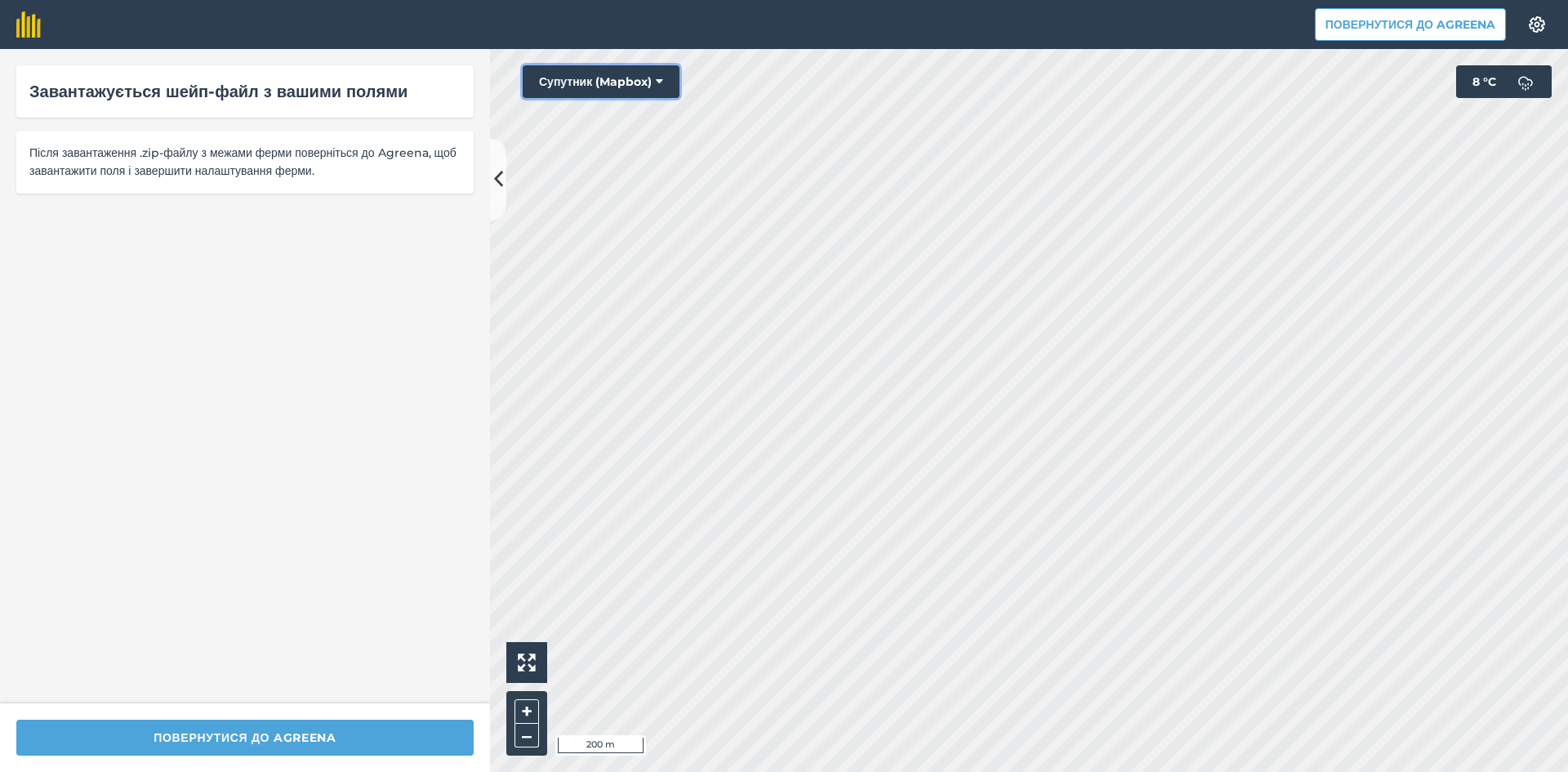
click at [643, 85] on button "Супутник (Mapbox)" at bounding box center [600, 82] width 157 height 33
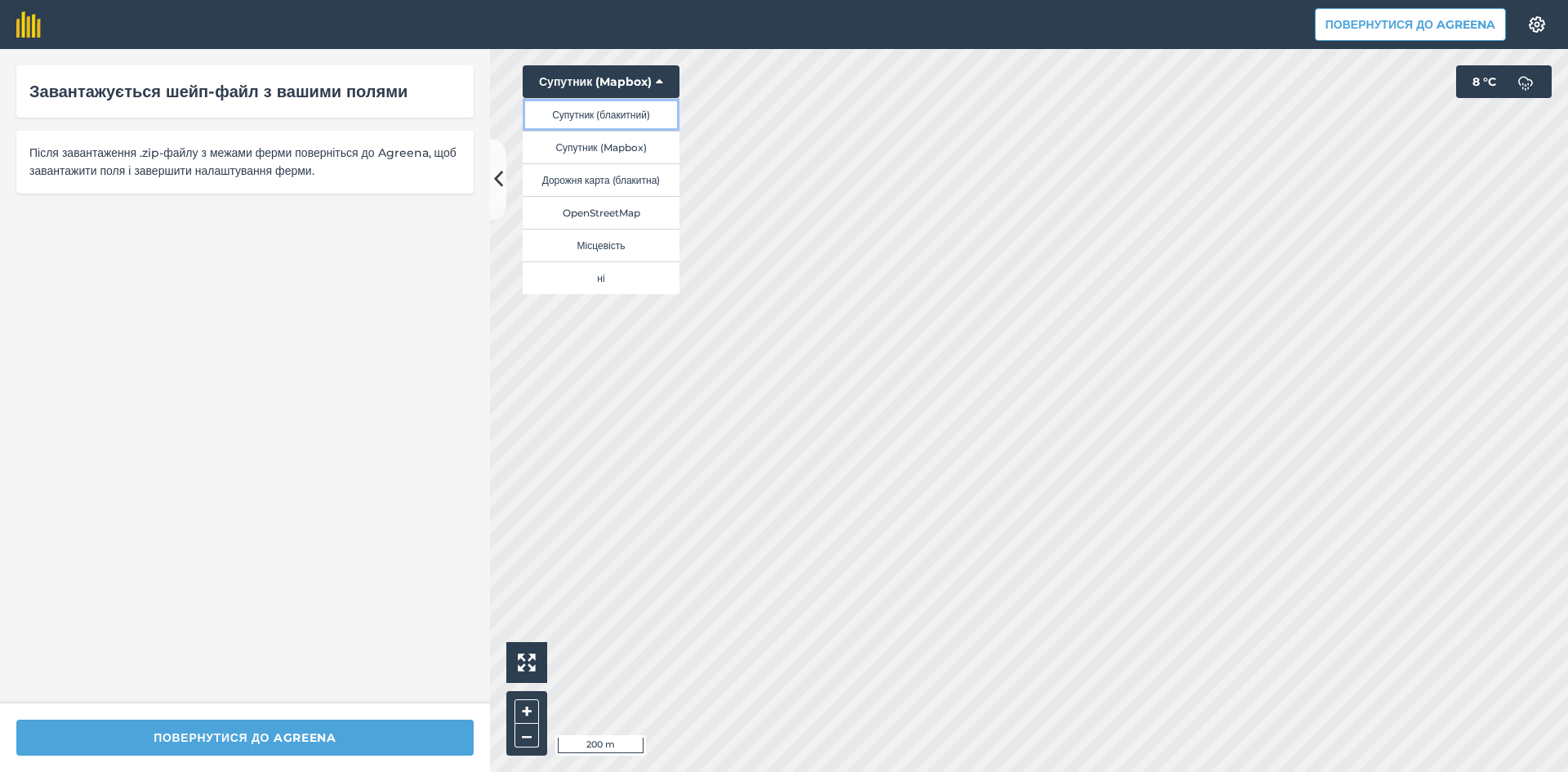
click at [646, 114] on button "Супутник (блакитний)" at bounding box center [600, 114] width 157 height 33
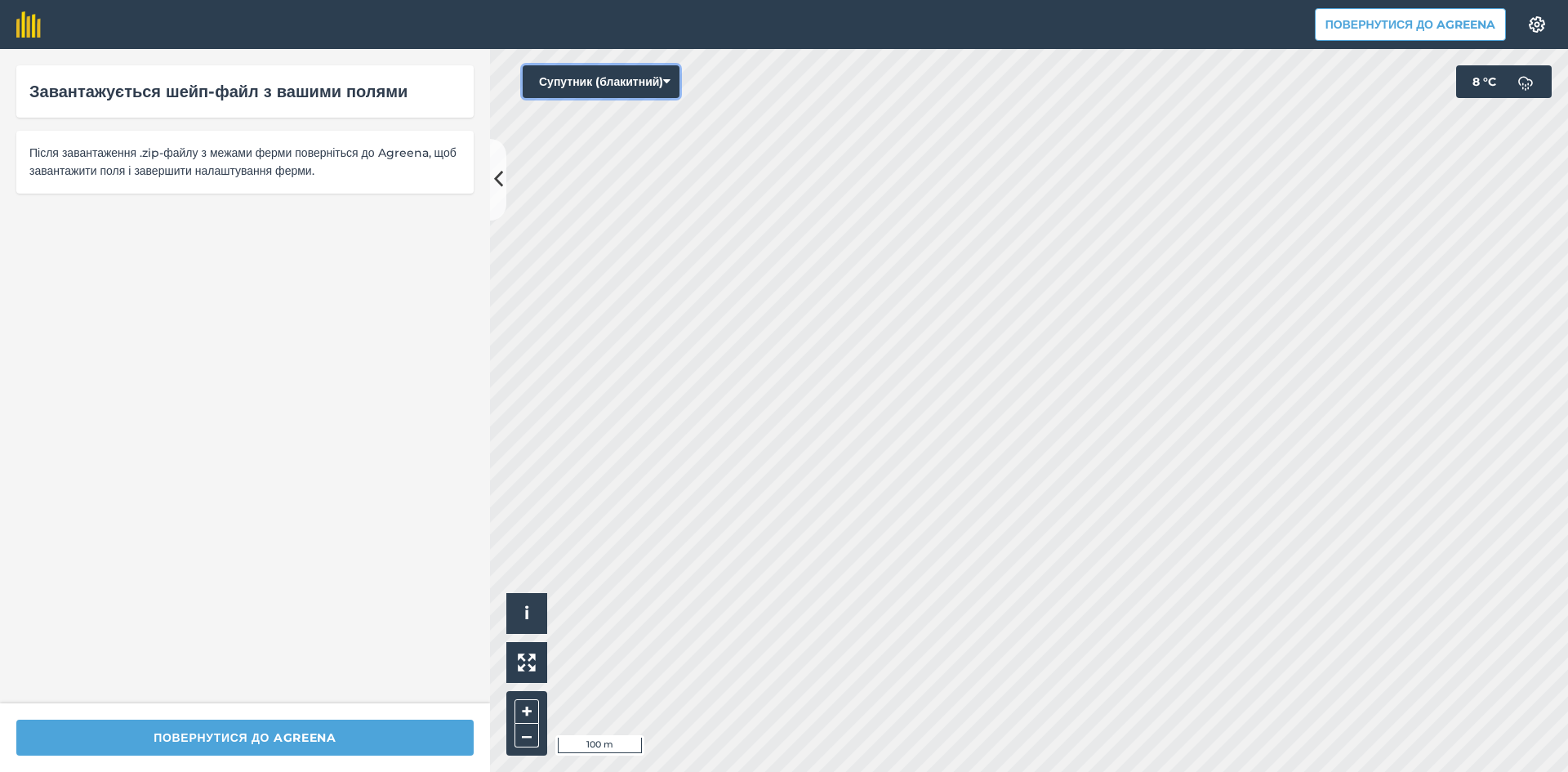
click at [658, 73] on button "Супутник (блакитний)" at bounding box center [600, 82] width 157 height 33
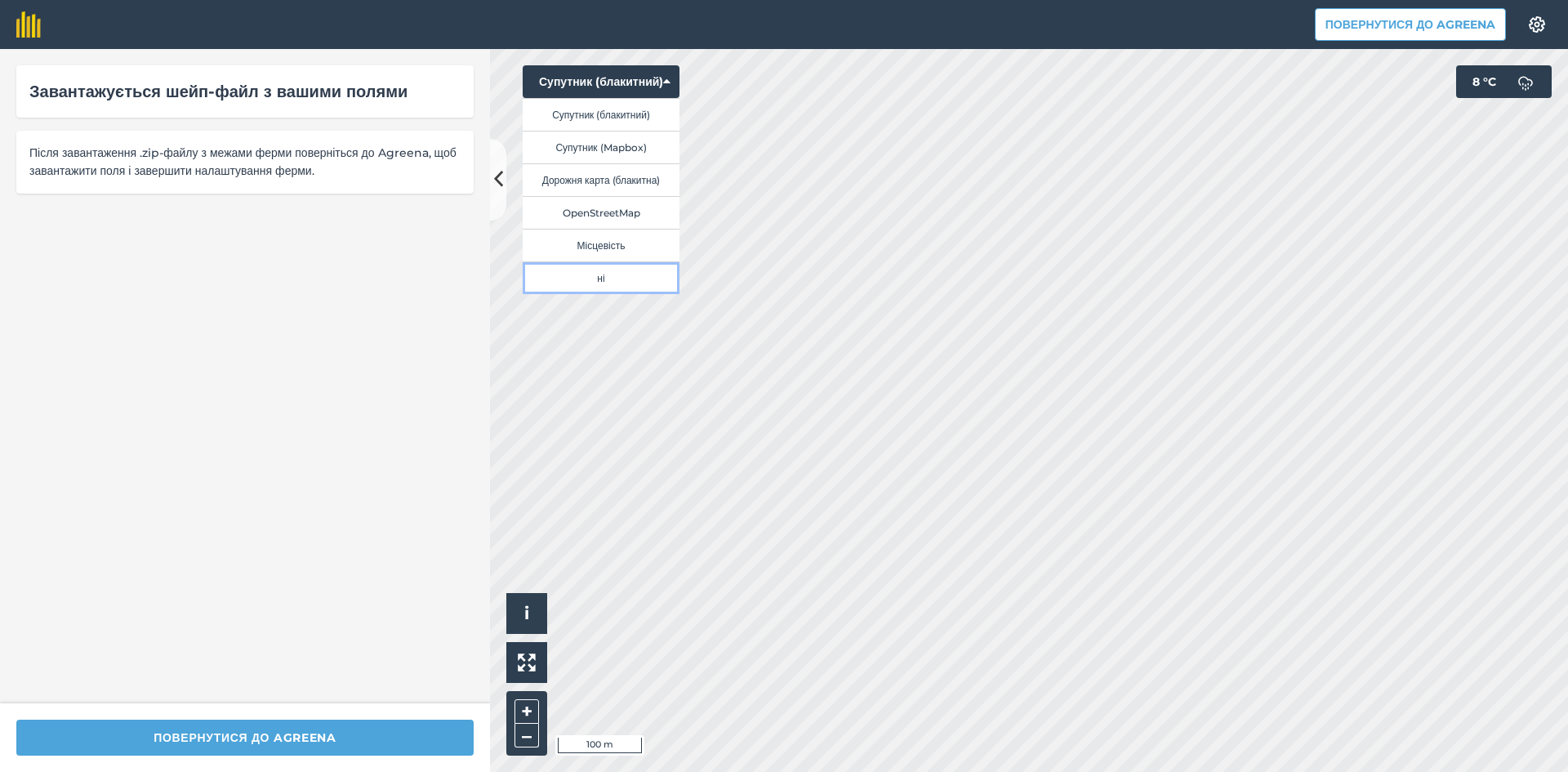
click at [626, 278] on button "ні" at bounding box center [600, 278] width 157 height 33
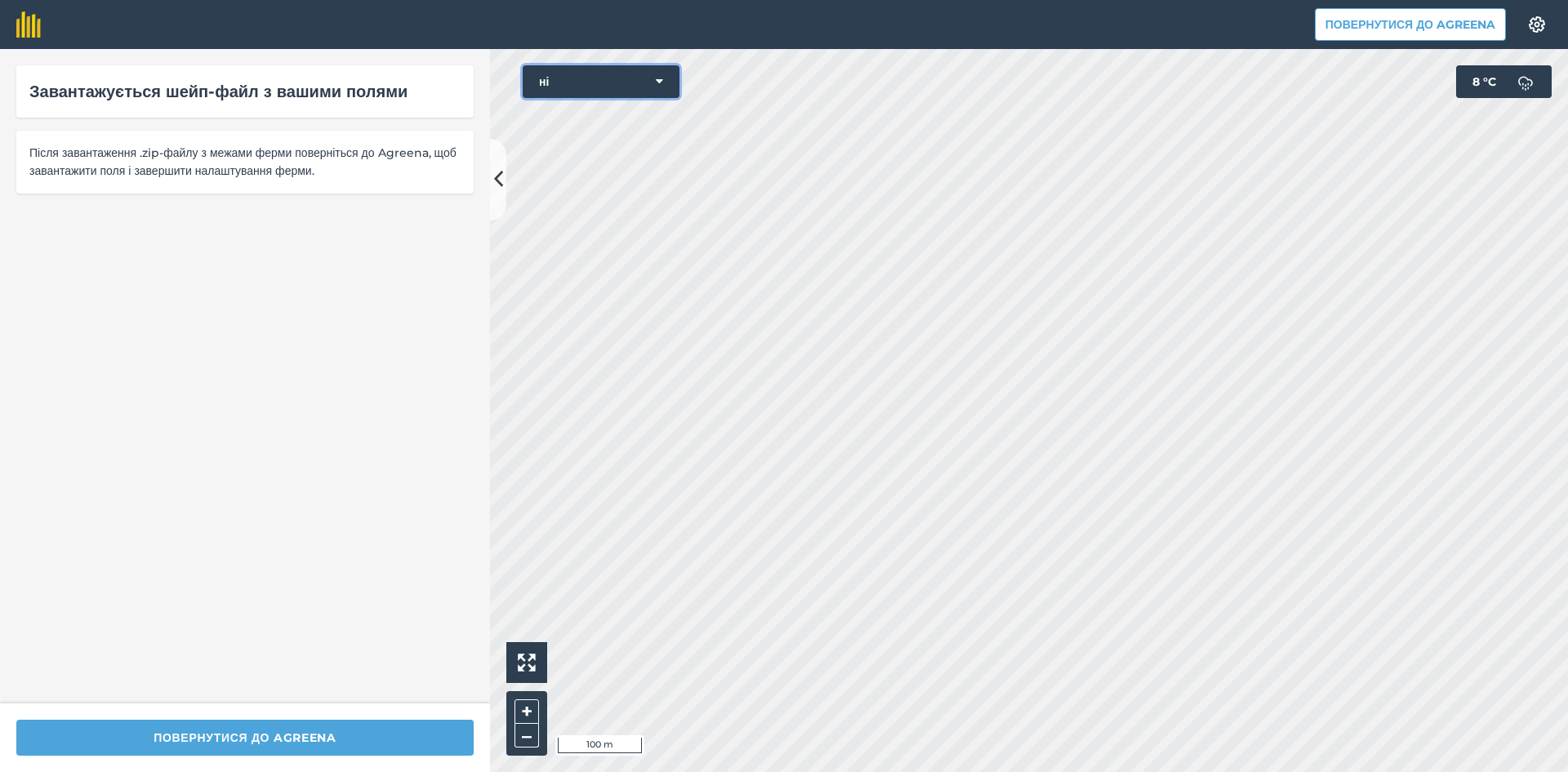
click at [624, 71] on button "ні" at bounding box center [600, 82] width 157 height 33
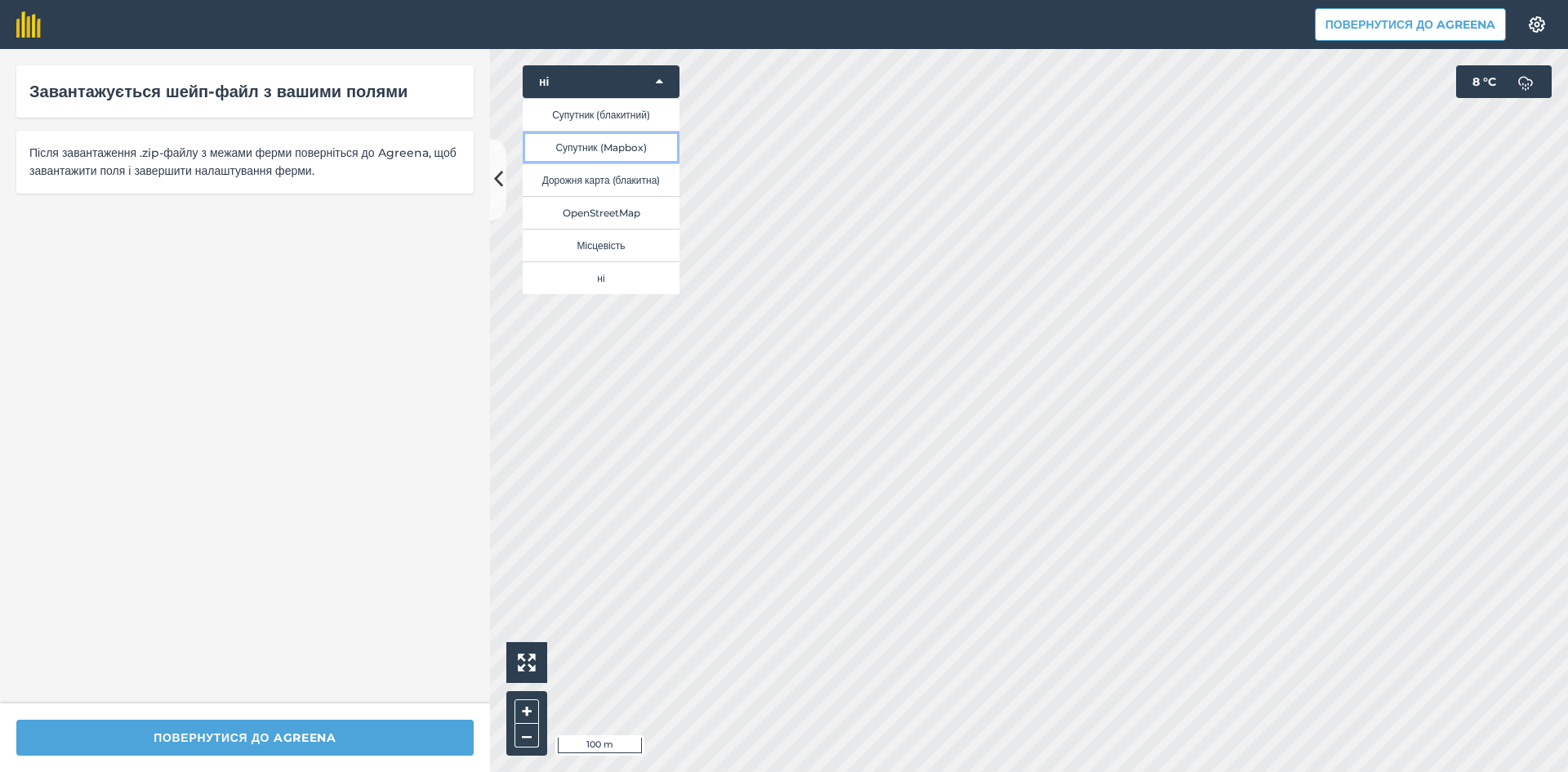
click at [646, 149] on button "Супутник (Mapbox)" at bounding box center [600, 146] width 157 height 33
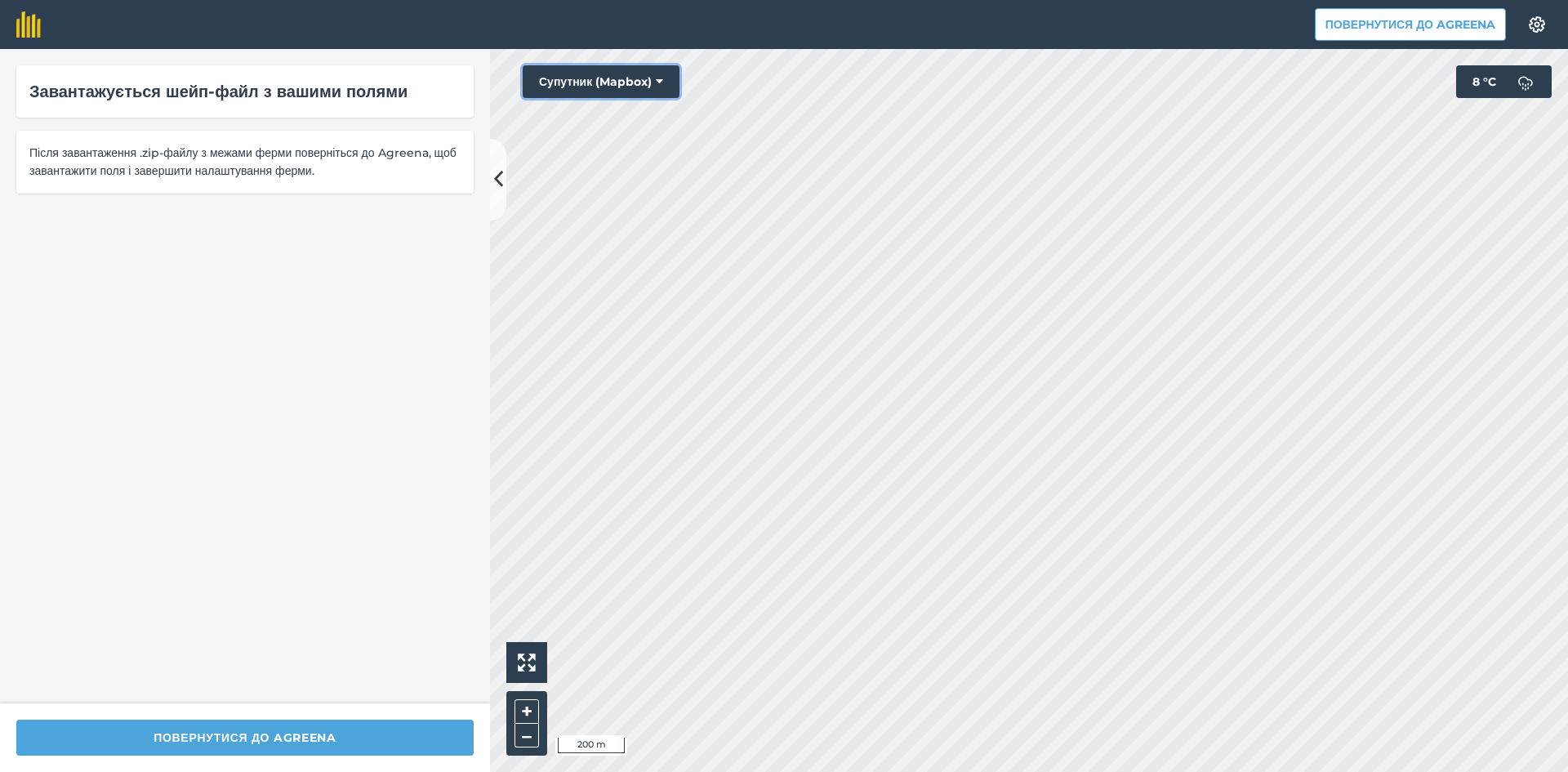
click at [630, 78] on button "Супутник (Mapbox)" at bounding box center [600, 82] width 157 height 33
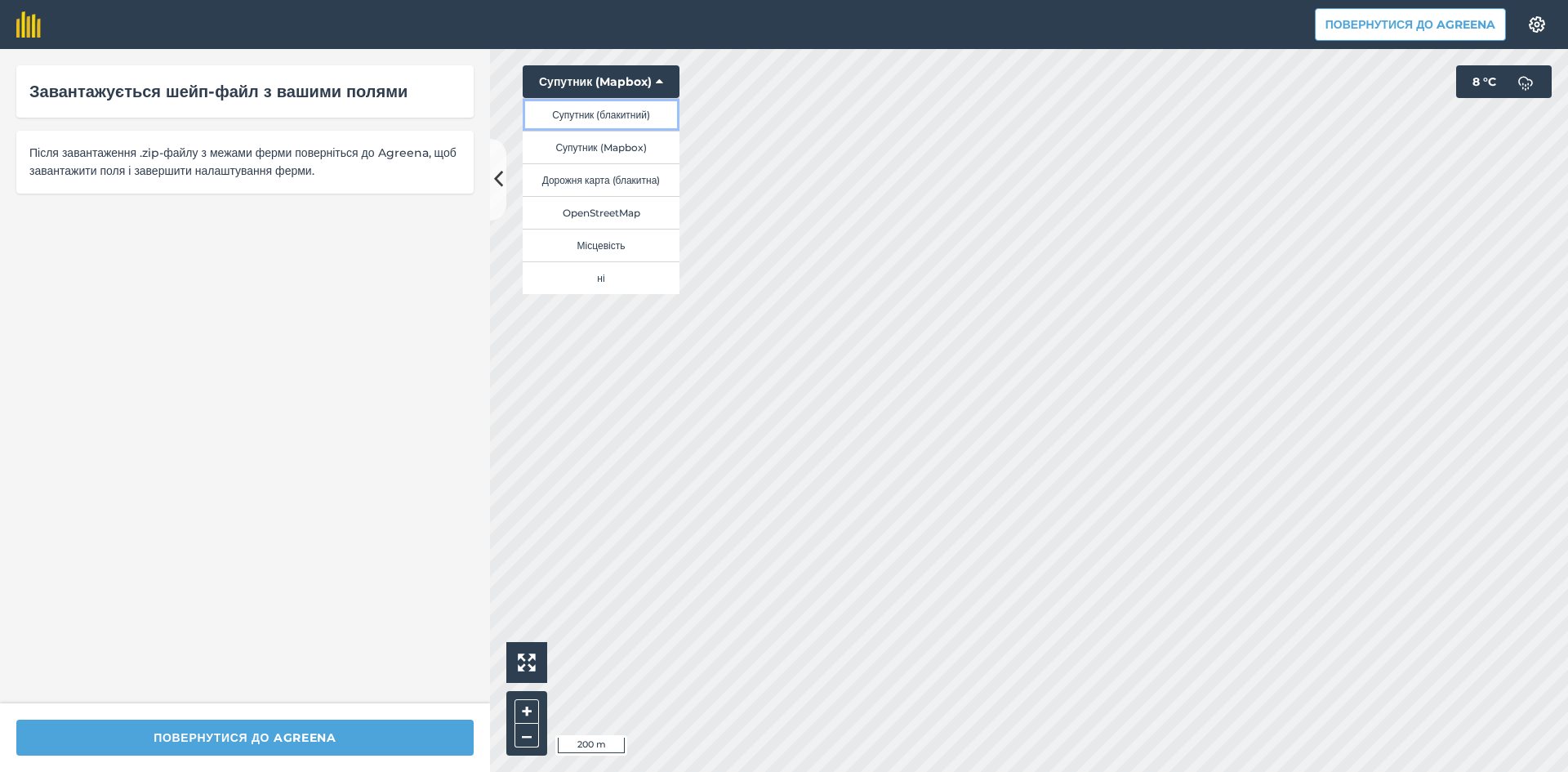
click at [632, 116] on button "Супутник (блакитний)" at bounding box center [600, 114] width 157 height 33
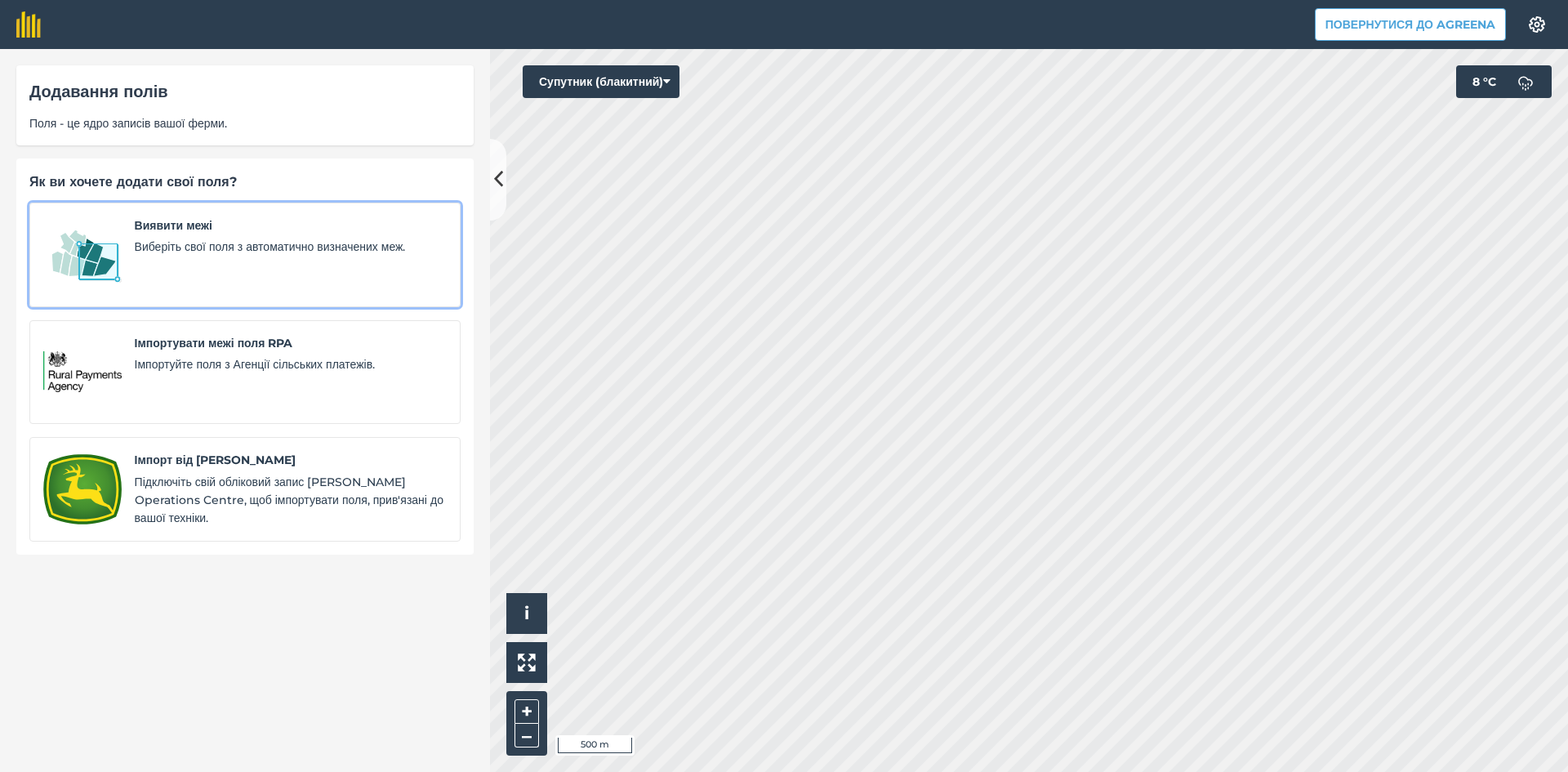
click at [234, 247] on span "Виберіть свої поля з автоматично визначених меж." at bounding box center [291, 246] width 312 height 18
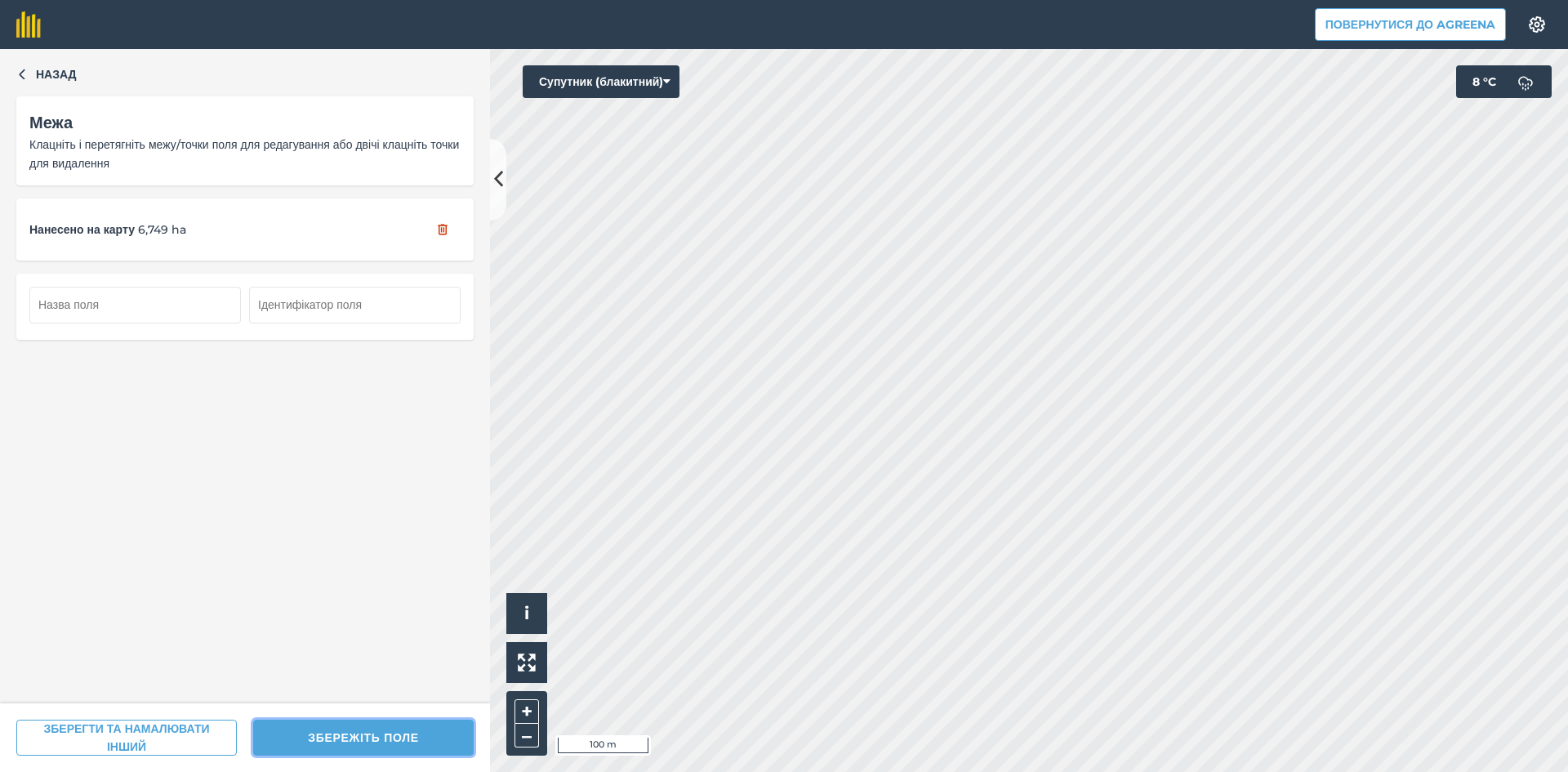
click at [375, 736] on button "ЗБЕРЕЖІТЬ ПОЛЕ" at bounding box center [363, 737] width 220 height 36
click at [106, 313] on input "text" at bounding box center [134, 305] width 211 height 36
type input "7"
type input "6"
type input "7"
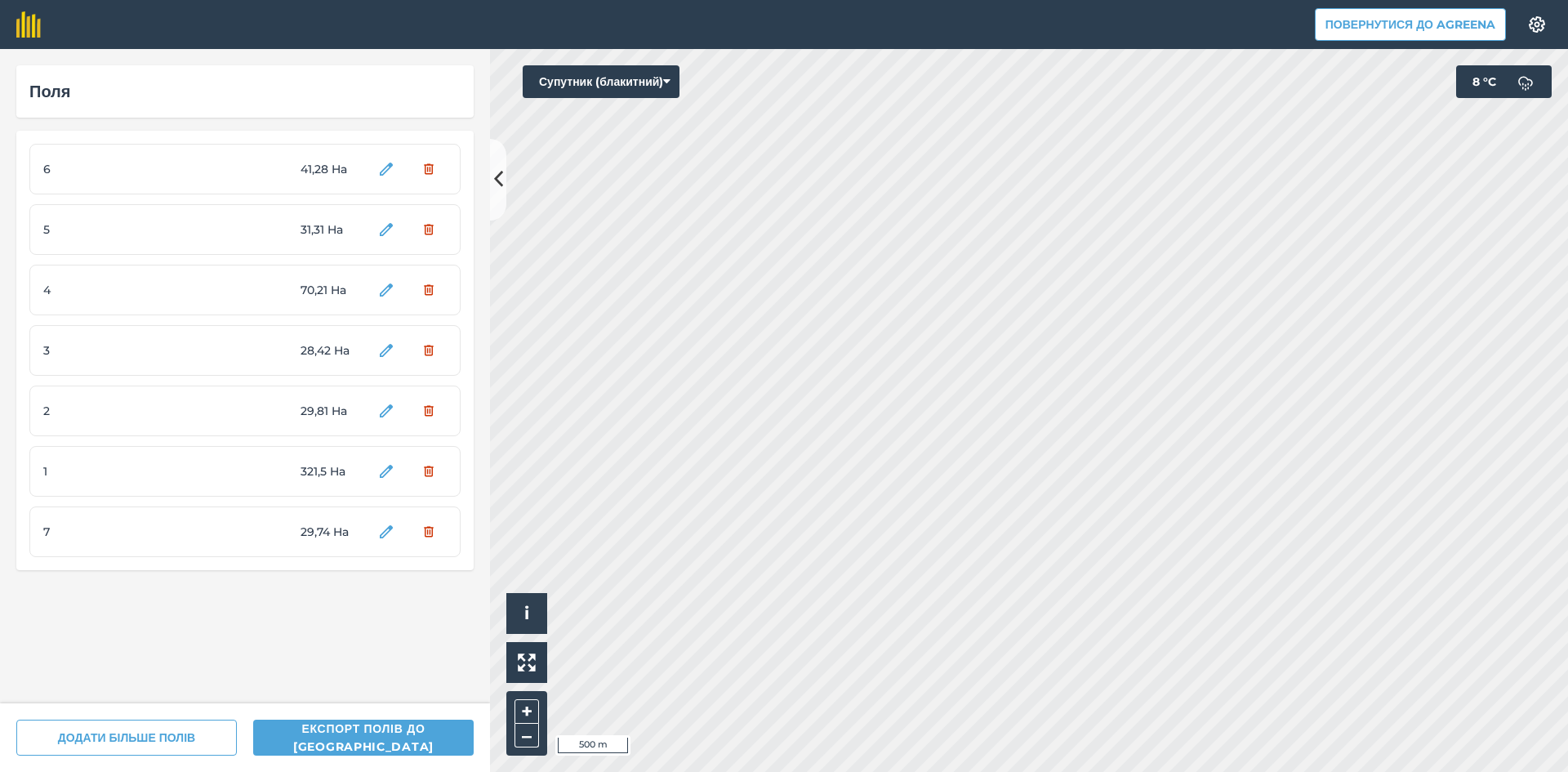
click at [88, 527] on span "7" at bounding box center [104, 531] width 123 height 18
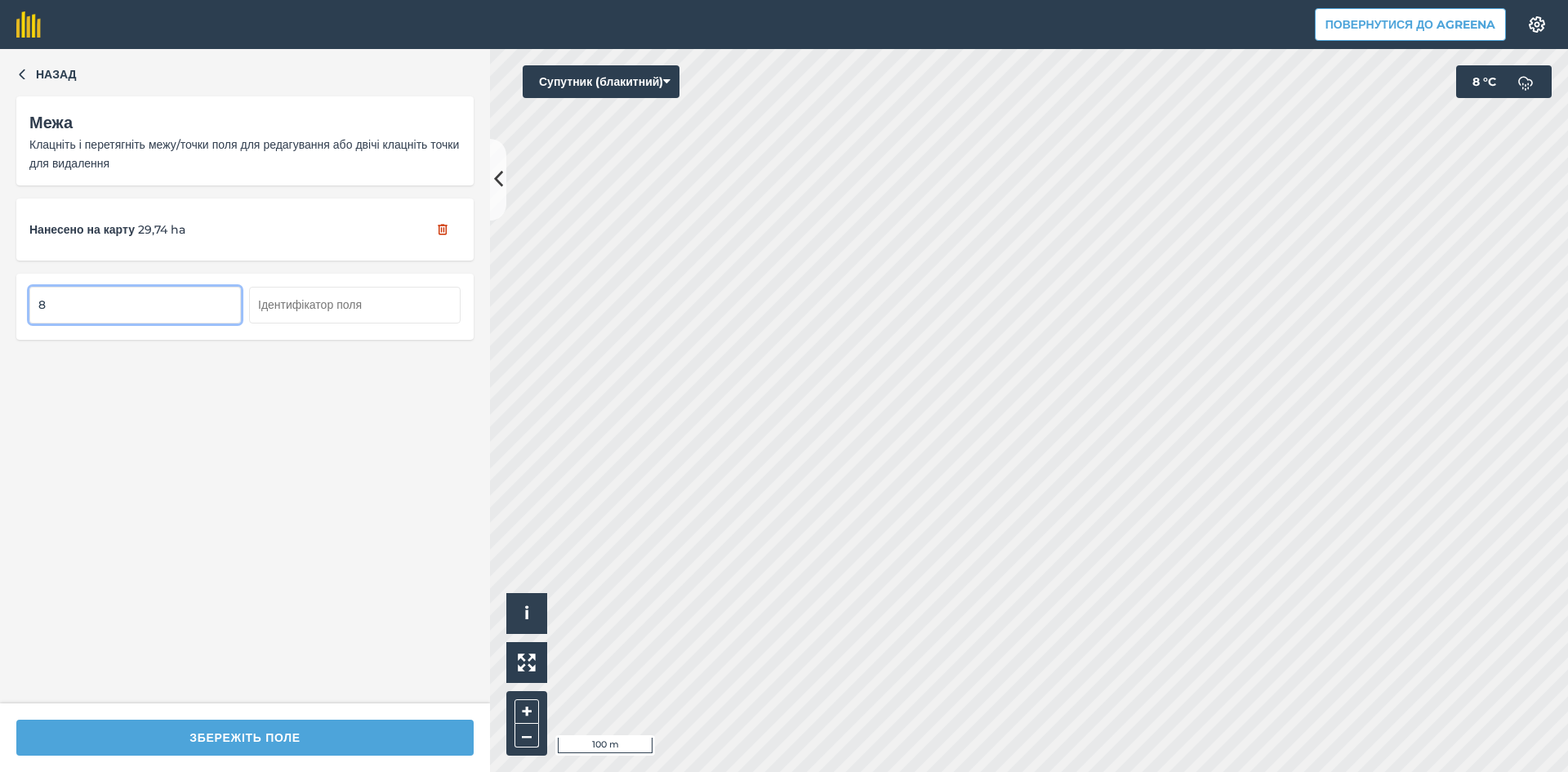
type input "8"
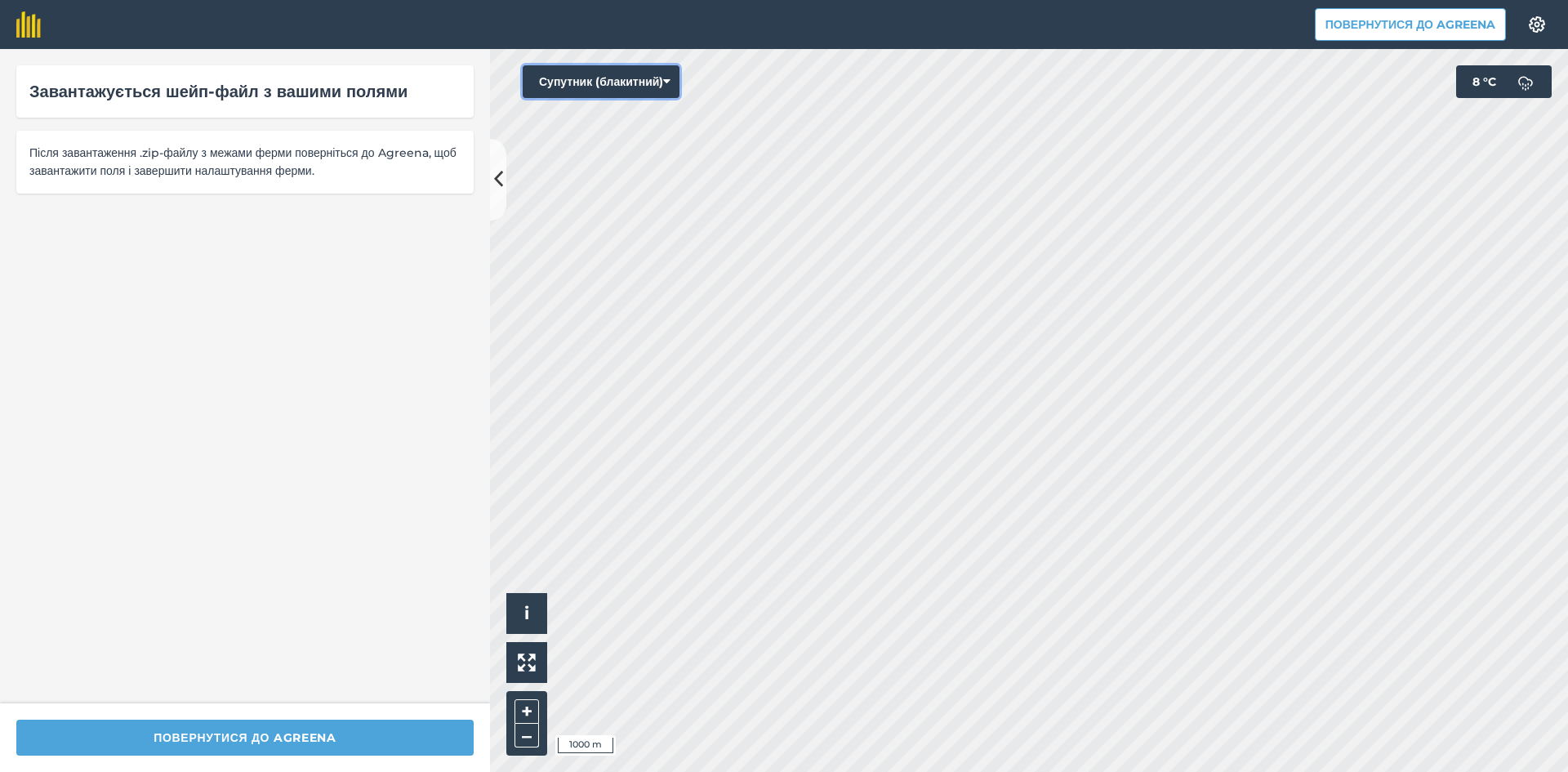
click at [627, 80] on button "Супутник (блакитний)" at bounding box center [600, 82] width 157 height 33
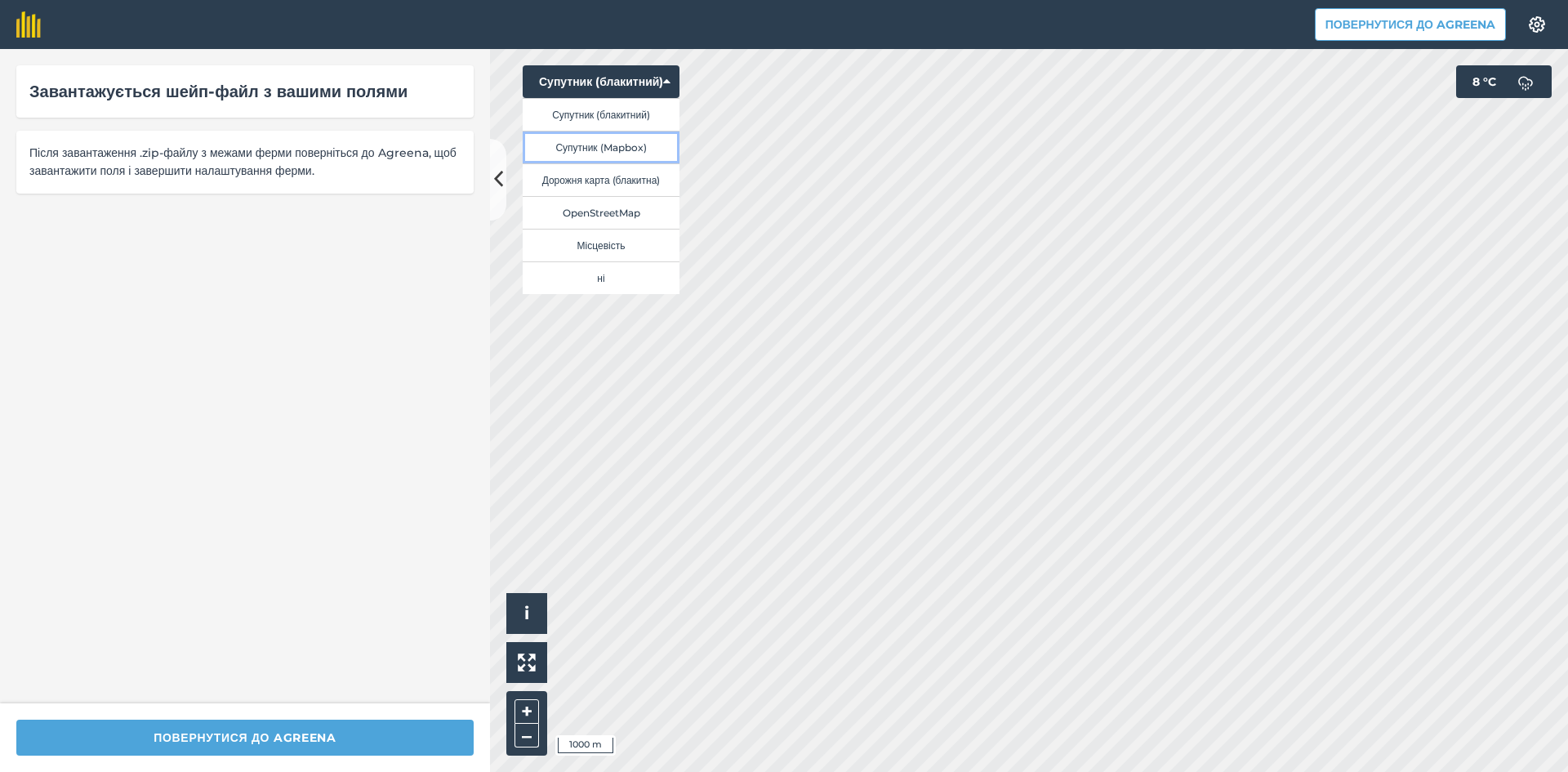
click at [626, 147] on button "Супутник (Mapbox)" at bounding box center [600, 146] width 157 height 33
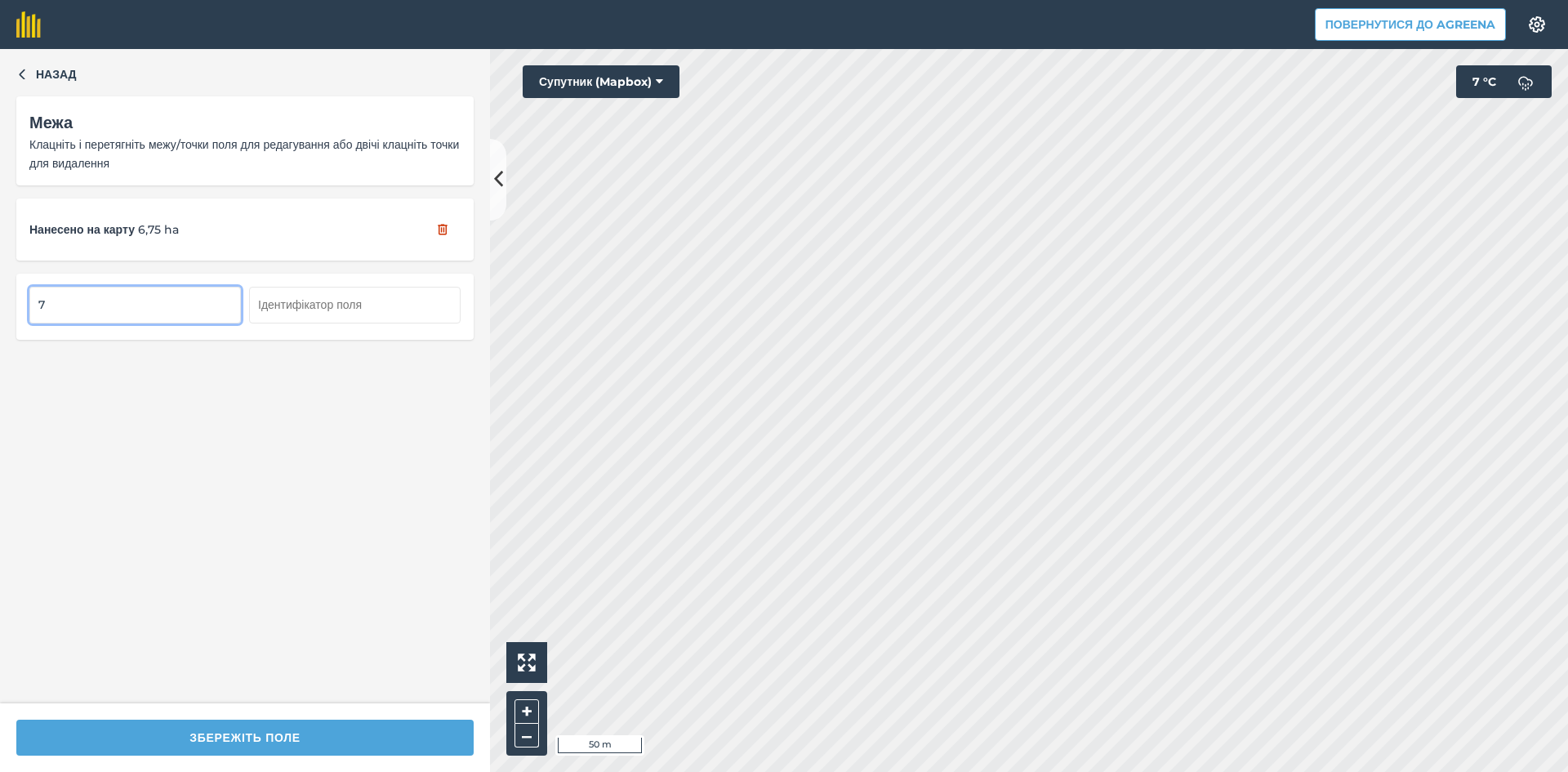
type input "7"
